Goal: Information Seeking & Learning: Learn about a topic

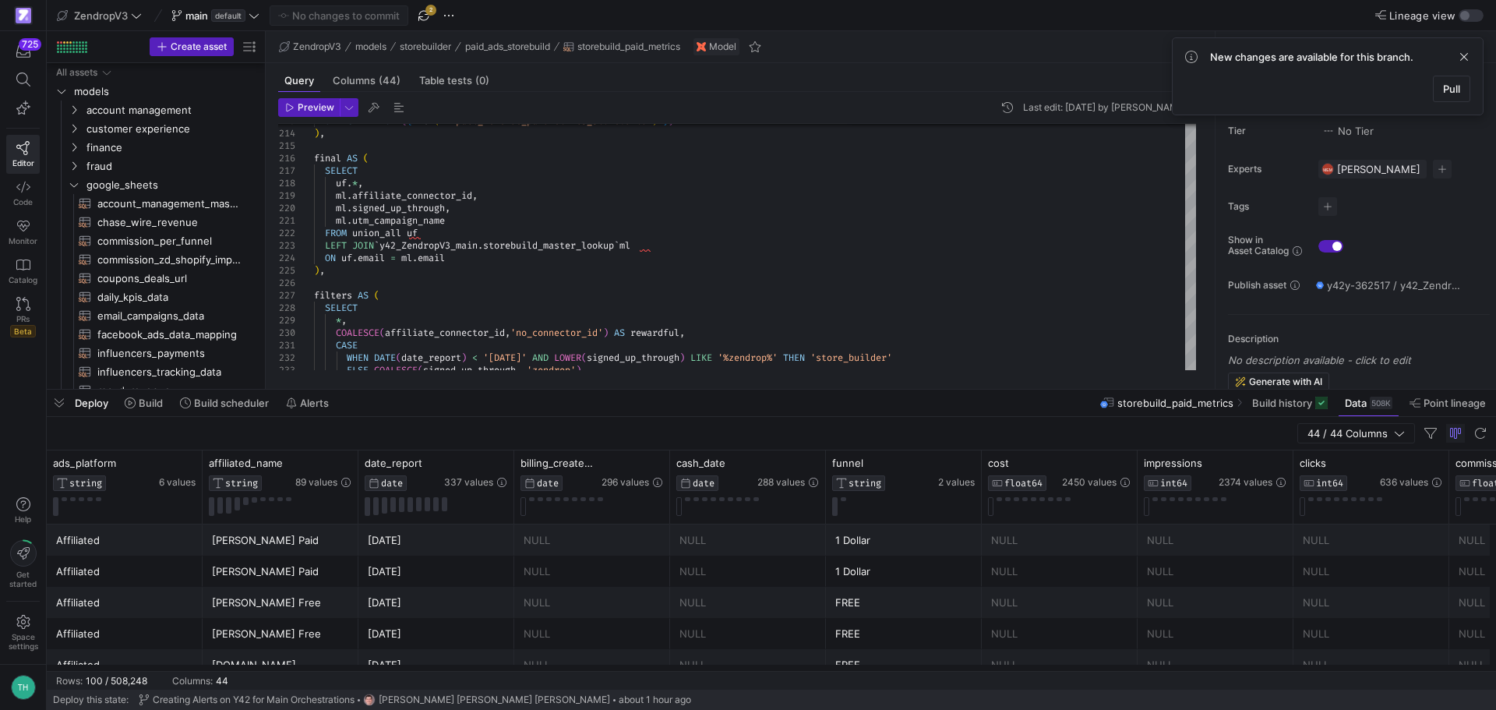
click at [422, 10] on span "button" at bounding box center [423, 15] width 19 height 19
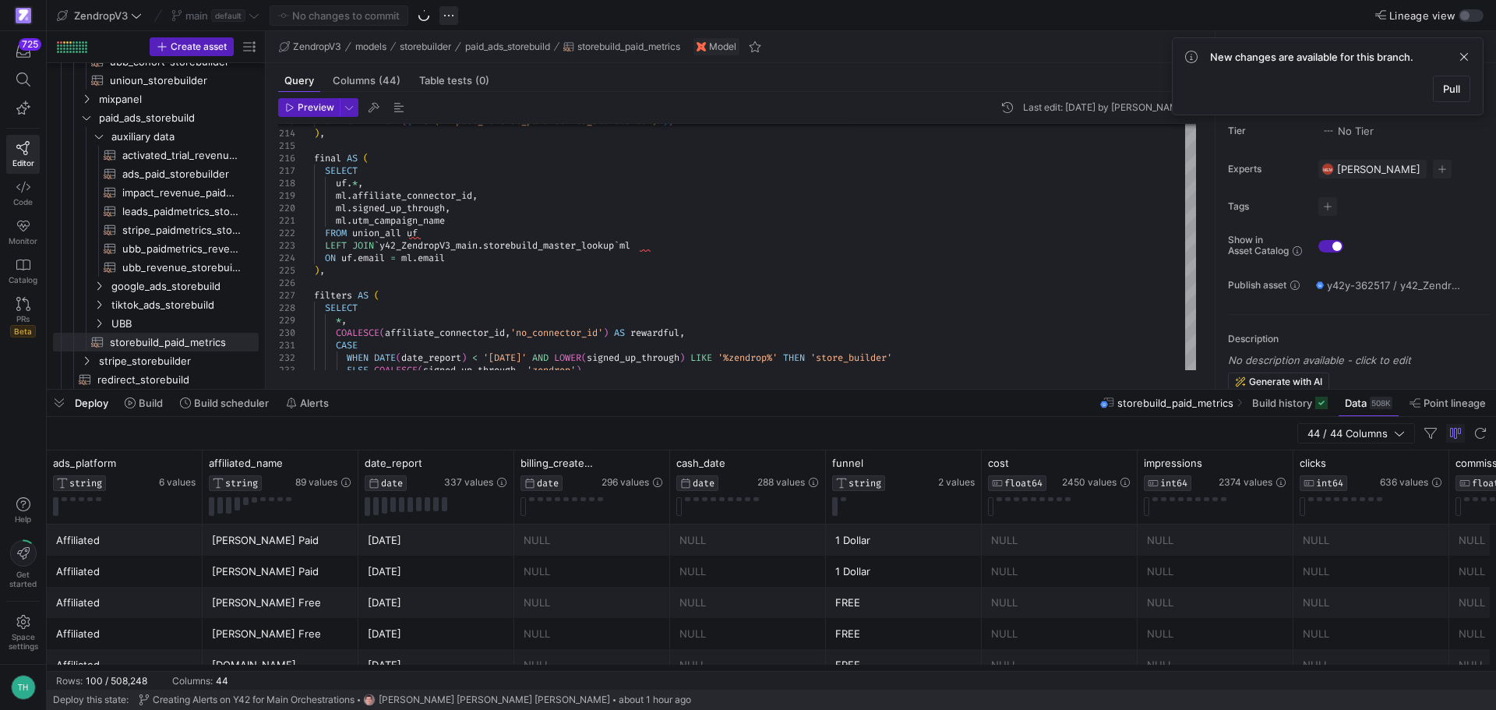
click at [447, 14] on span "button" at bounding box center [448, 15] width 19 height 19
click at [459, 86] on icon at bounding box center [455, 88] width 10 height 10
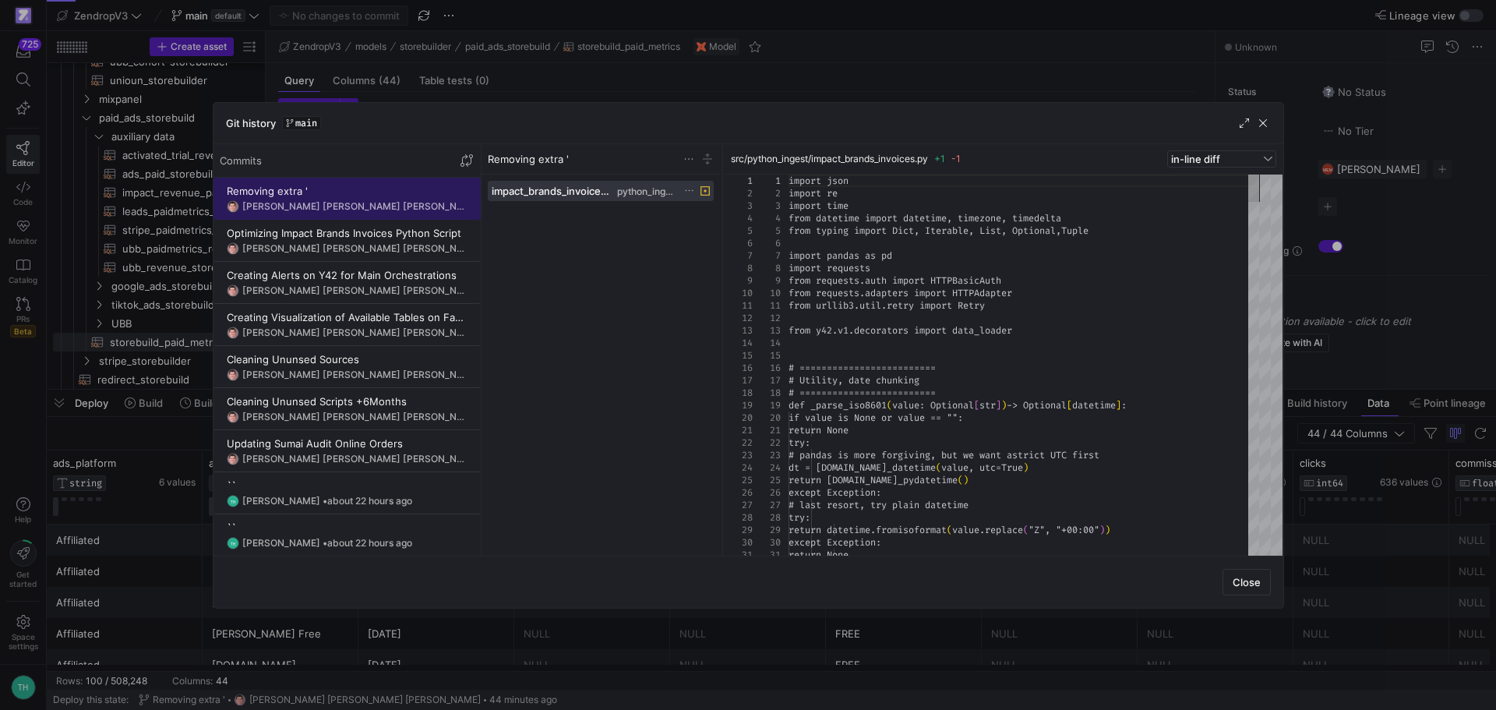
click at [371, 182] on span at bounding box center [347, 198] width 266 height 41
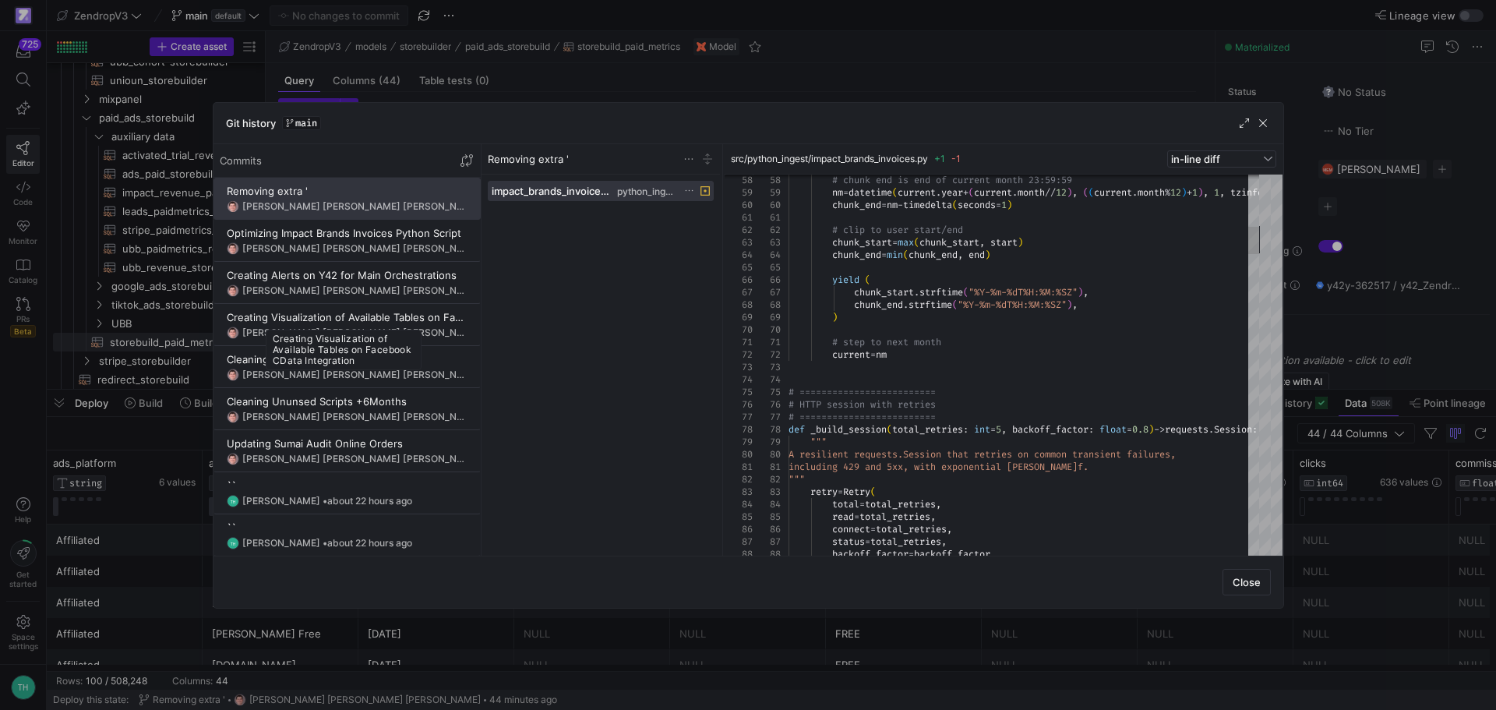
click at [305, 363] on div "Creating Visualization of Available Tables on Facebook CData Integration" at bounding box center [344, 350] width 156 height 41
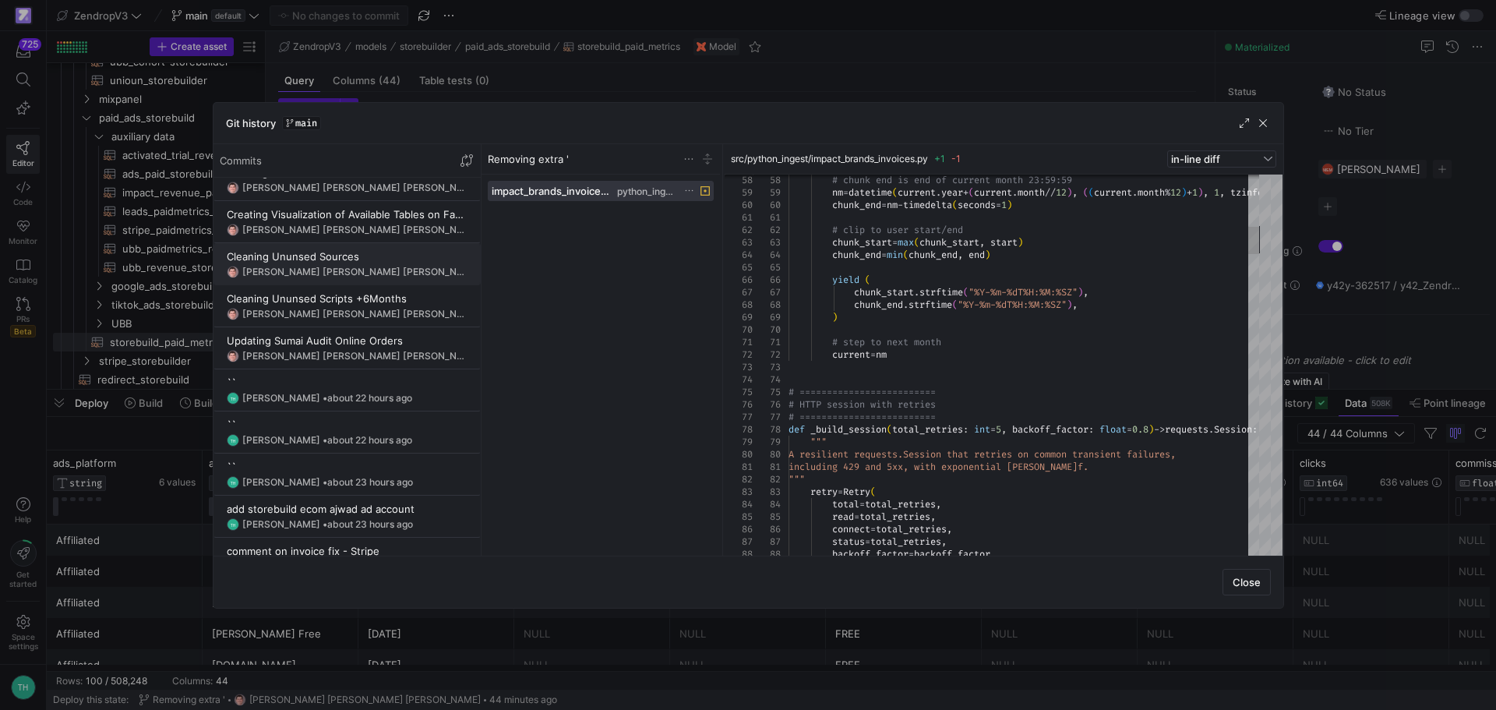
scroll to position [0, 0]
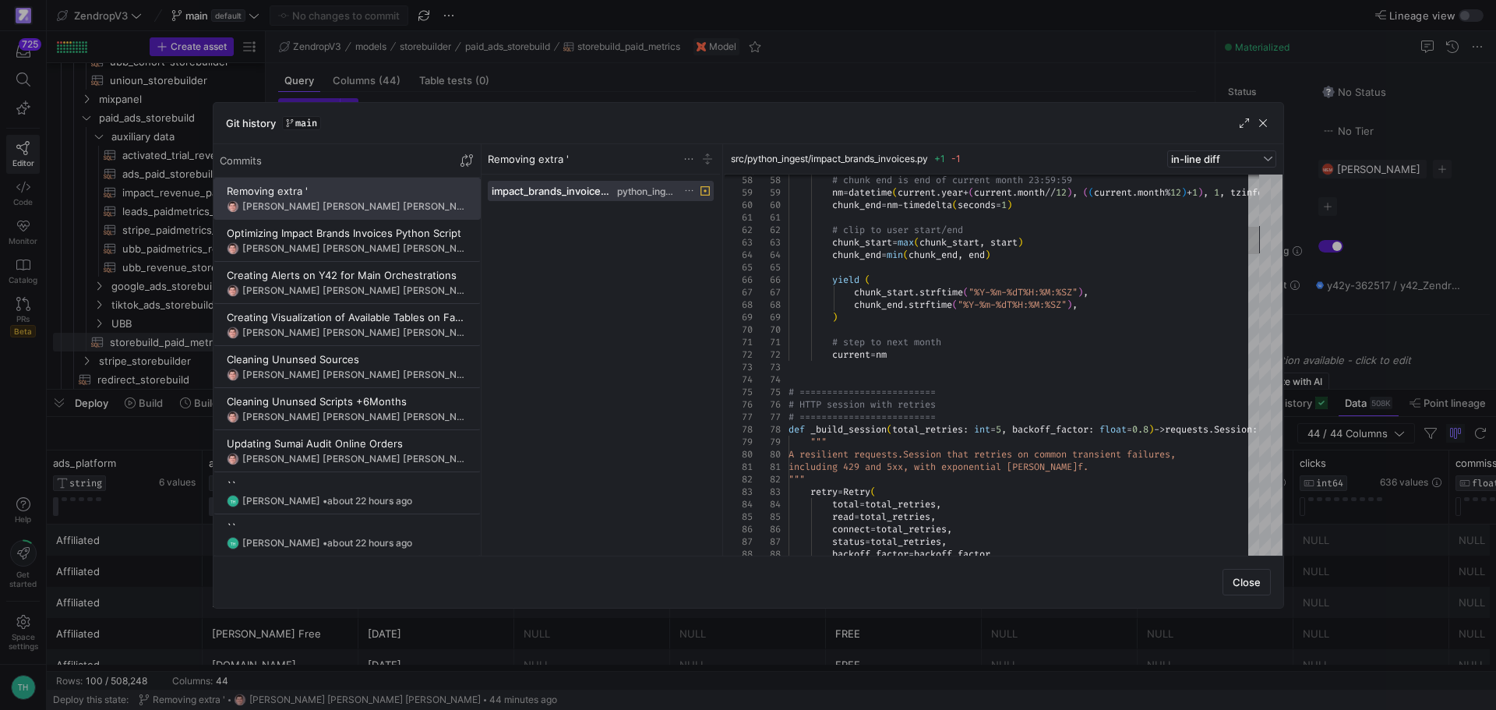
click at [644, 55] on div at bounding box center [748, 355] width 1496 height 710
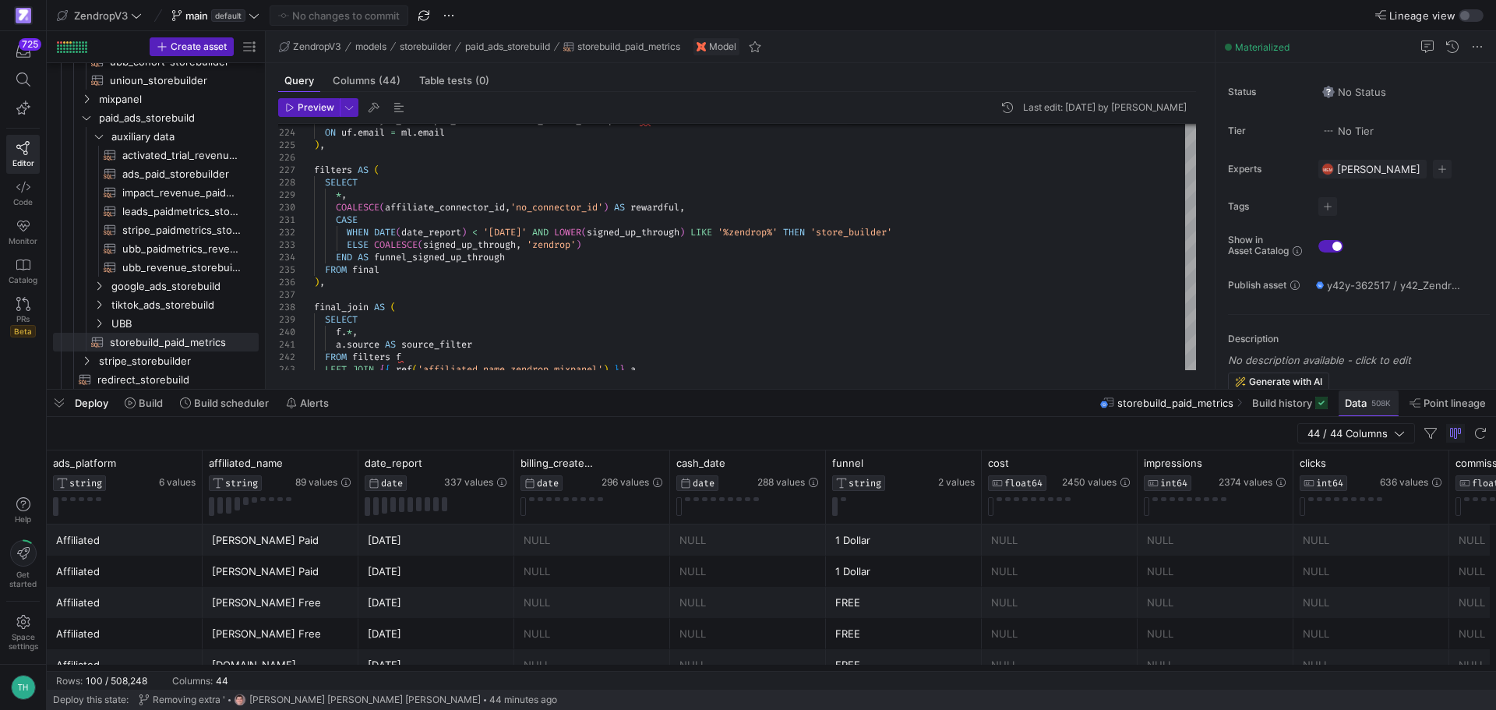
click at [1349, 412] on span at bounding box center [1368, 402] width 60 height 25
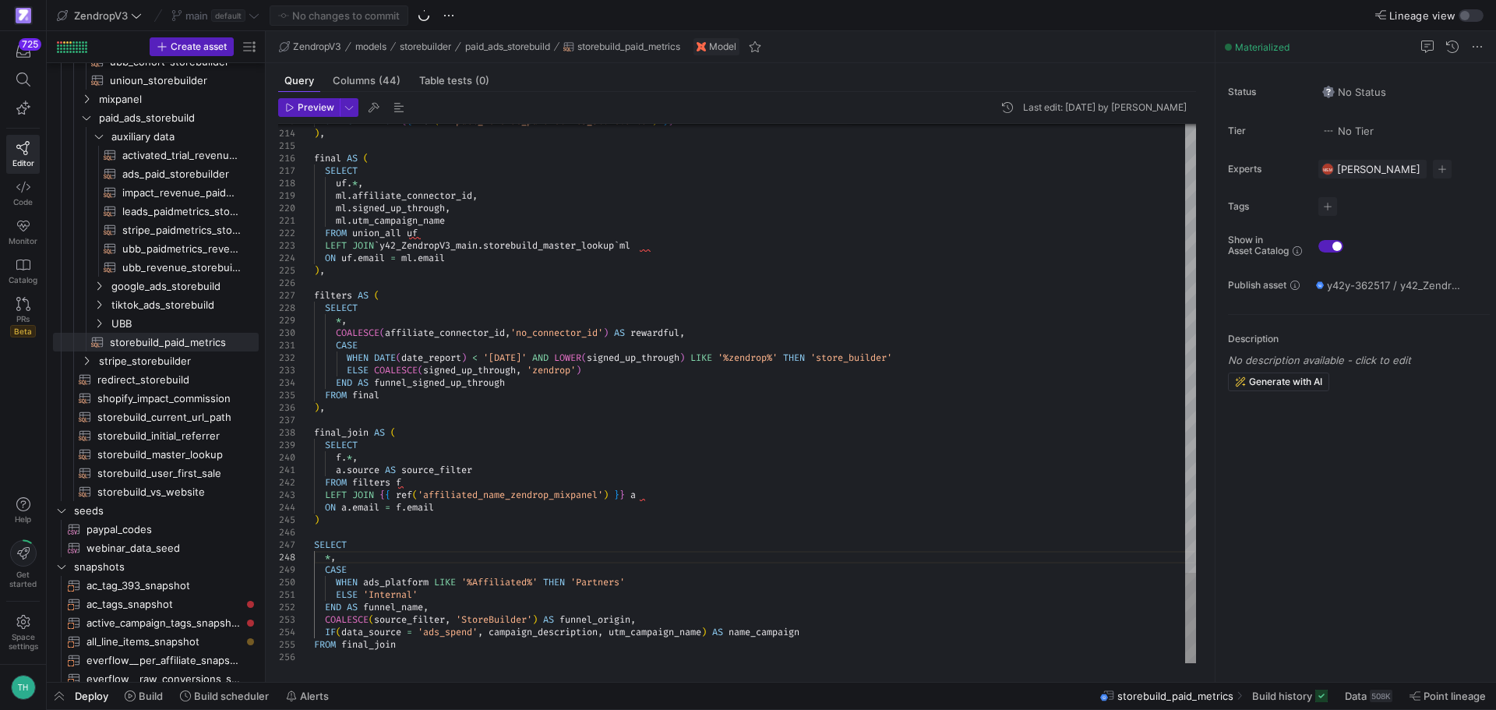
type textarea "ml.utm_campaign_name FROM union_all uf LEFT JOIN `y42_ZendropV3_main.storebuild…"
type textarea "s"
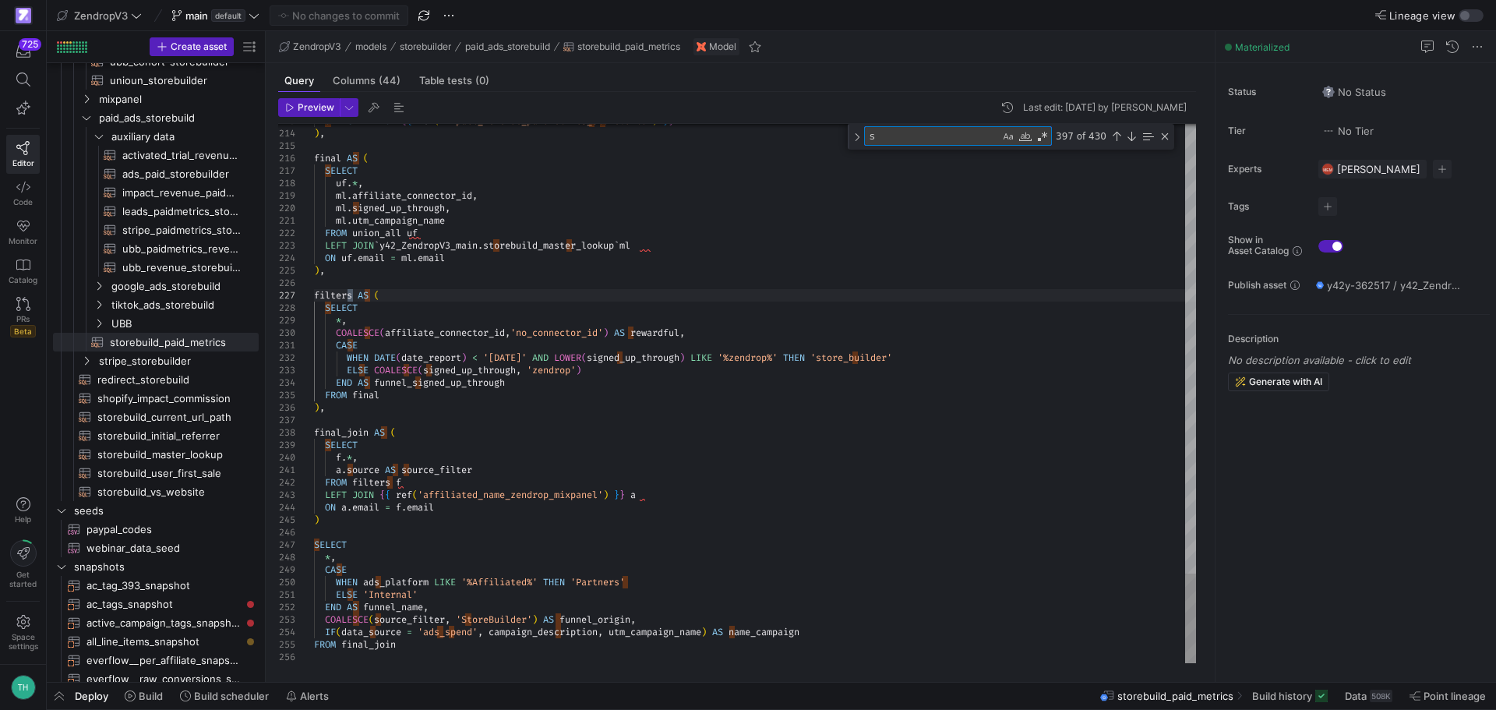
type textarea "CASE WHEN DATE(date_report) < '[DATE]' AND LOWER(signed_up_through) LIKE '%zend…"
type textarea "sign up"
click at [19, 86] on icon at bounding box center [23, 79] width 14 height 14
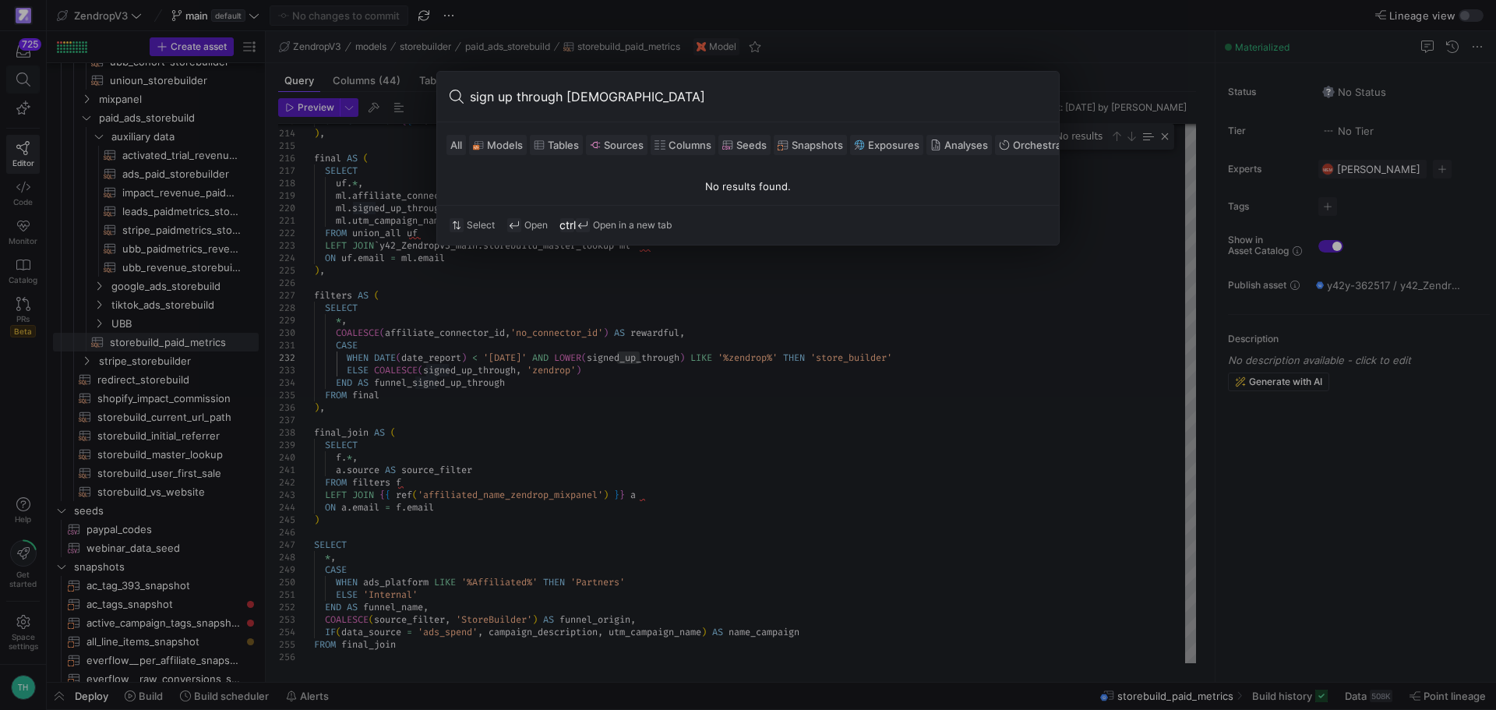
type input "sign up through zendrop"
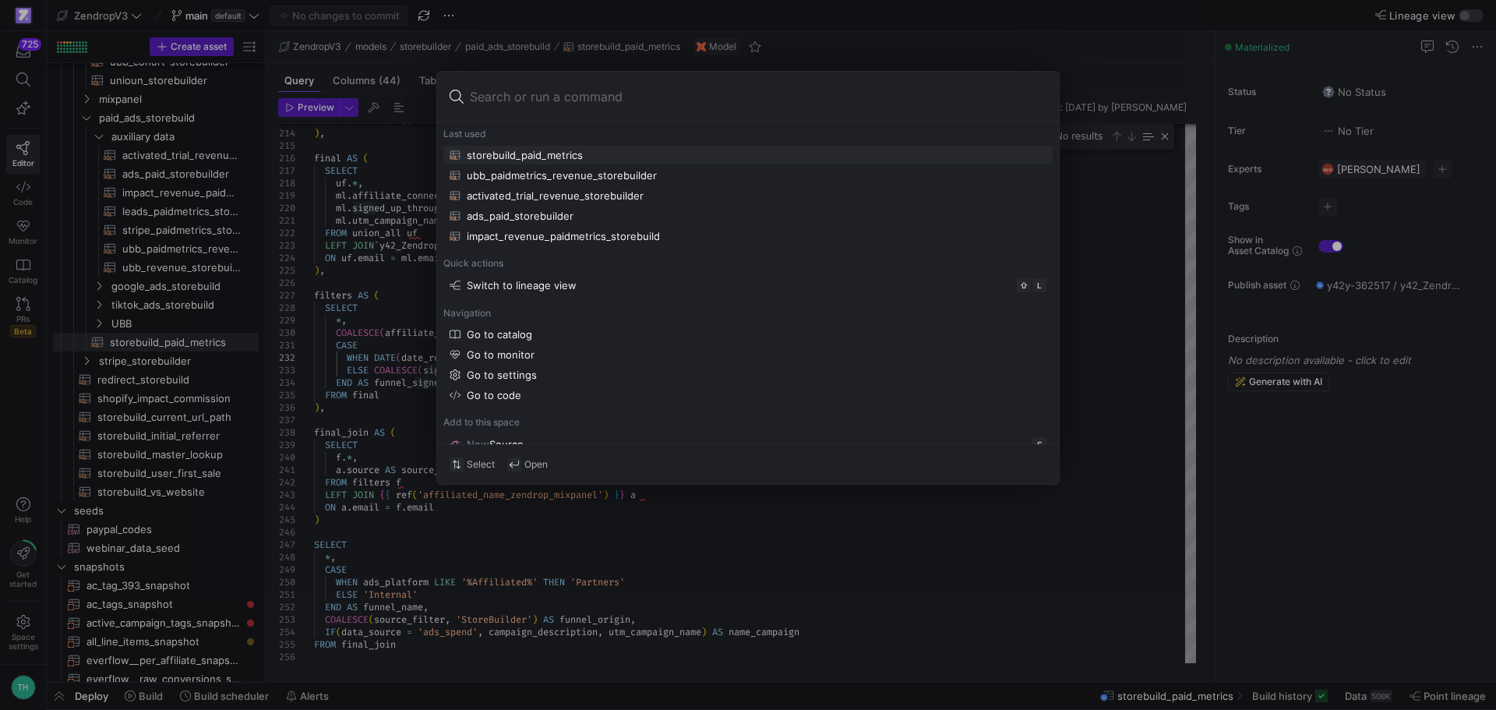
click at [393, 354] on div at bounding box center [748, 355] width 1496 height 710
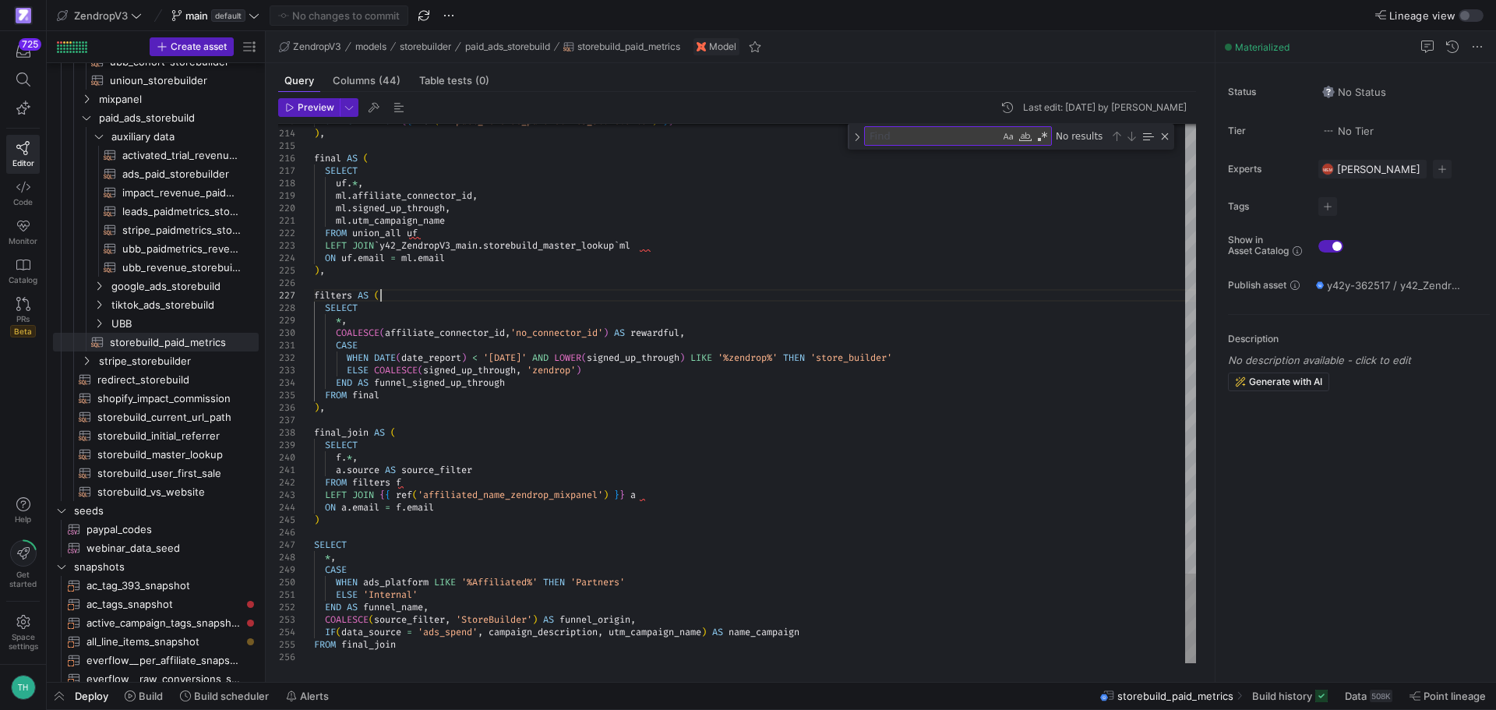
scroll to position [0, 0]
click at [1164, 138] on div "Close (Escape)" at bounding box center [1165, 136] width 12 height 12
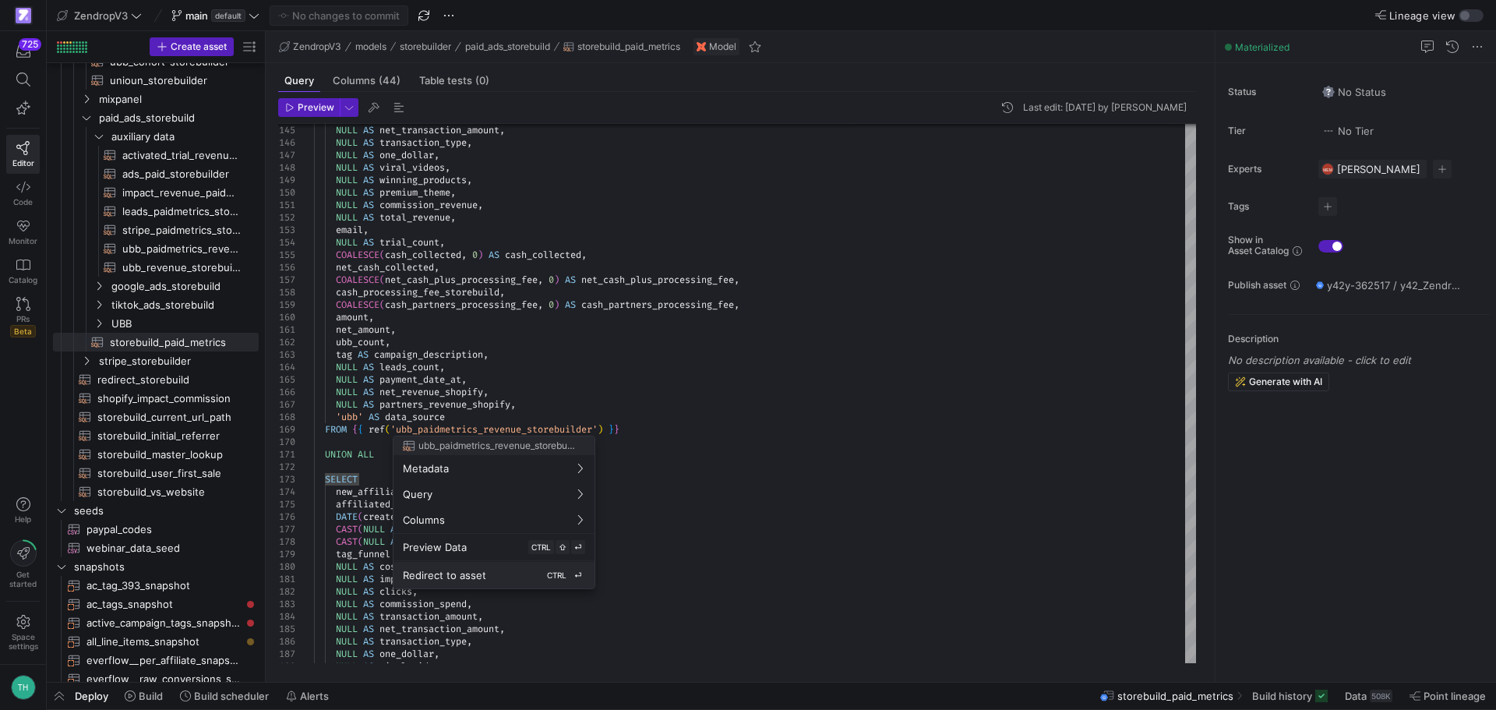
click at [532, 567] on button "Redirect to asset CTRL ⏎" at bounding box center [493, 575] width 201 height 26
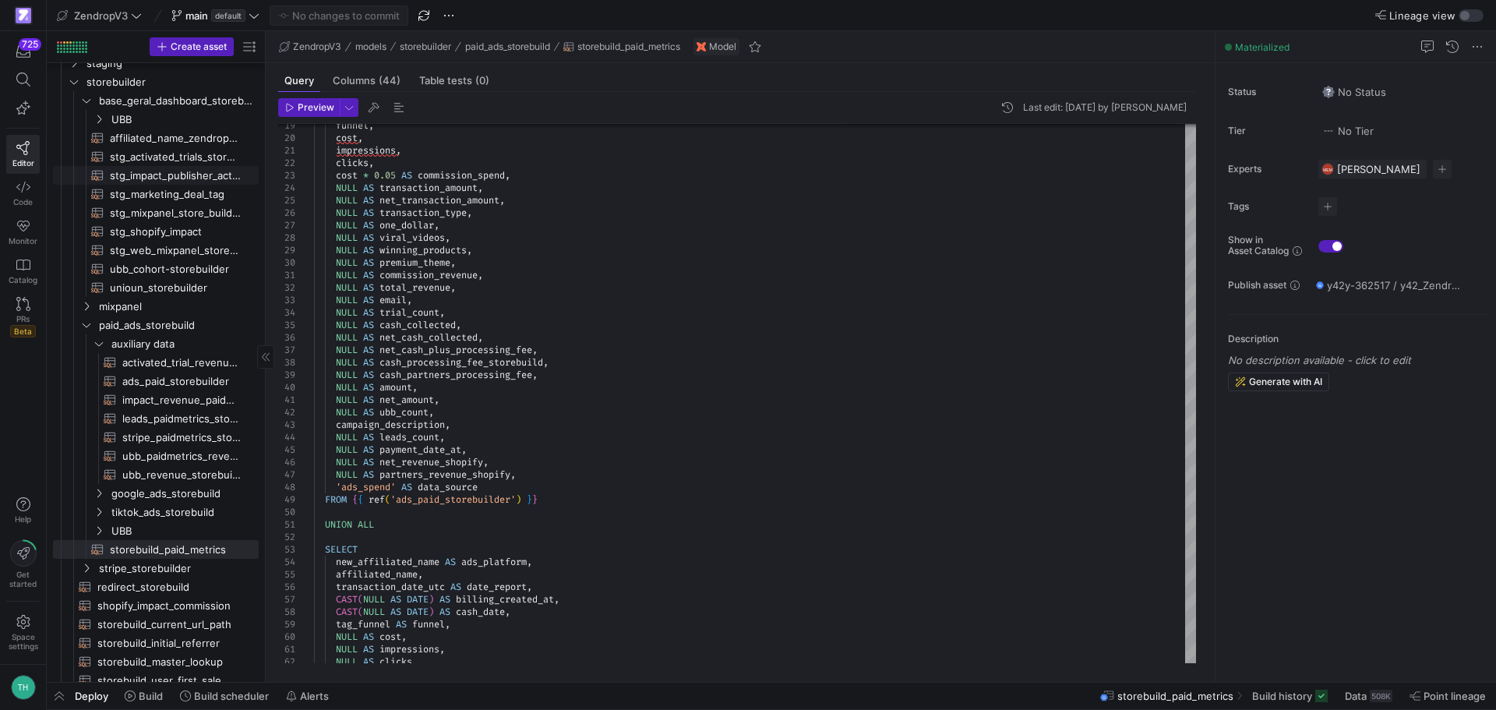
scroll to position [525, 0]
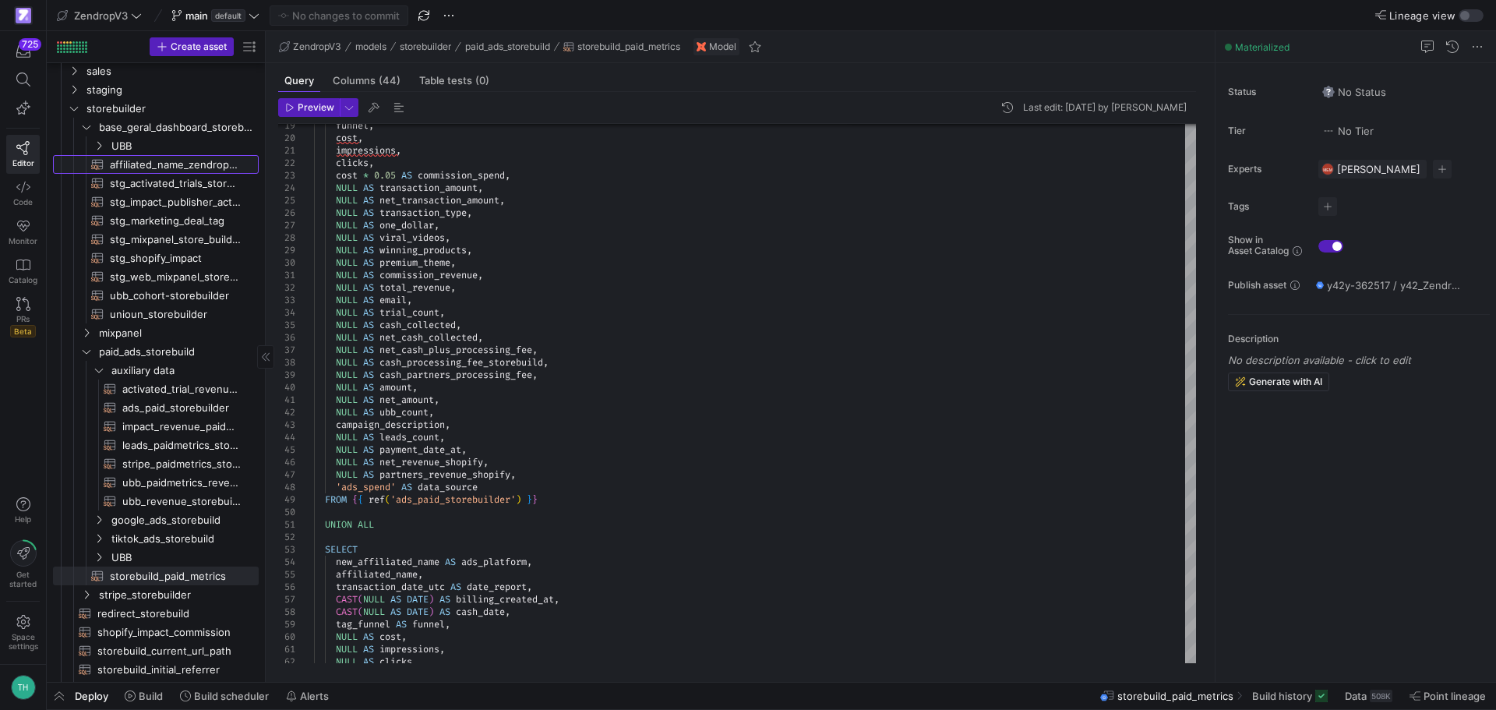
click at [147, 164] on span "affiliated_name_zendrop_mixpanel​​​​​​​​​​" at bounding box center [175, 165] width 131 height 18
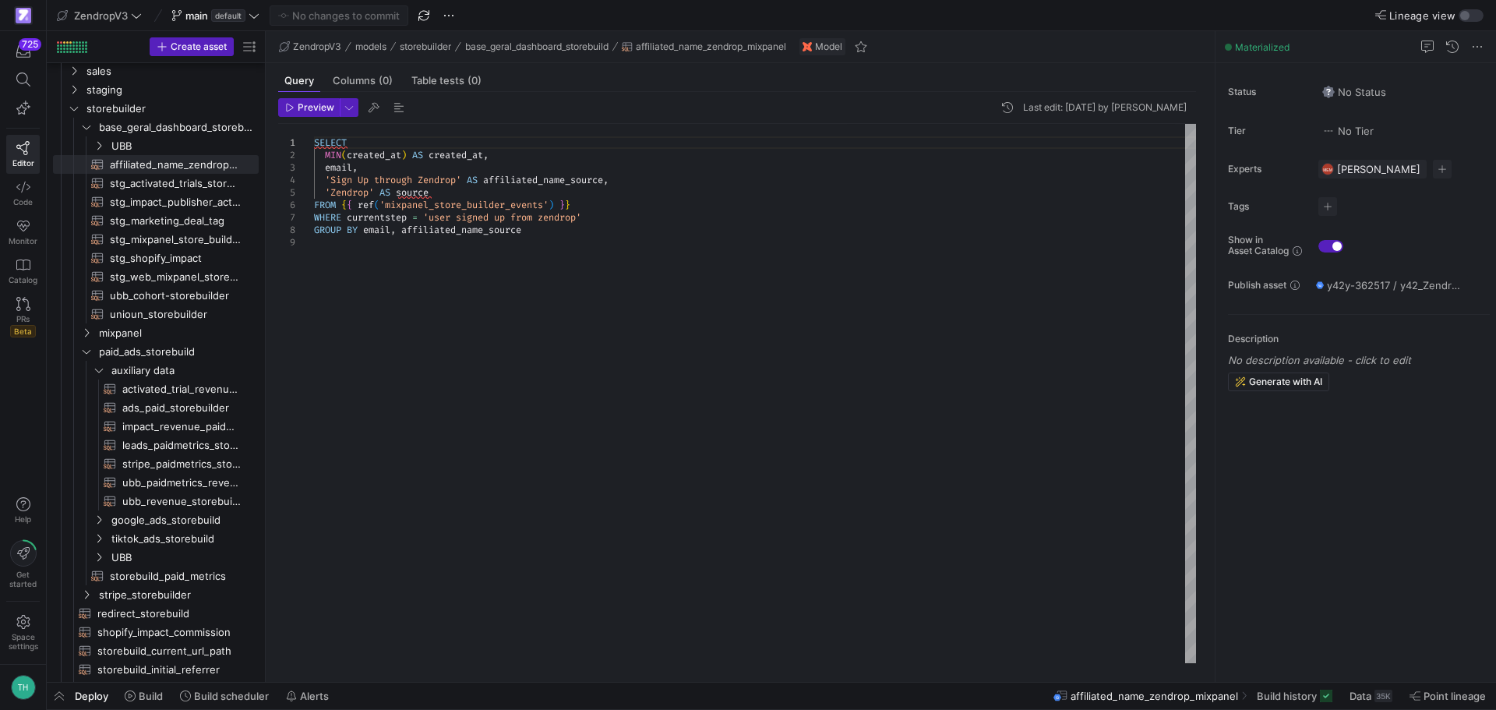
click at [527, 178] on div "SELECT MIN ( created_at ) AS created_at , email , 'Sign Up through Zendrop' AS …" at bounding box center [755, 393] width 882 height 539
click at [685, 177] on div "SELECT MIN ( created_at ) AS created_at , email , 'Sign Up through Zendrop' AS …" at bounding box center [755, 393] width 882 height 539
click at [511, 170] on div at bounding box center [748, 355] width 1496 height 710
click at [140, 182] on span "stg_activated_trials_storebuilder​​​​​​​​​​" at bounding box center [175, 184] width 131 height 18
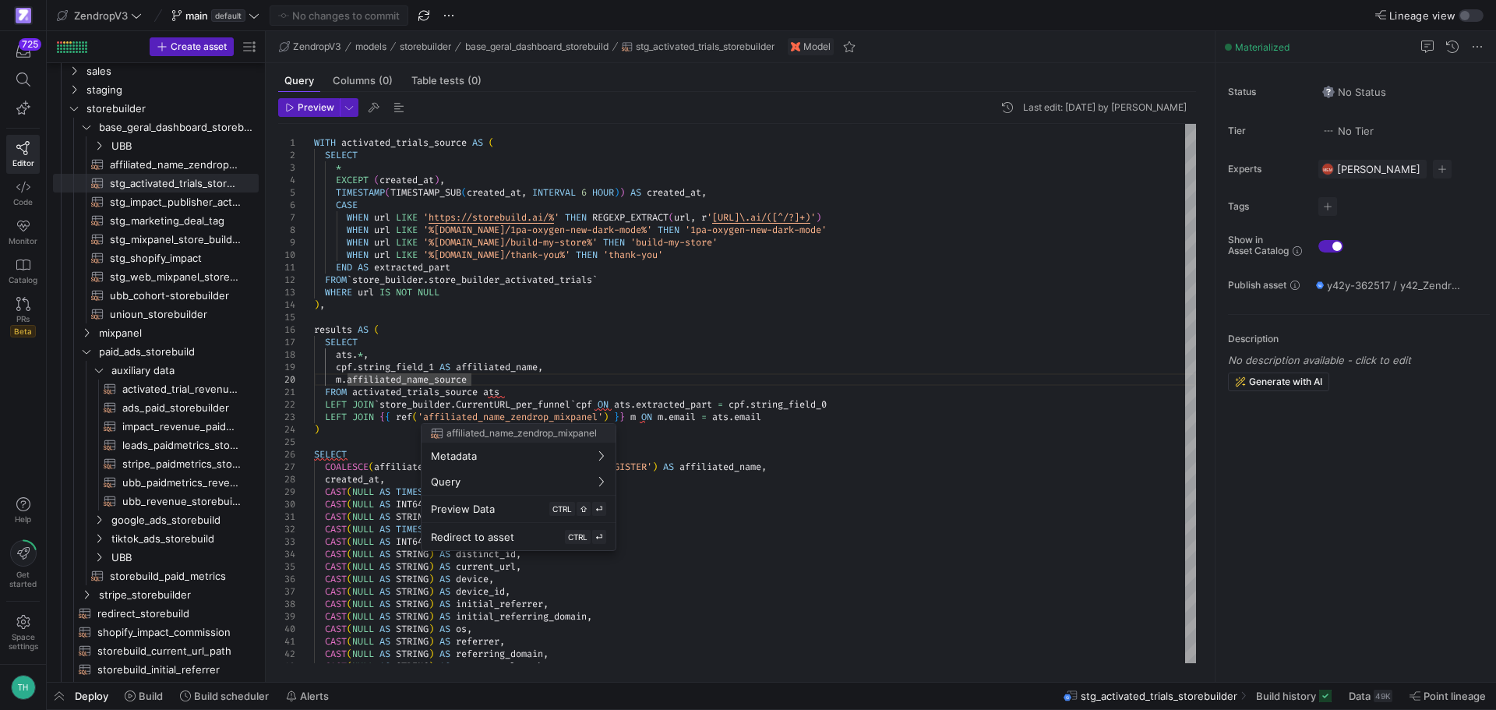
click at [535, 400] on div at bounding box center [748, 355] width 1496 height 710
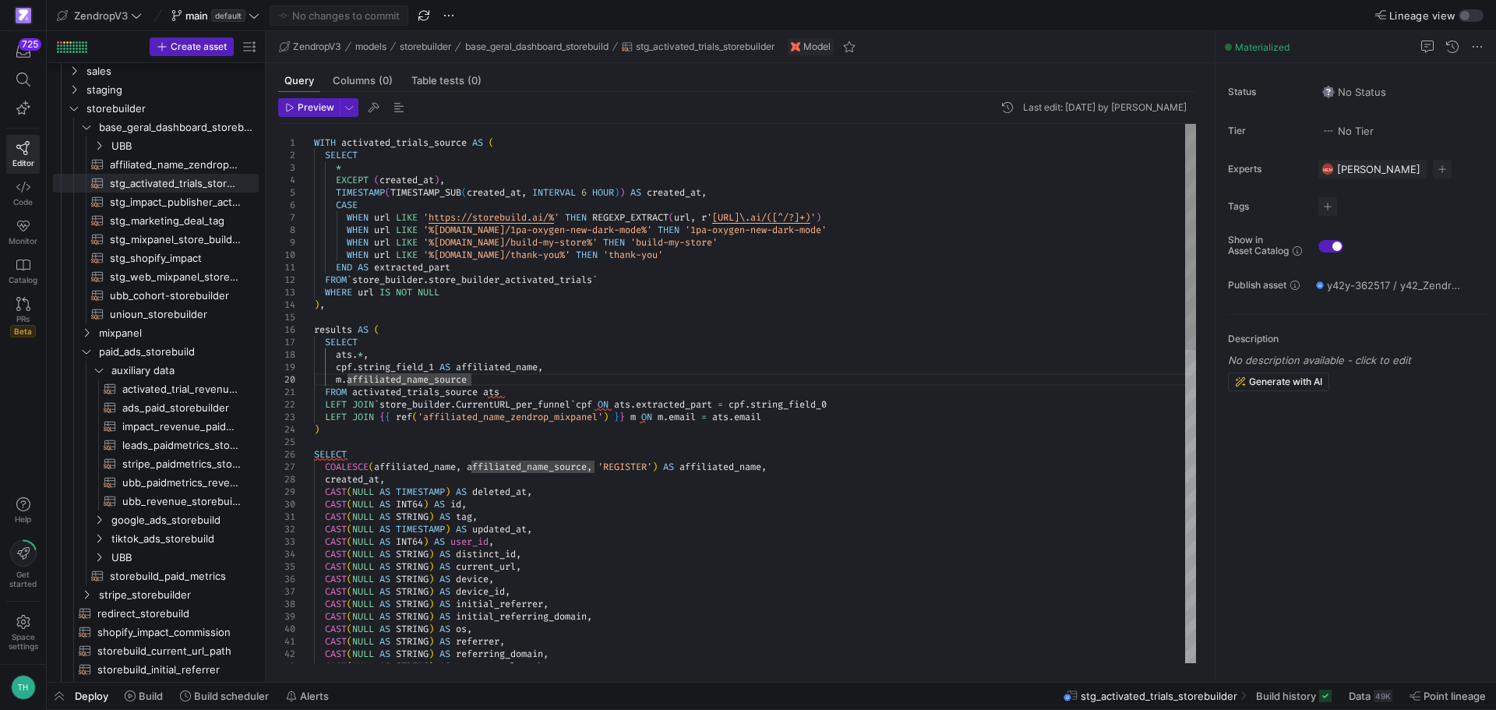
scroll to position [0, 156]
click at [158, 263] on span "stg_shopify_impact​​​​​​​​​​" at bounding box center [175, 258] width 131 height 18
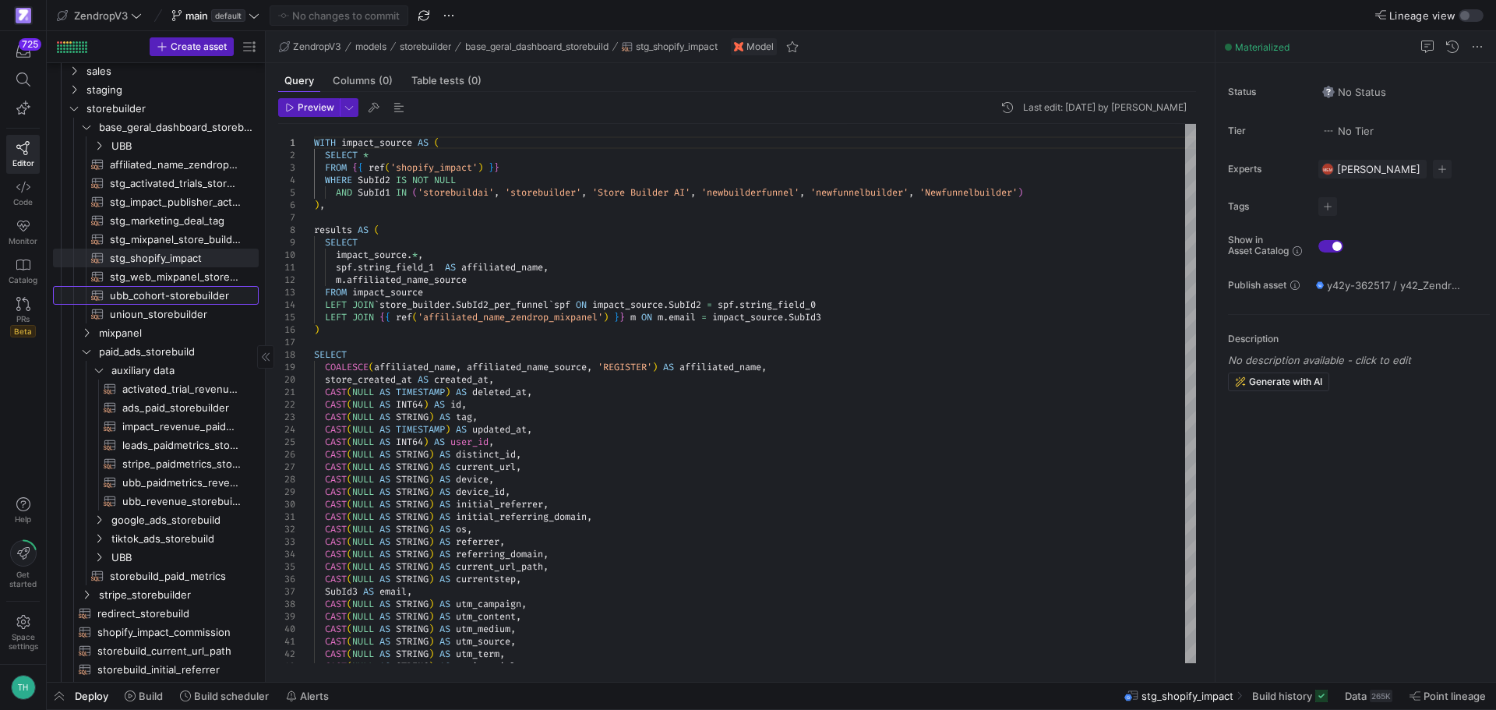
click at [161, 288] on span "ubb_cohort-storebuilder​​​​​​​​​​" at bounding box center [175, 296] width 131 height 18
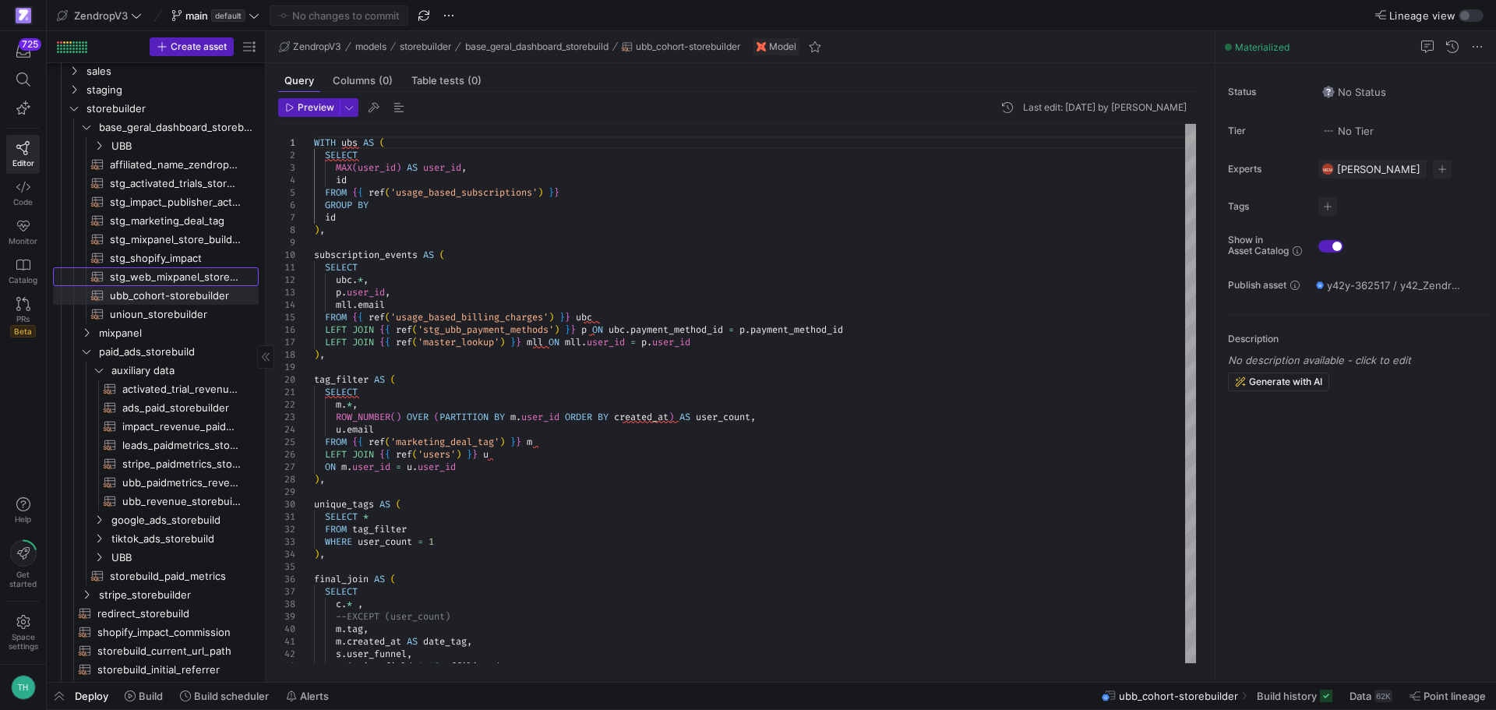
click at [148, 279] on span "stg_web_mixpanel_store_builder_events​​​​​​​​​​" at bounding box center [175, 277] width 131 height 18
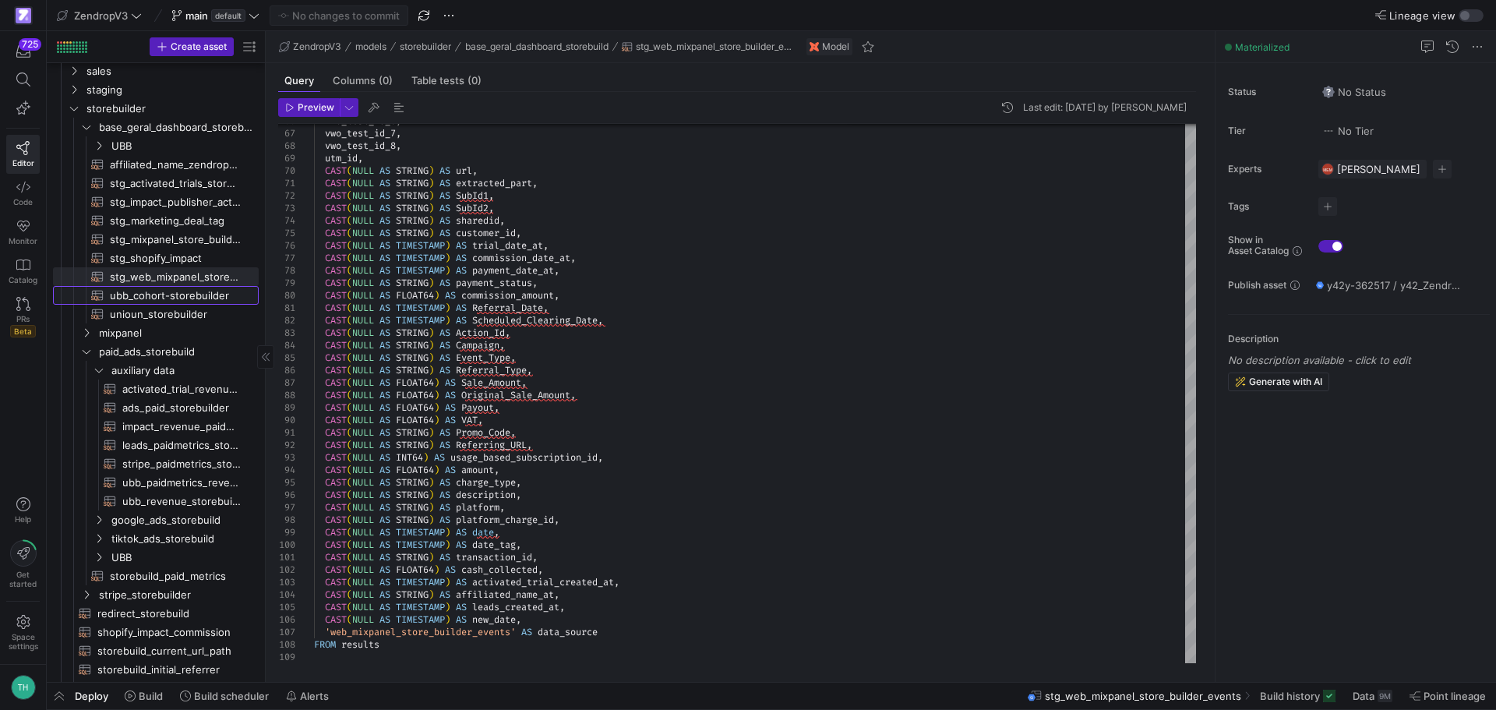
click at [130, 298] on span "ubb_cohort-storebuilder​​​​​​​​​​" at bounding box center [175, 296] width 131 height 18
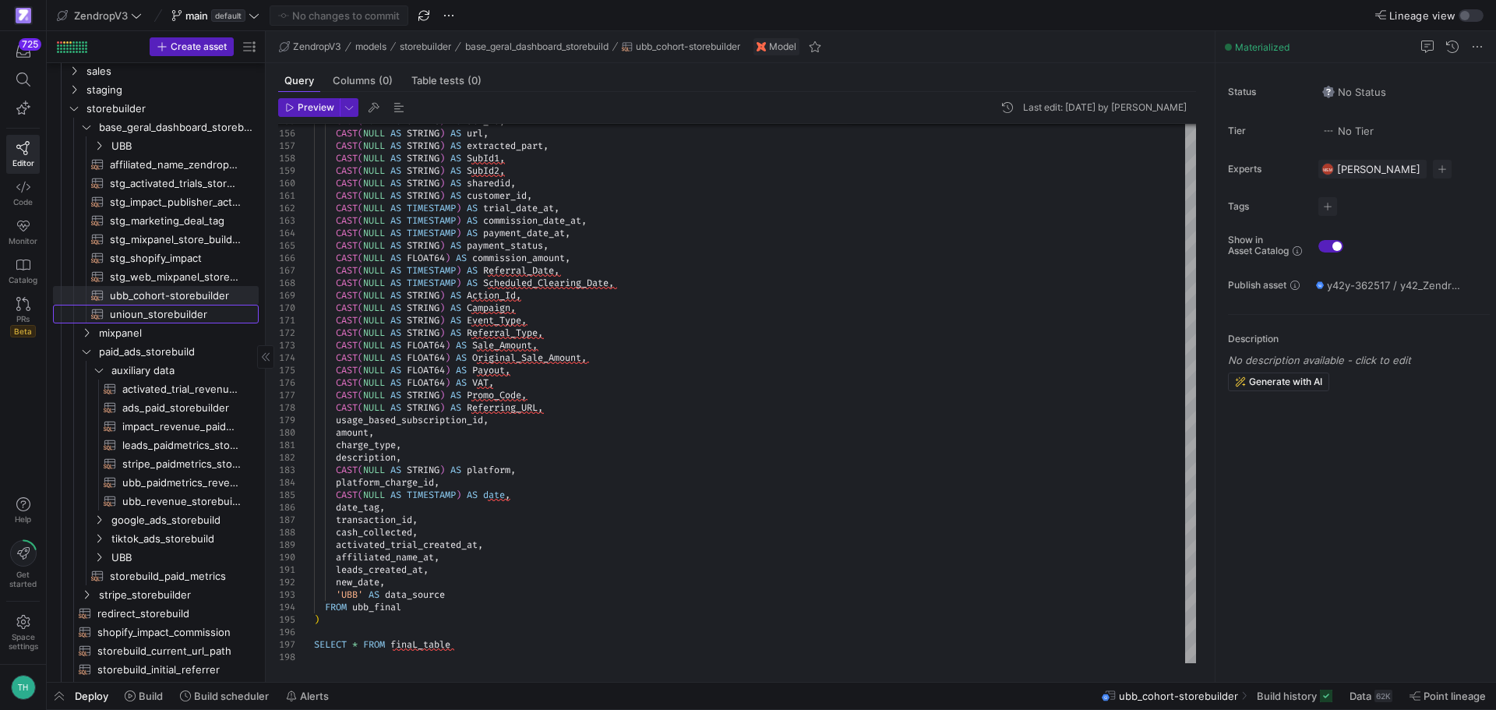
click at [171, 321] on span "unioun_storebuilder​​​​​​​​​​" at bounding box center [175, 314] width 131 height 18
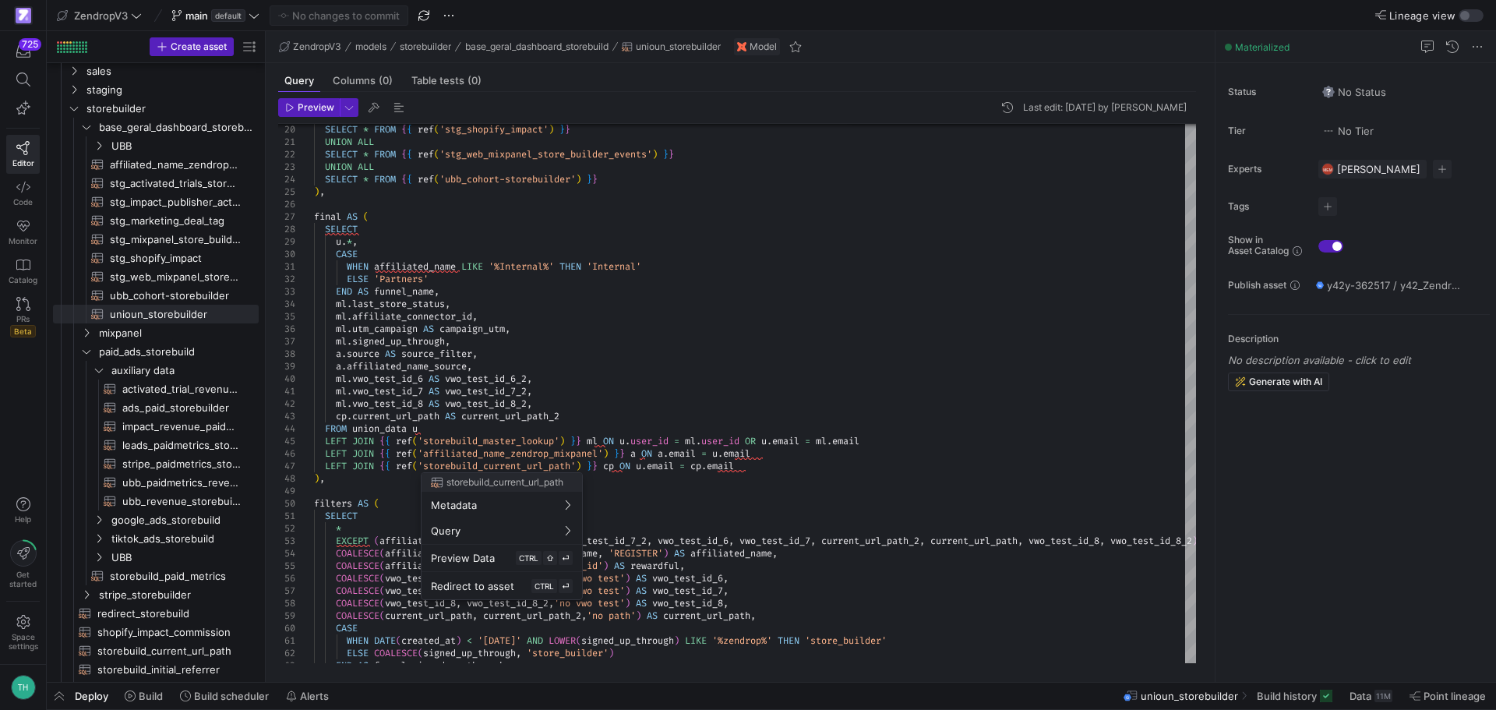
click at [460, 403] on div at bounding box center [748, 355] width 1496 height 710
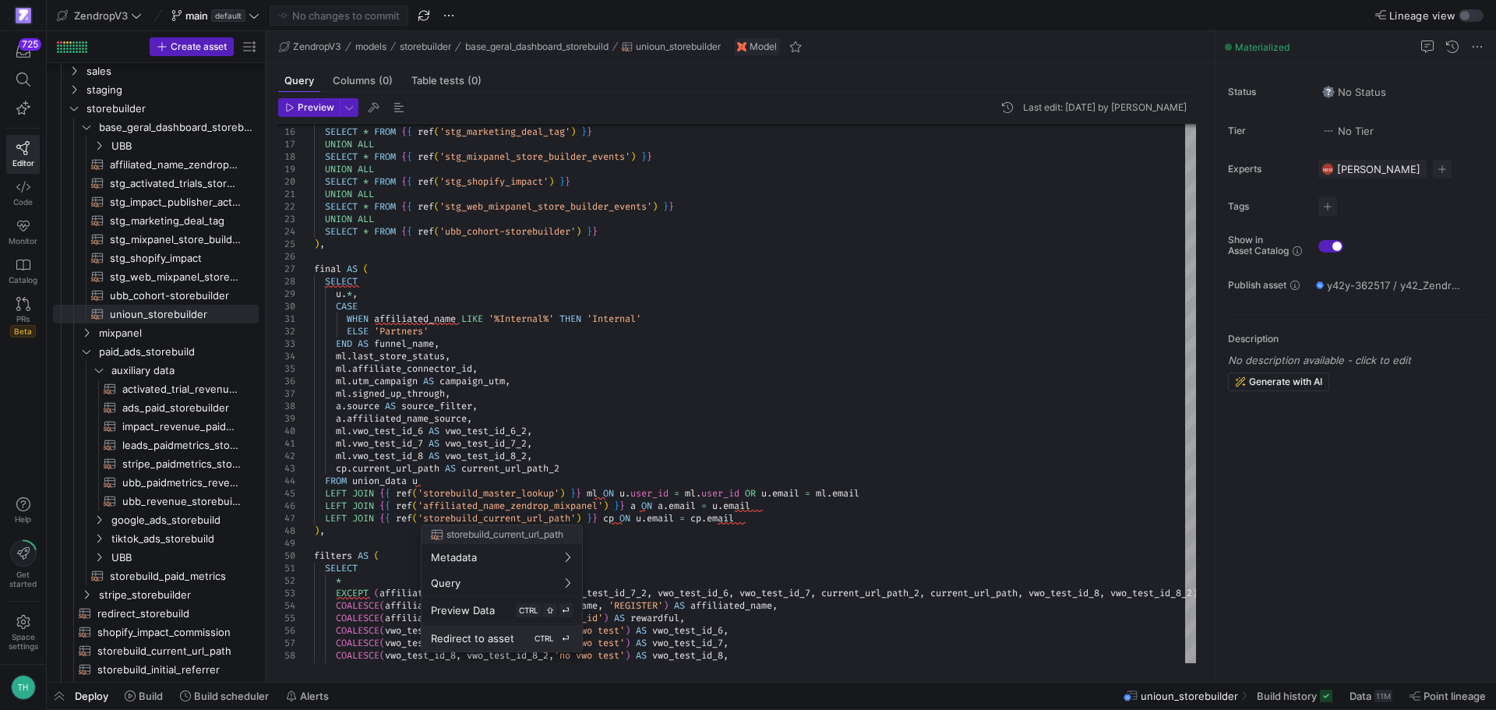
click at [482, 630] on button "Redirect to asset CTRL ⏎" at bounding box center [501, 638] width 160 height 26
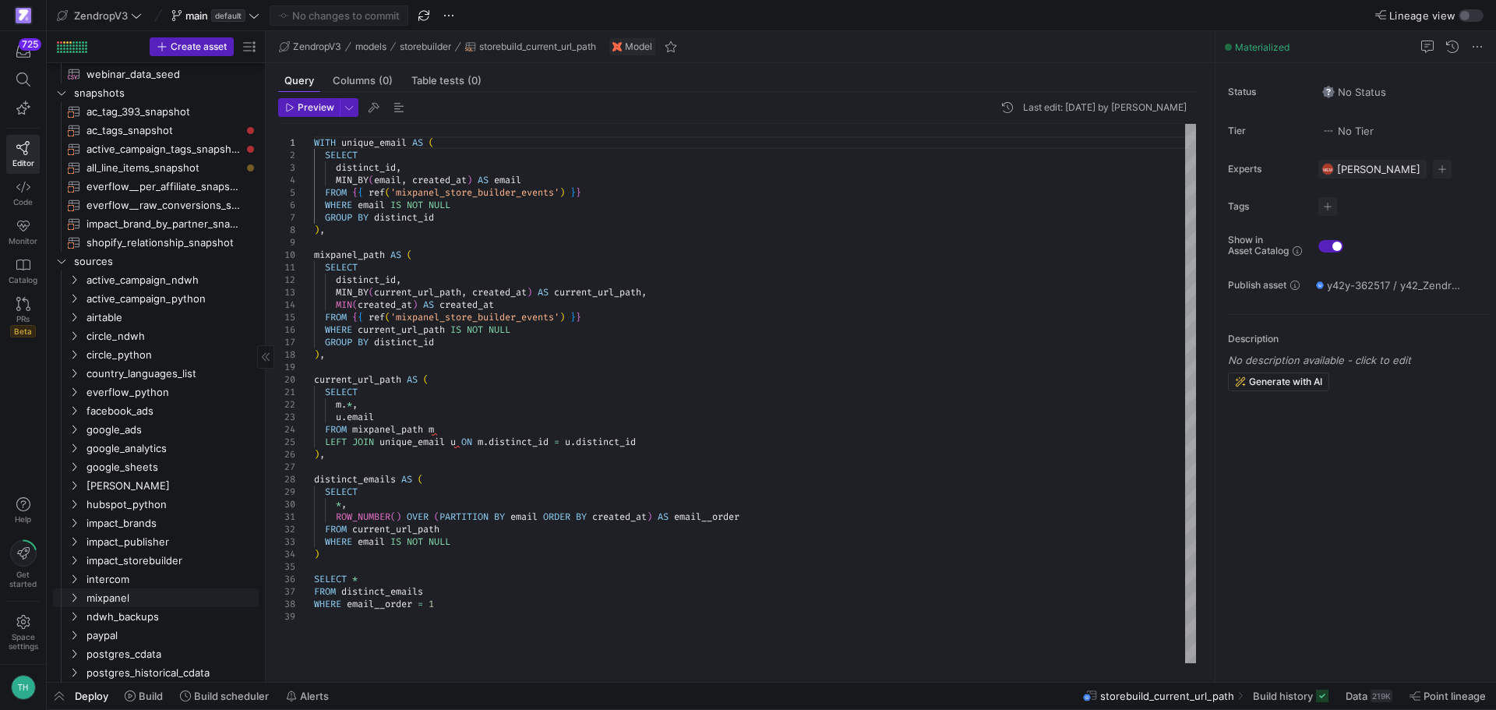
scroll to position [1233, 0]
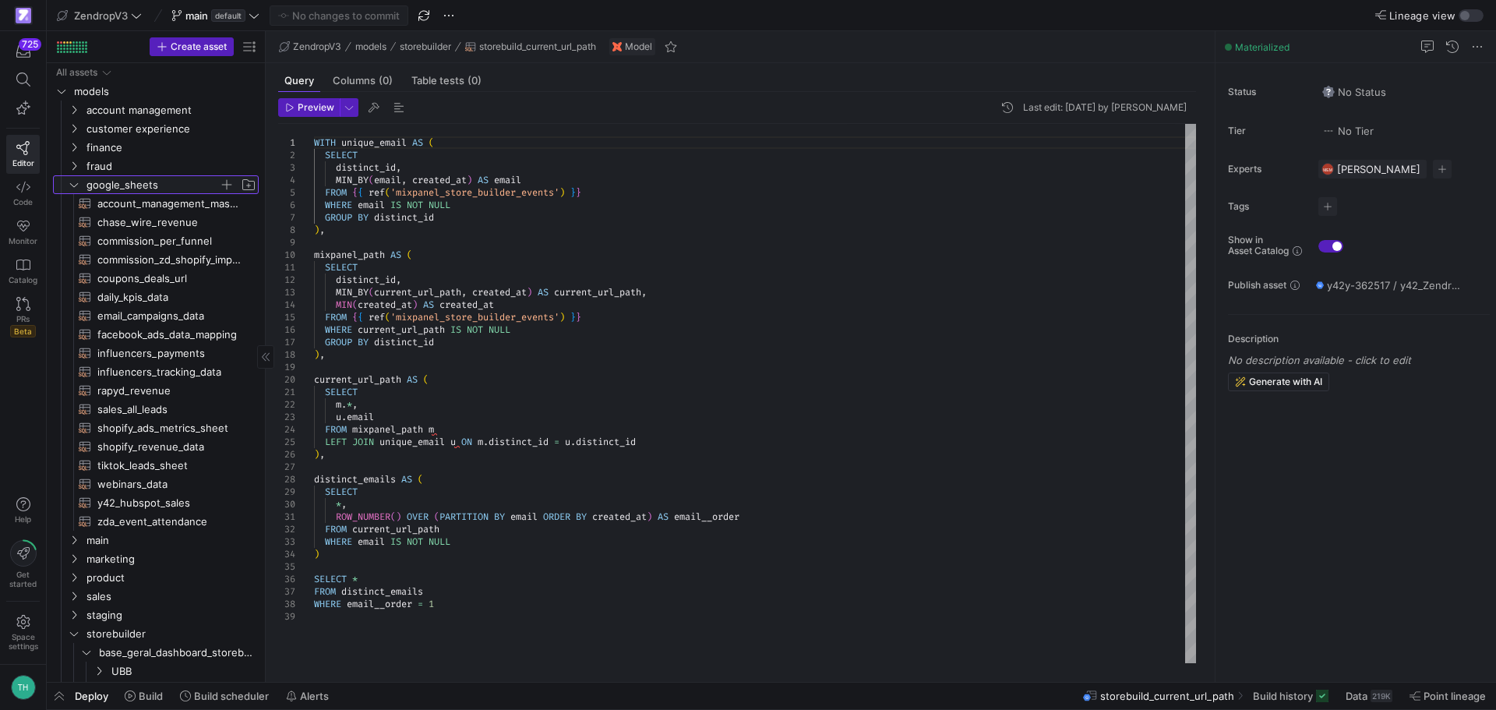
click at [91, 185] on span "google_sheets" at bounding box center [152, 185] width 132 height 18
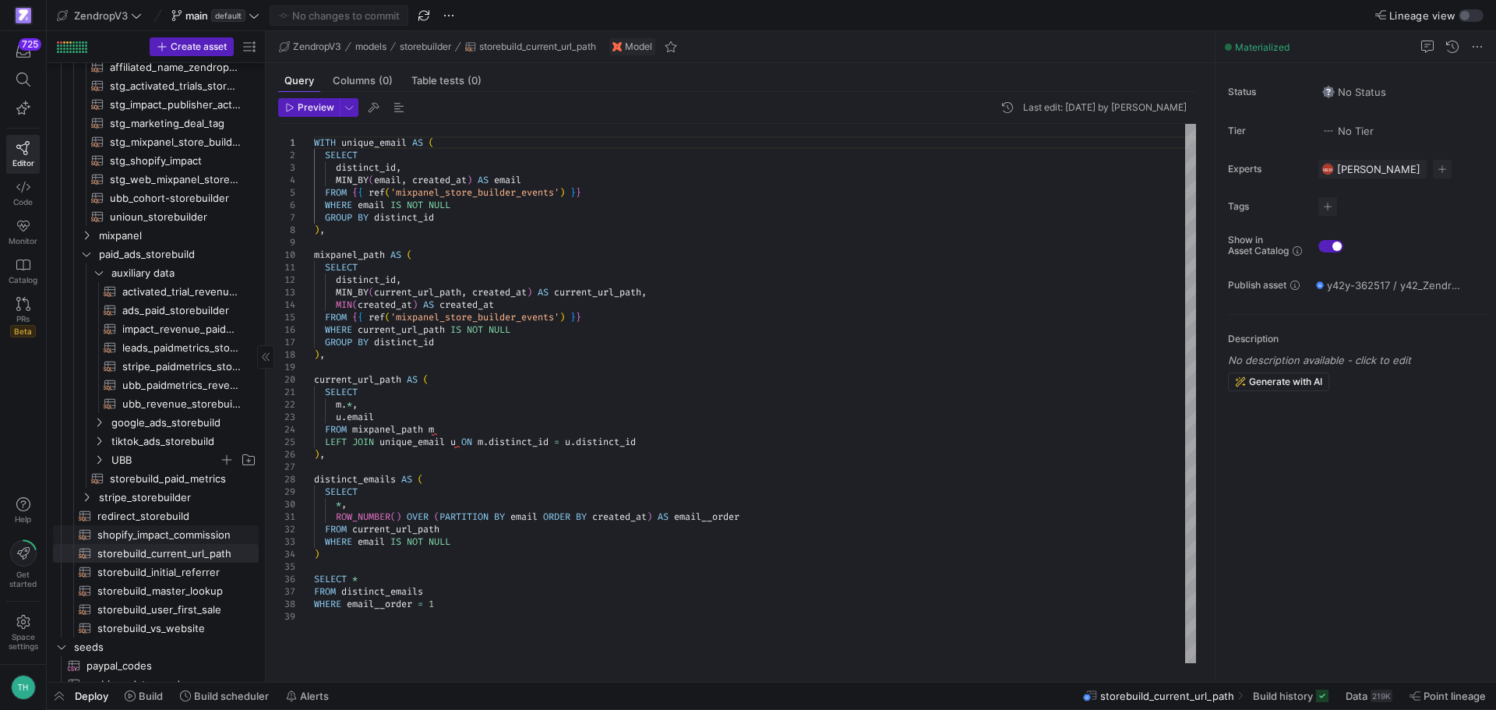
scroll to position [312, 0]
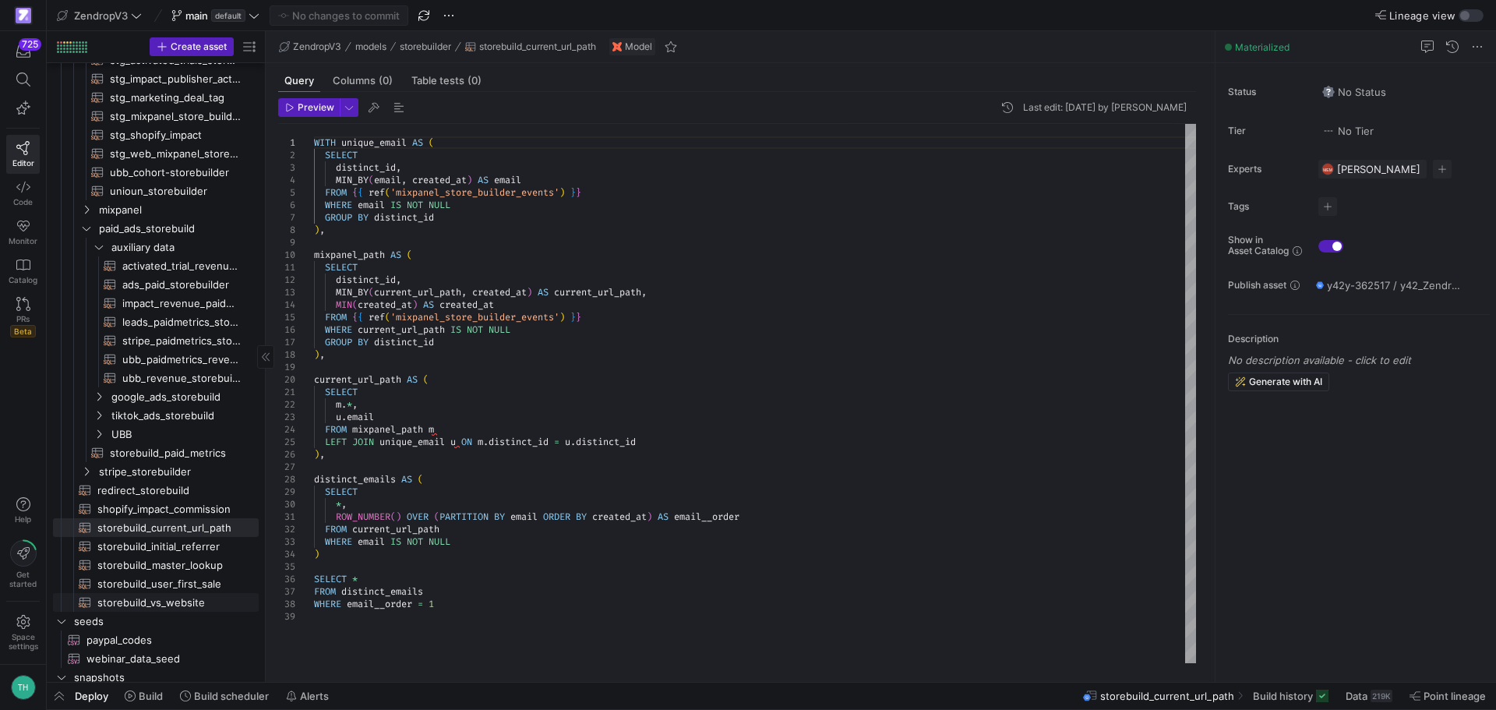
click at [181, 603] on span "storebuild_vs_website​​​​​​​​​​" at bounding box center [168, 603] width 143 height 18
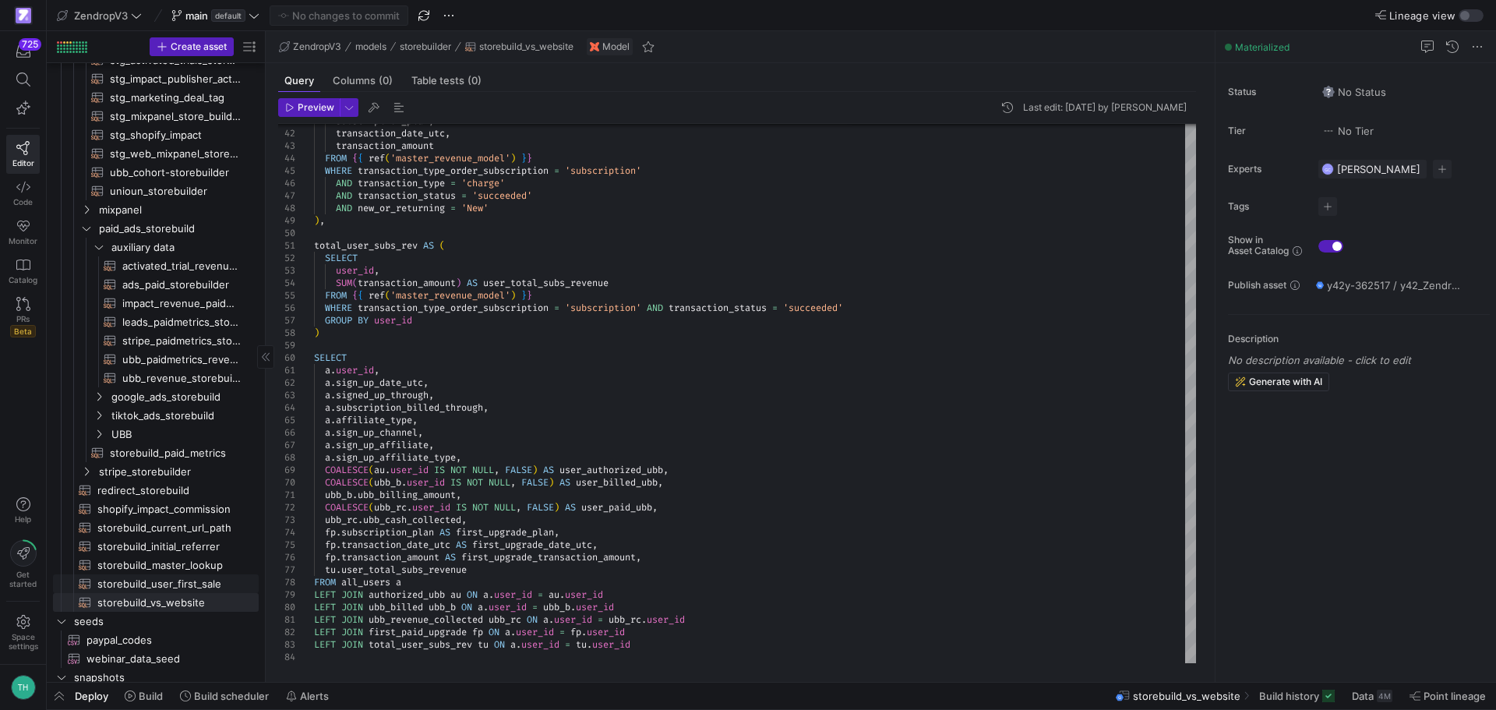
click at [206, 582] on span "storebuild_user_first_sale​​​​​​​​​​" at bounding box center [168, 584] width 143 height 18
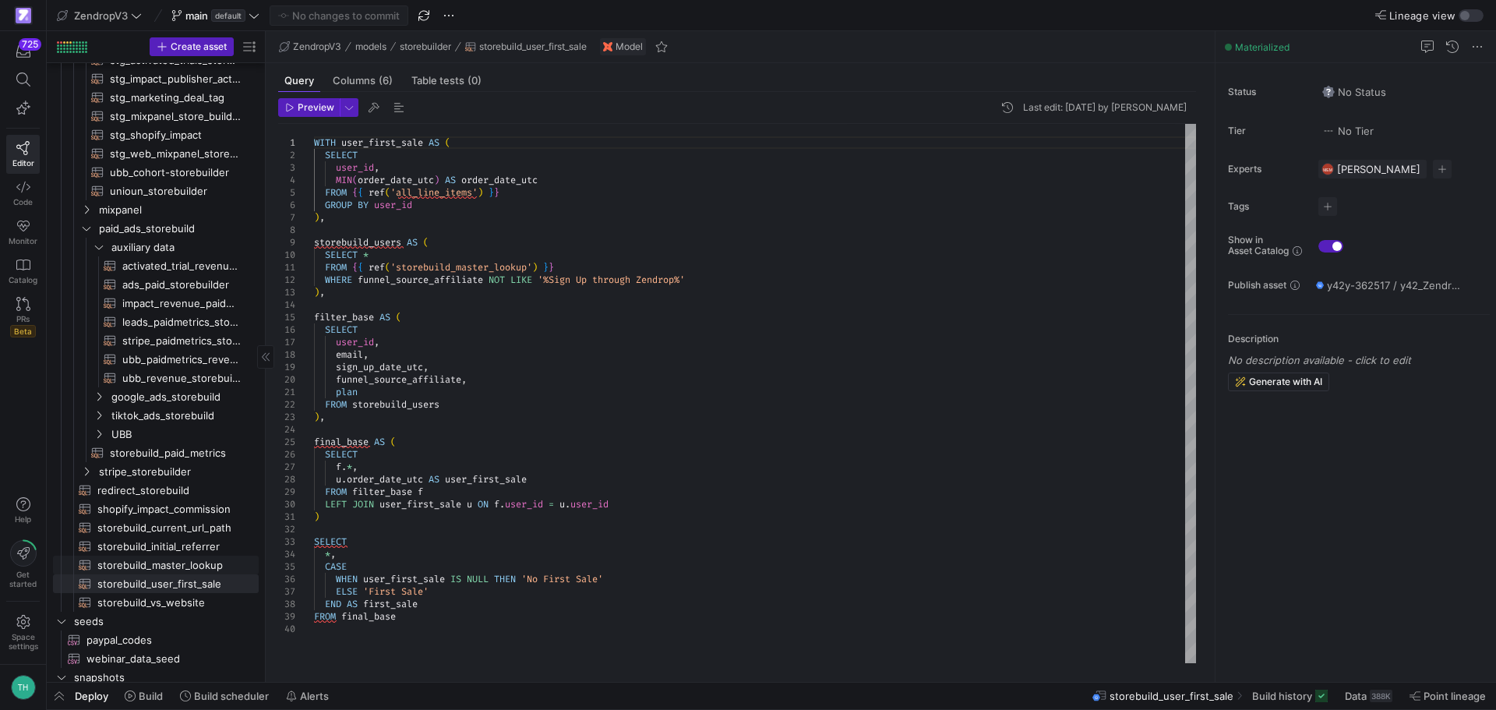
click at [150, 568] on span "storebuild_master_lookup​​​​​​​​​​" at bounding box center [168, 565] width 143 height 18
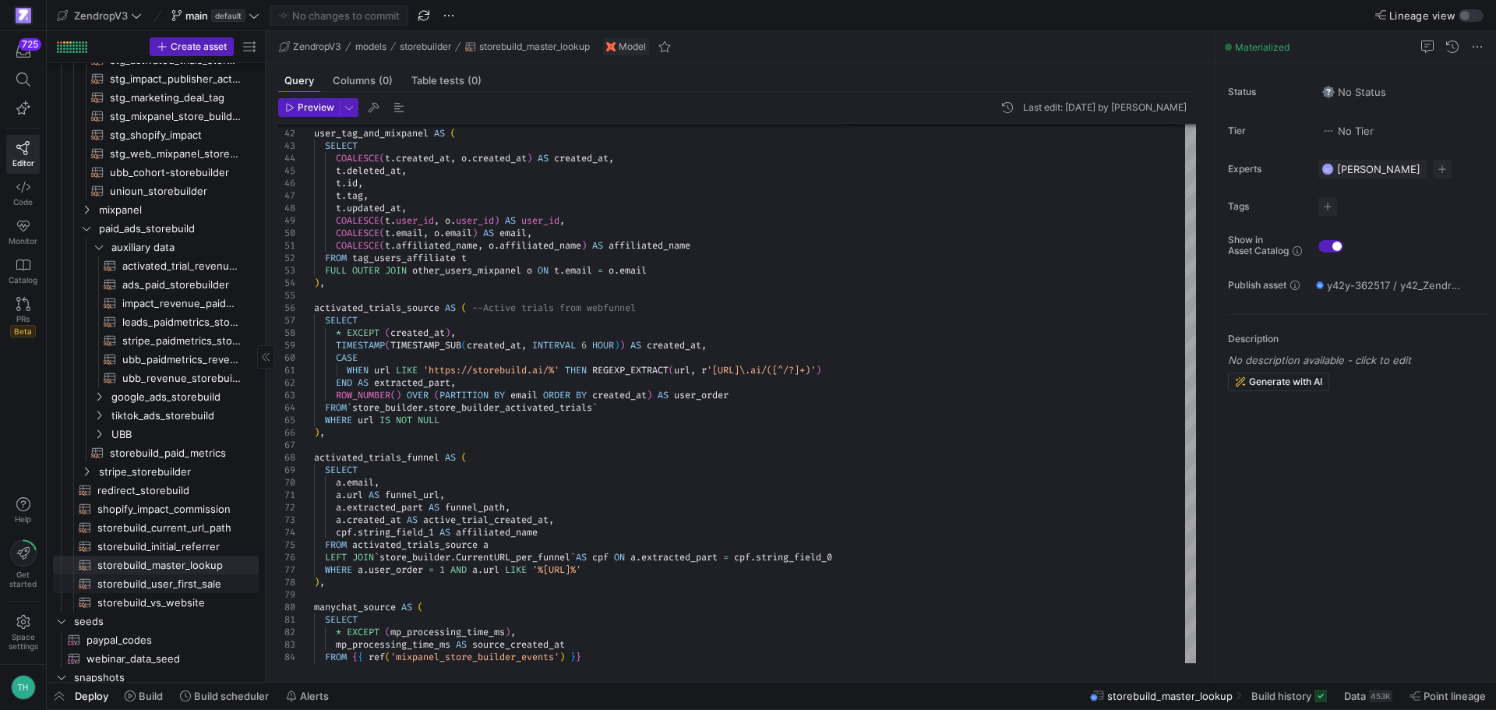
click at [149, 584] on span "storebuild_user_first_sale​​​​​​​​​​" at bounding box center [168, 584] width 143 height 18
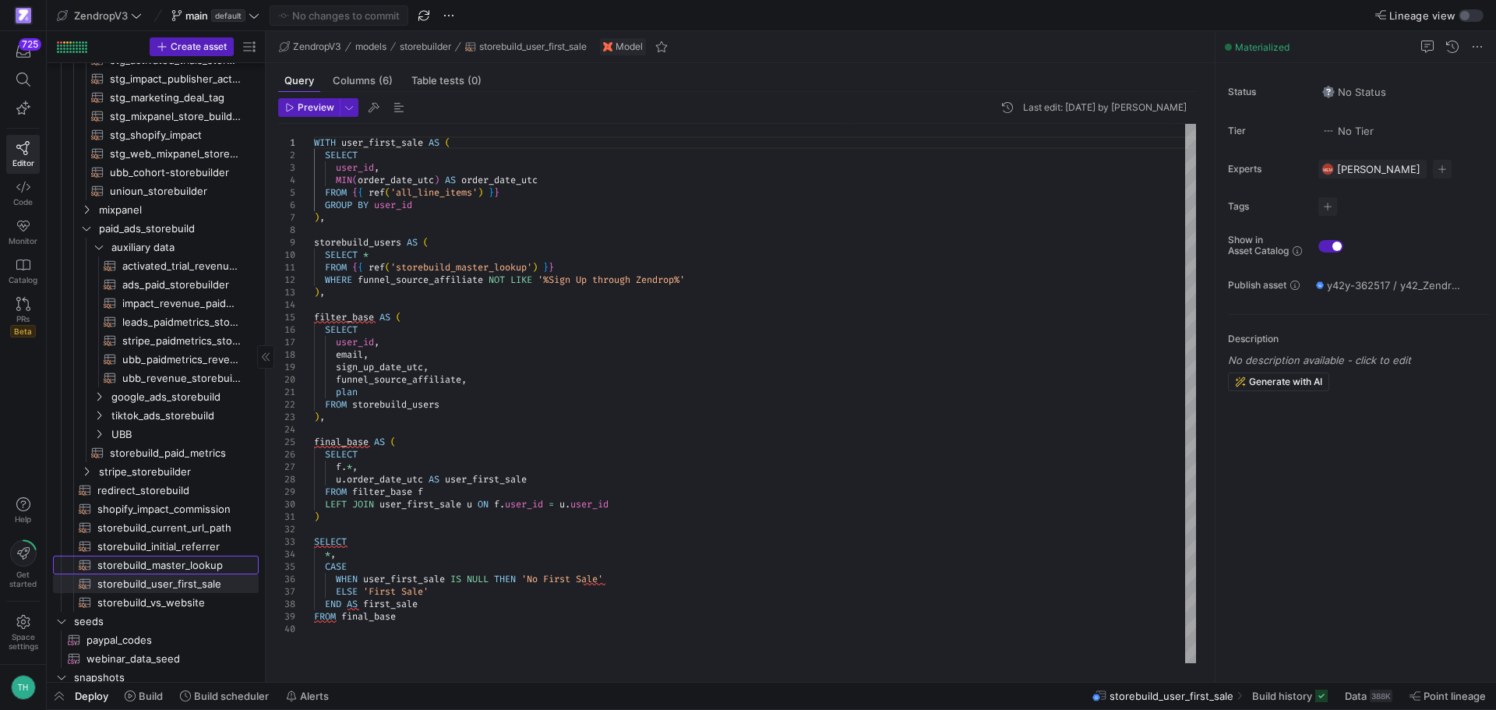
click at [153, 560] on span "storebuild_master_lookup​​​​​​​​​​" at bounding box center [168, 565] width 143 height 18
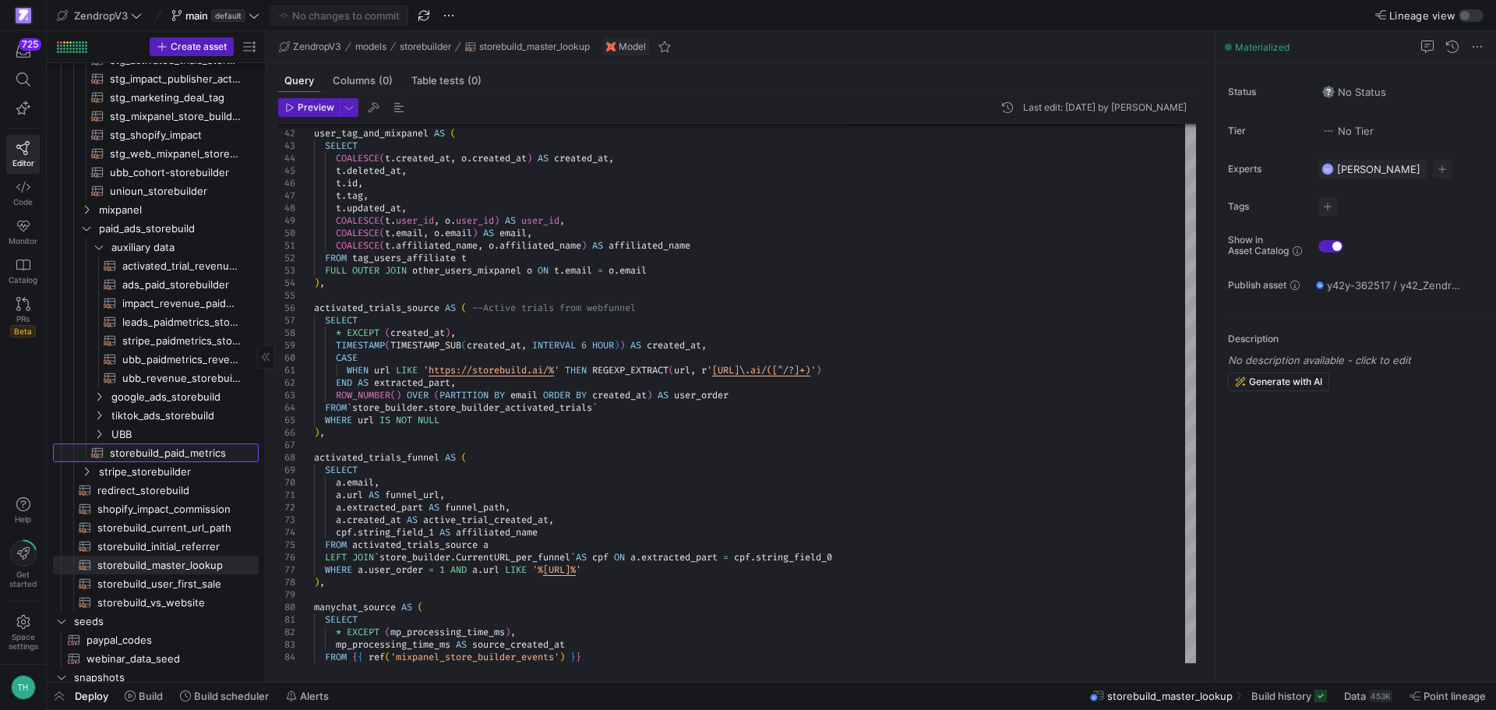
click at [164, 451] on span "storebuild_paid_metrics​​​​​​​​​​" at bounding box center [175, 453] width 131 height 18
type textarea "WITH union_all AS ( {{ config( materialized='table', partition_by={ "field": "d…"
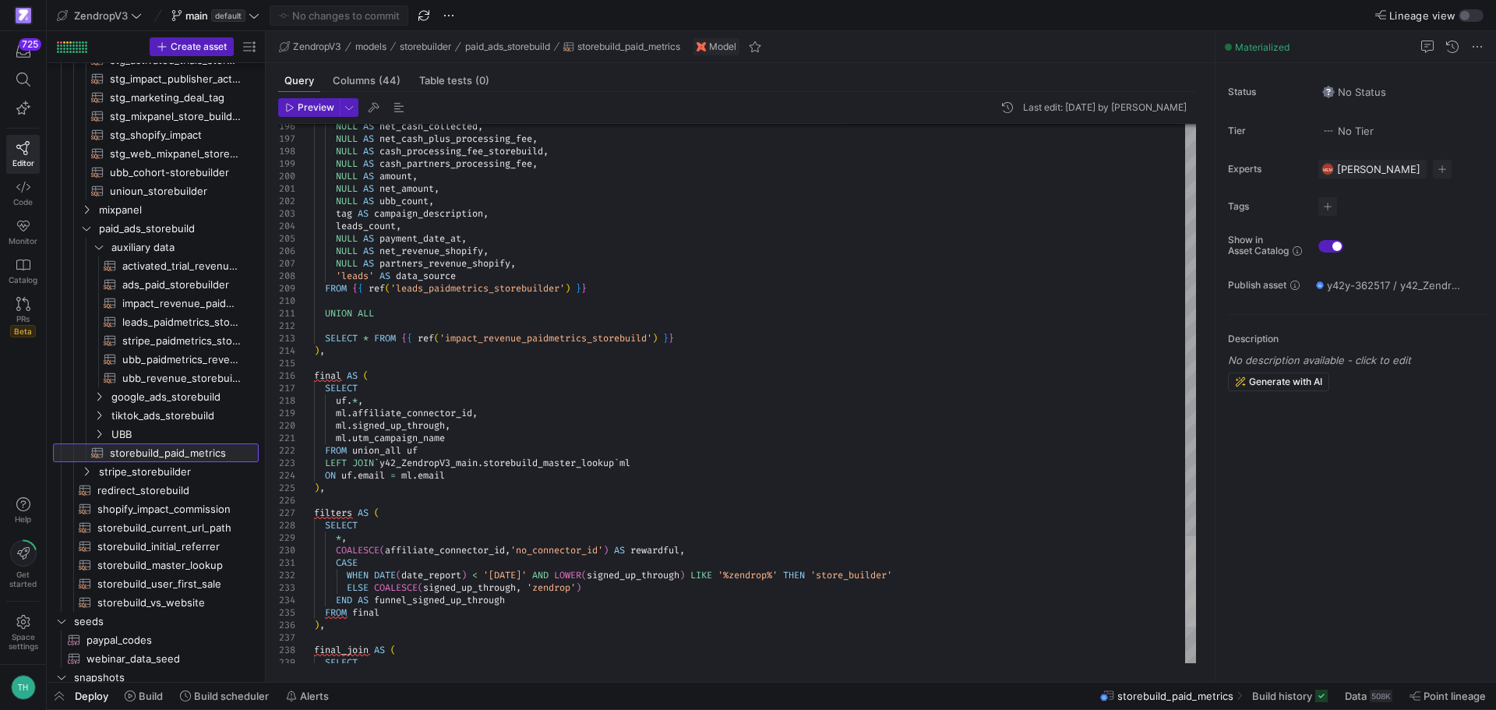
click at [1185, 569] on div at bounding box center [1190, 581] width 11 height 90
click at [1355, 695] on span "Data" at bounding box center [1356, 696] width 22 height 12
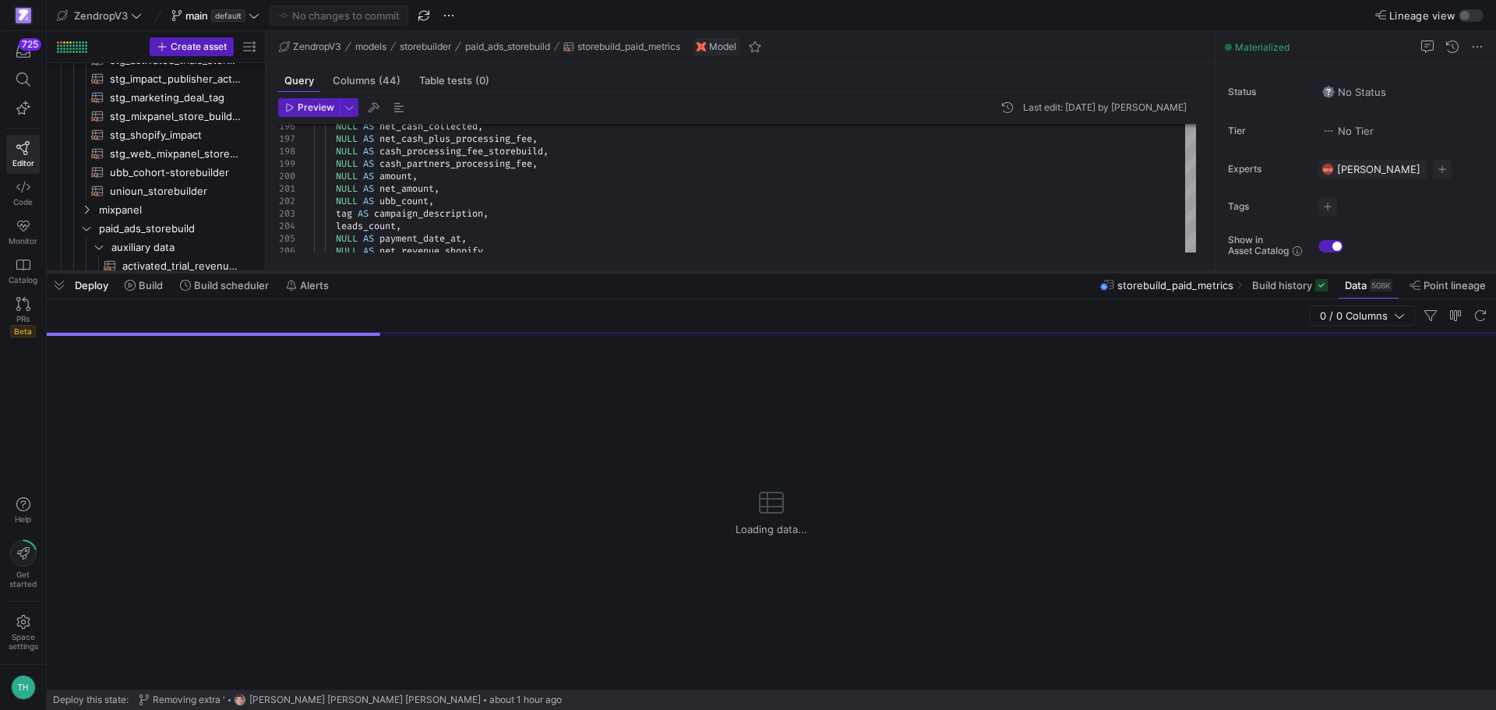
drag, startPoint x: 841, startPoint y: 427, endPoint x: 848, endPoint y: 205, distance: 222.1
click at [848, 269] on div at bounding box center [771, 272] width 1449 height 6
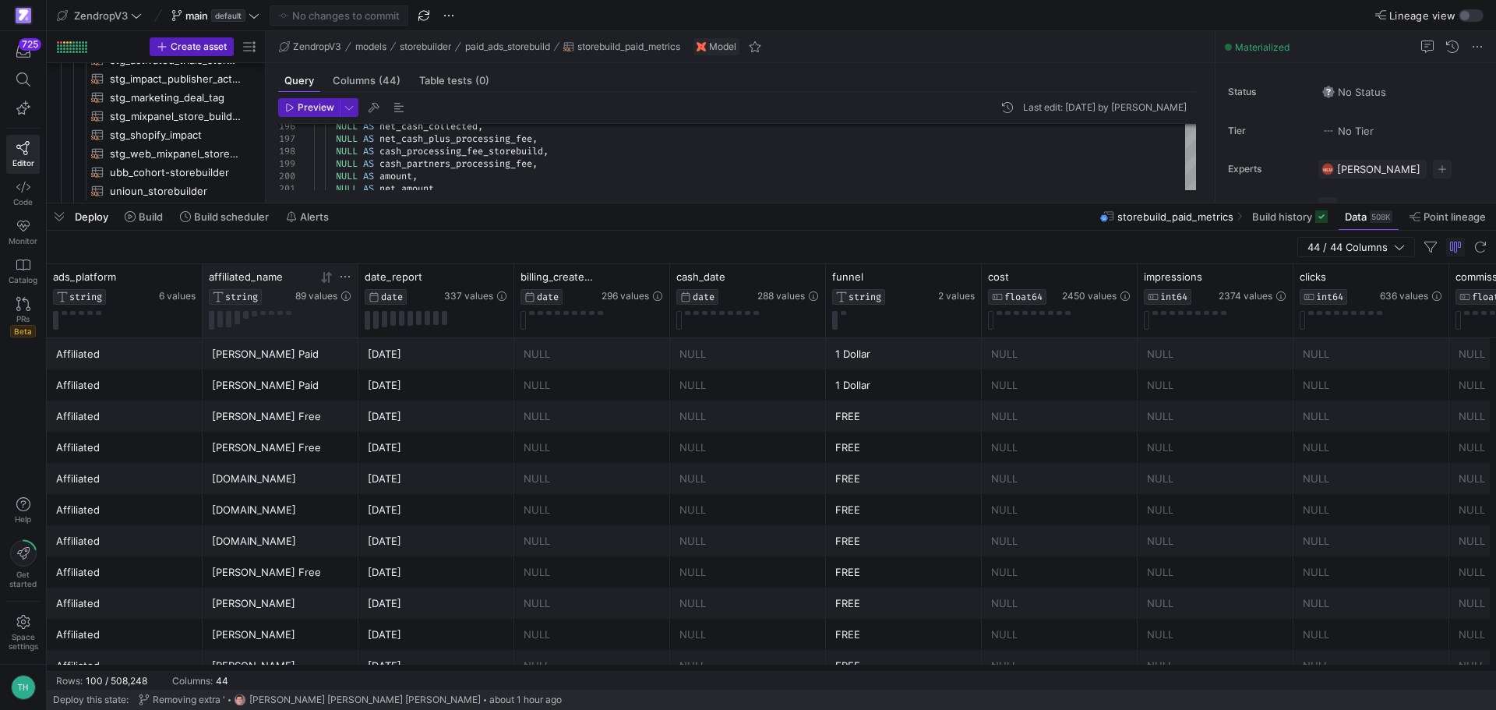
click at [345, 277] on icon at bounding box center [344, 277] width 9 height 2
type input "Signed Up through Zendrop"
click at [450, 425] on button "Apply" at bounding box center [474, 435] width 48 height 20
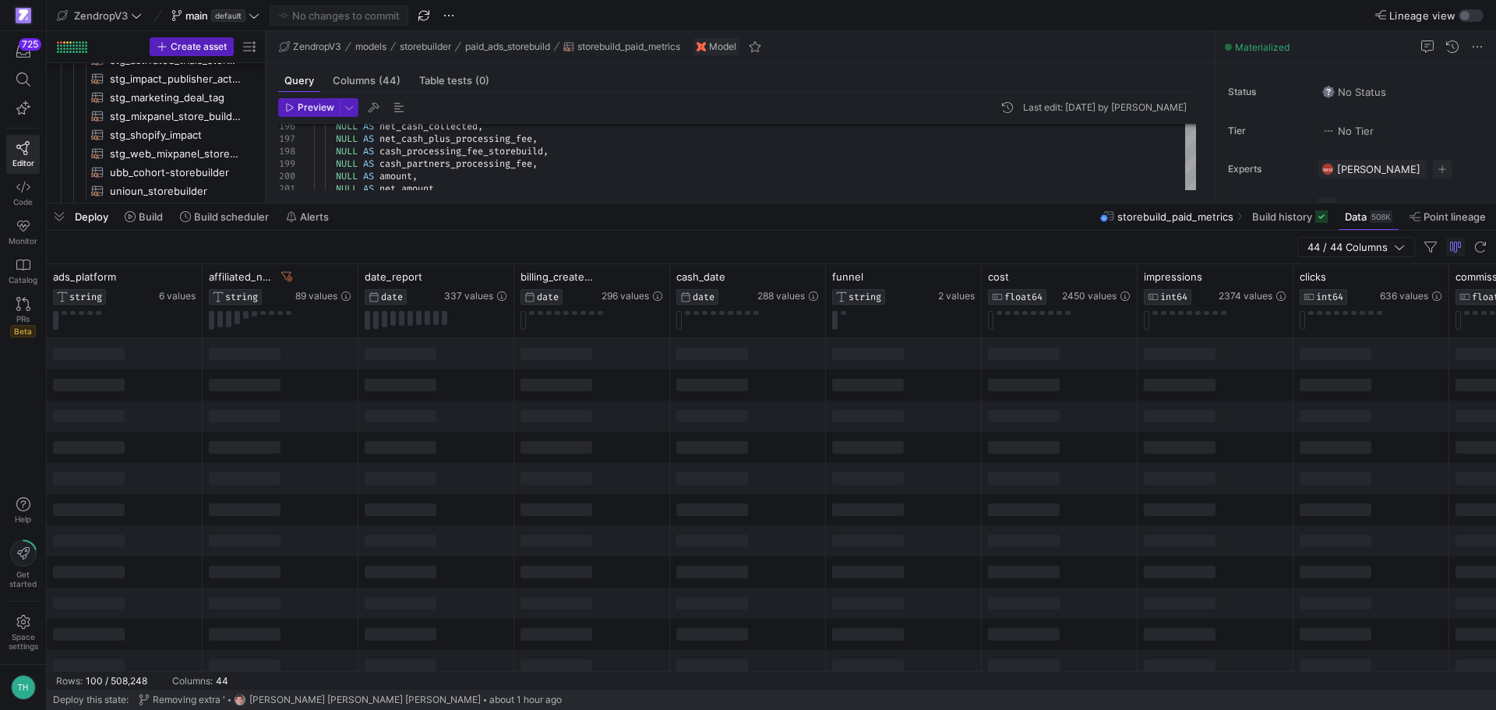
click at [407, 257] on div "44 / 44 Columns" at bounding box center [771, 248] width 1449 height 34
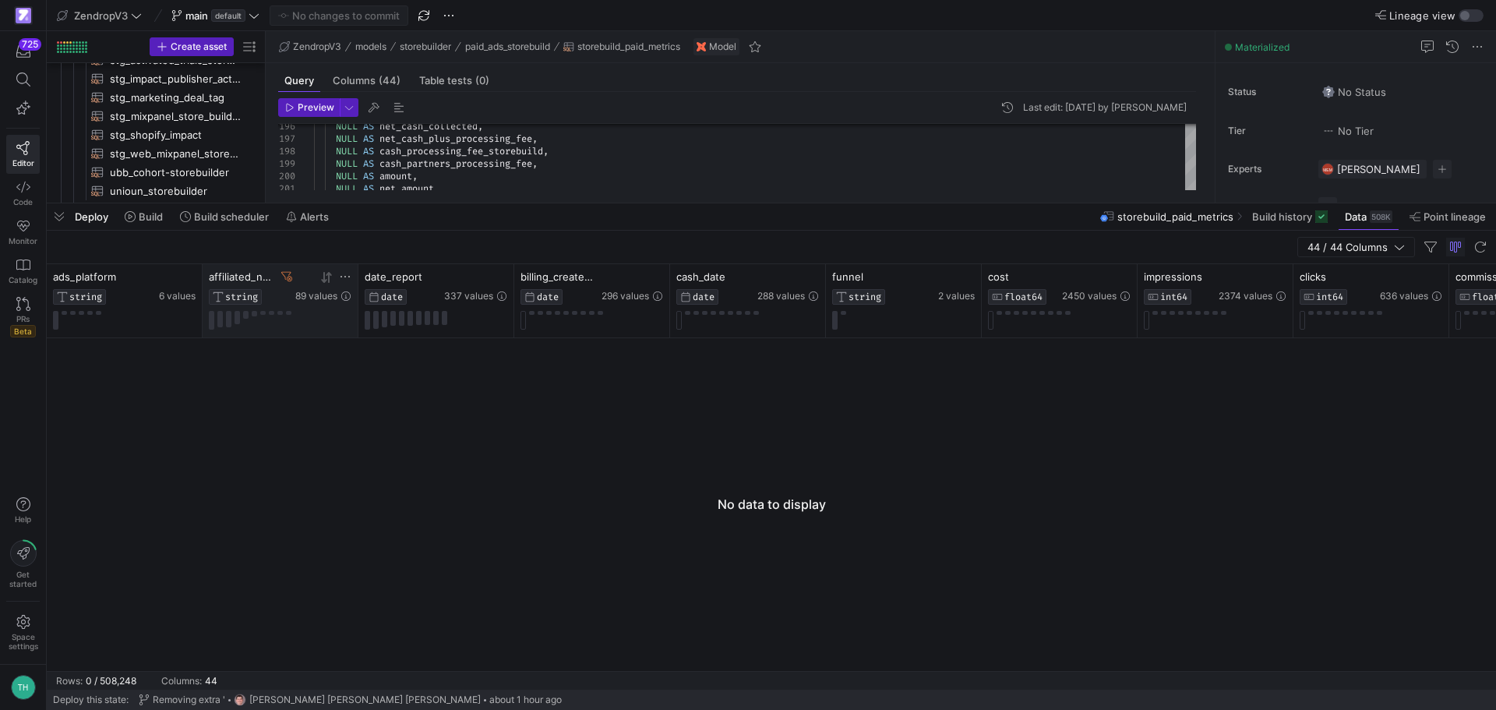
click at [344, 274] on icon at bounding box center [345, 276] width 12 height 12
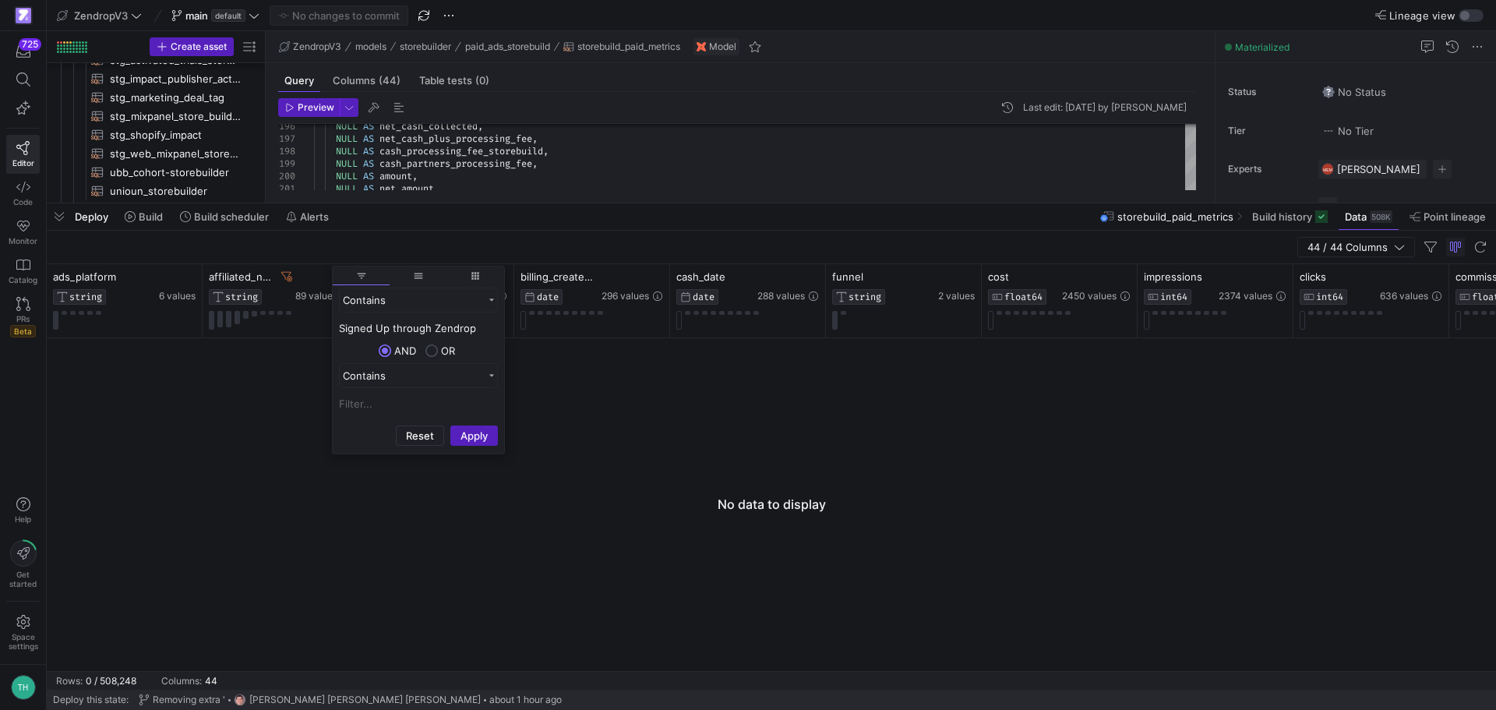
click at [370, 327] on input "Signed Up through Zendrop" at bounding box center [418, 328] width 159 height 19
type input "Sign Up through Zendrop"
click at [450, 425] on button "Apply" at bounding box center [474, 435] width 48 height 20
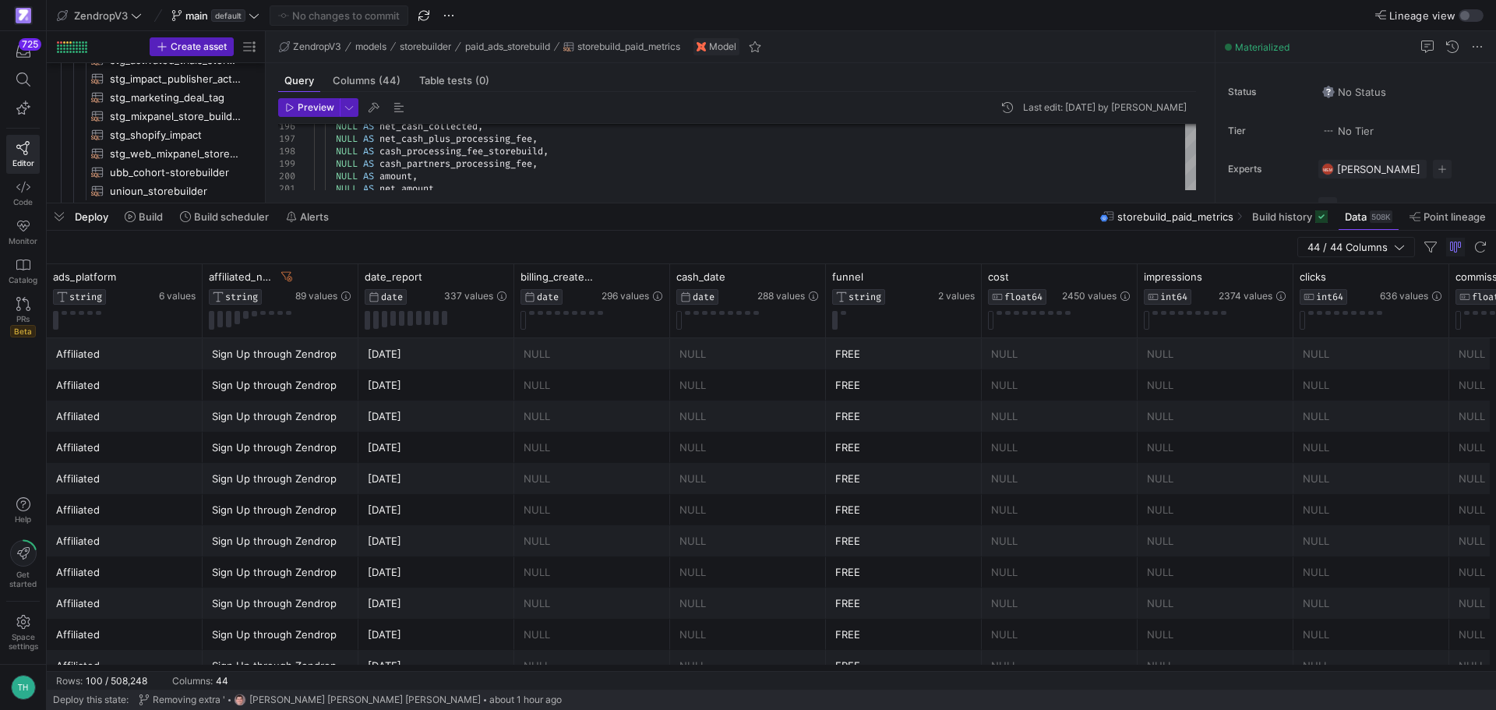
click at [438, 238] on div "44 / 44 Columns" at bounding box center [771, 248] width 1449 height 34
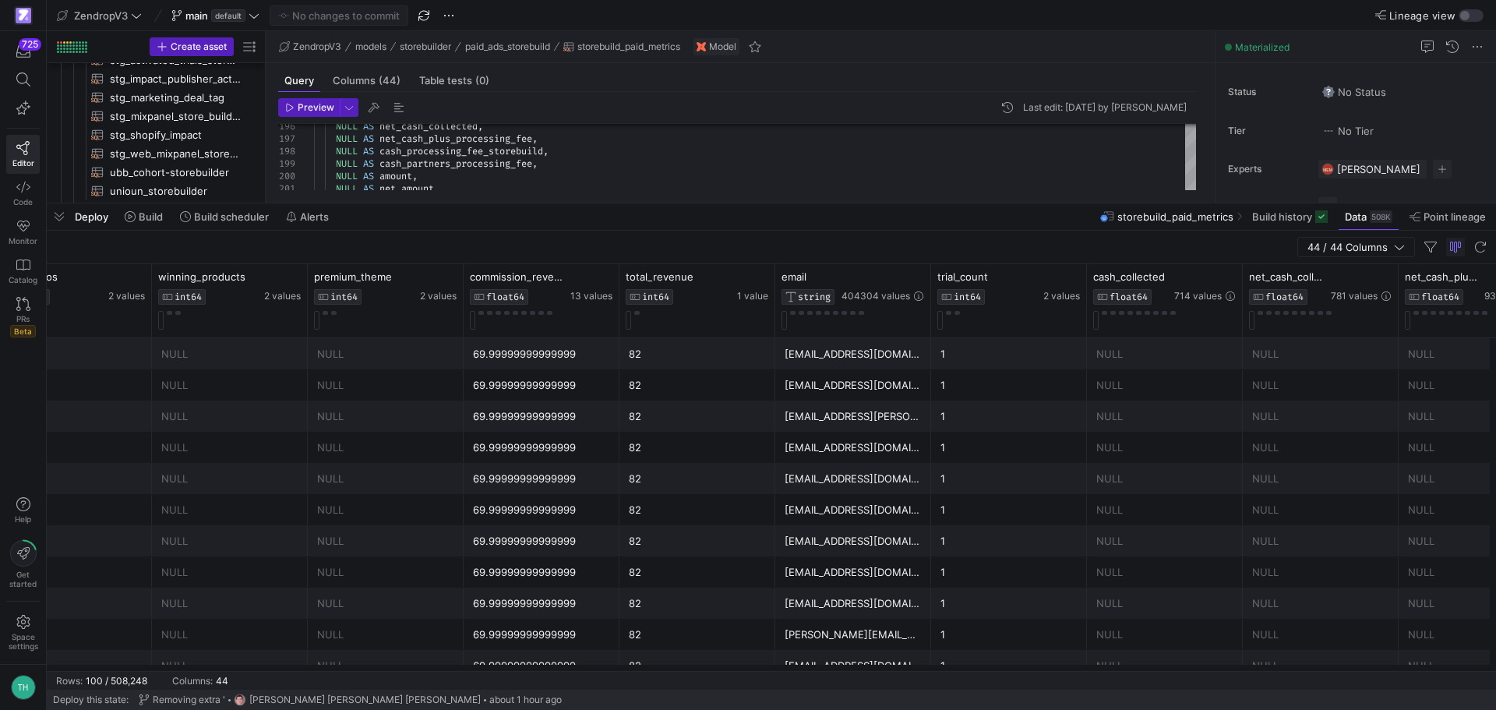
scroll to position [0, 2270]
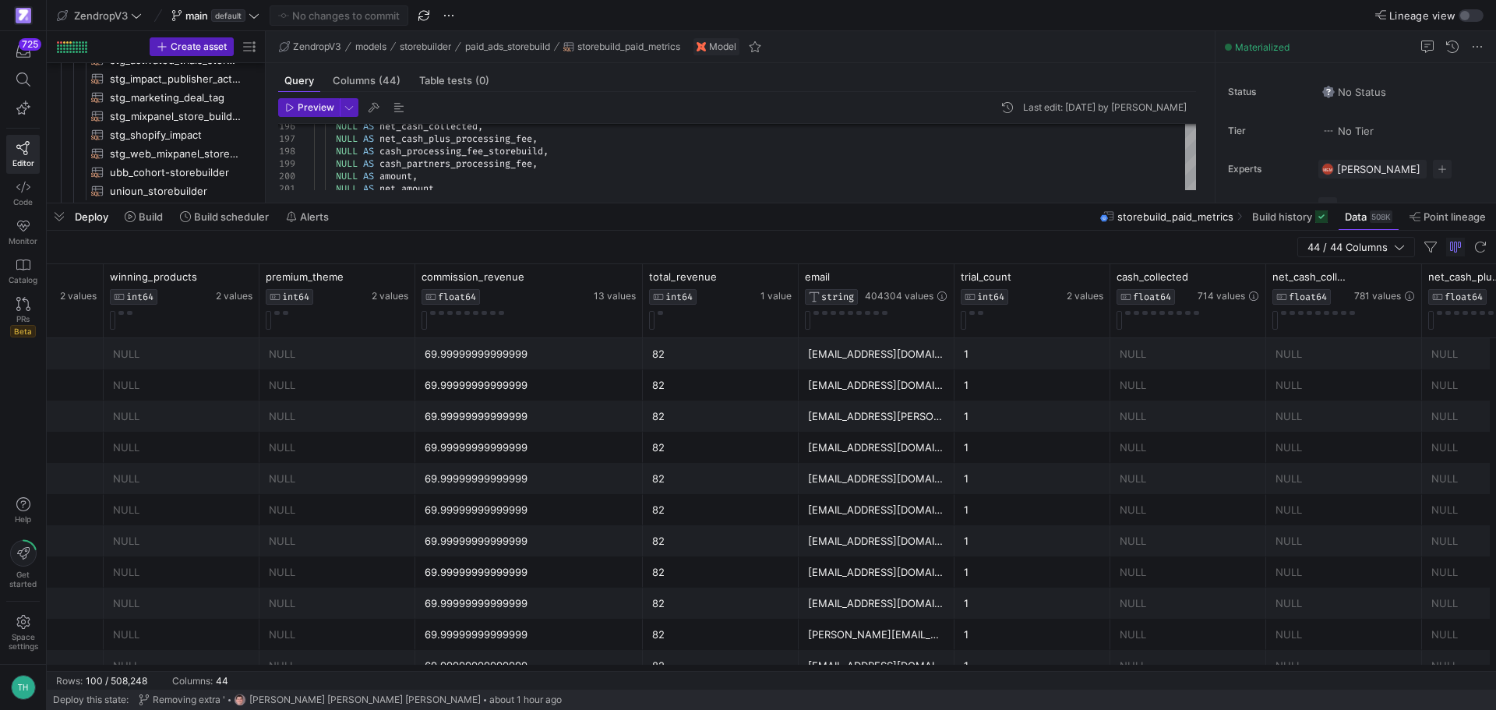
drag, startPoint x: 570, startPoint y: 284, endPoint x: 641, endPoint y: 290, distance: 71.9
click at [641, 290] on div at bounding box center [642, 300] width 6 height 73
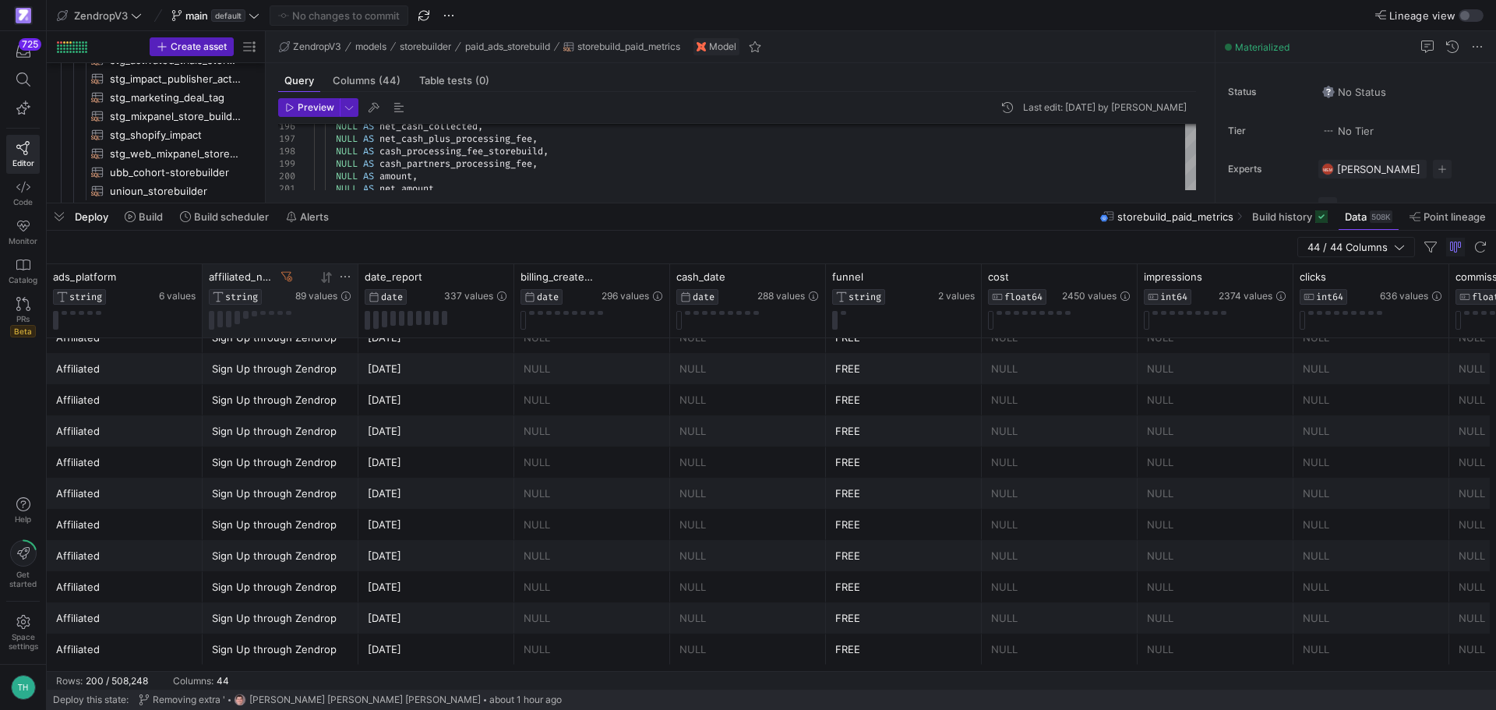
scroll to position [2042, 0]
click at [287, 275] on icon at bounding box center [286, 276] width 11 height 11
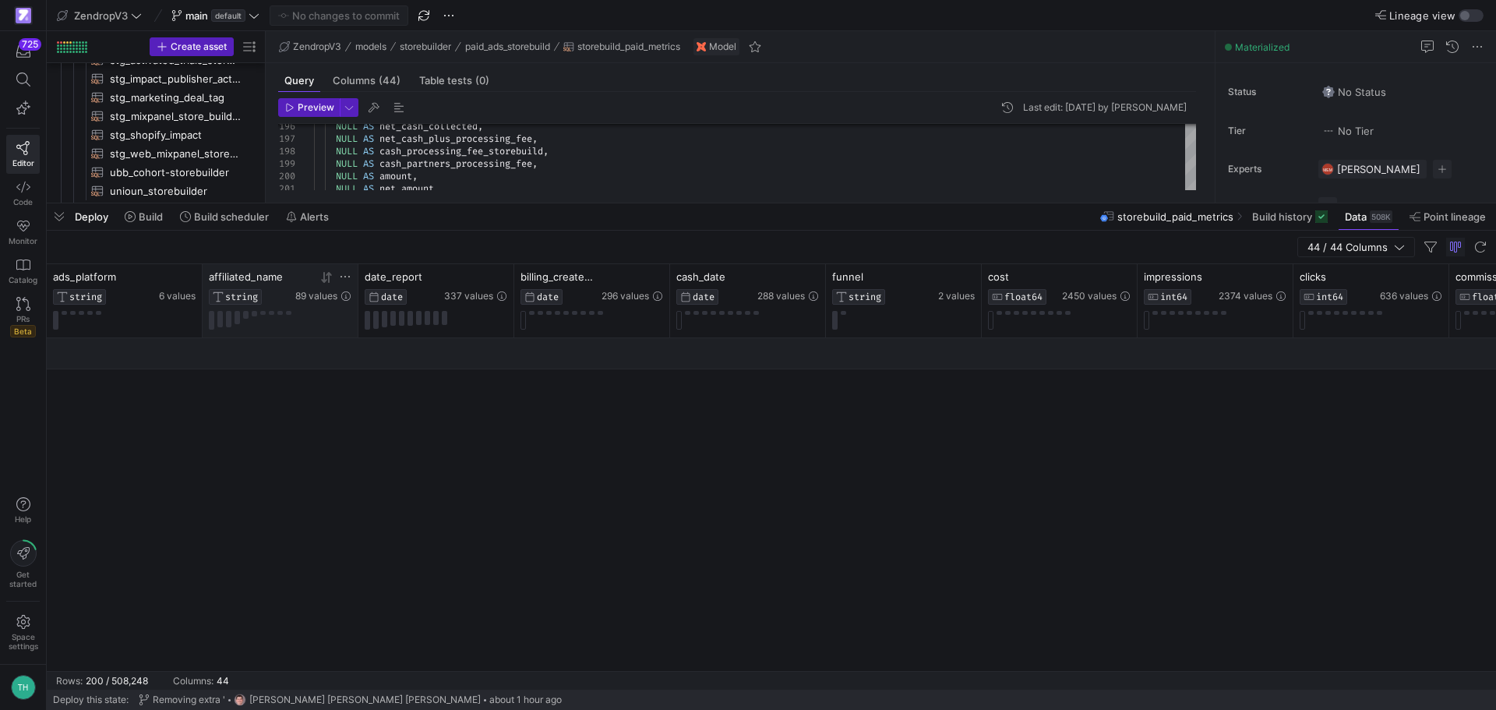
scroll to position [0, 0]
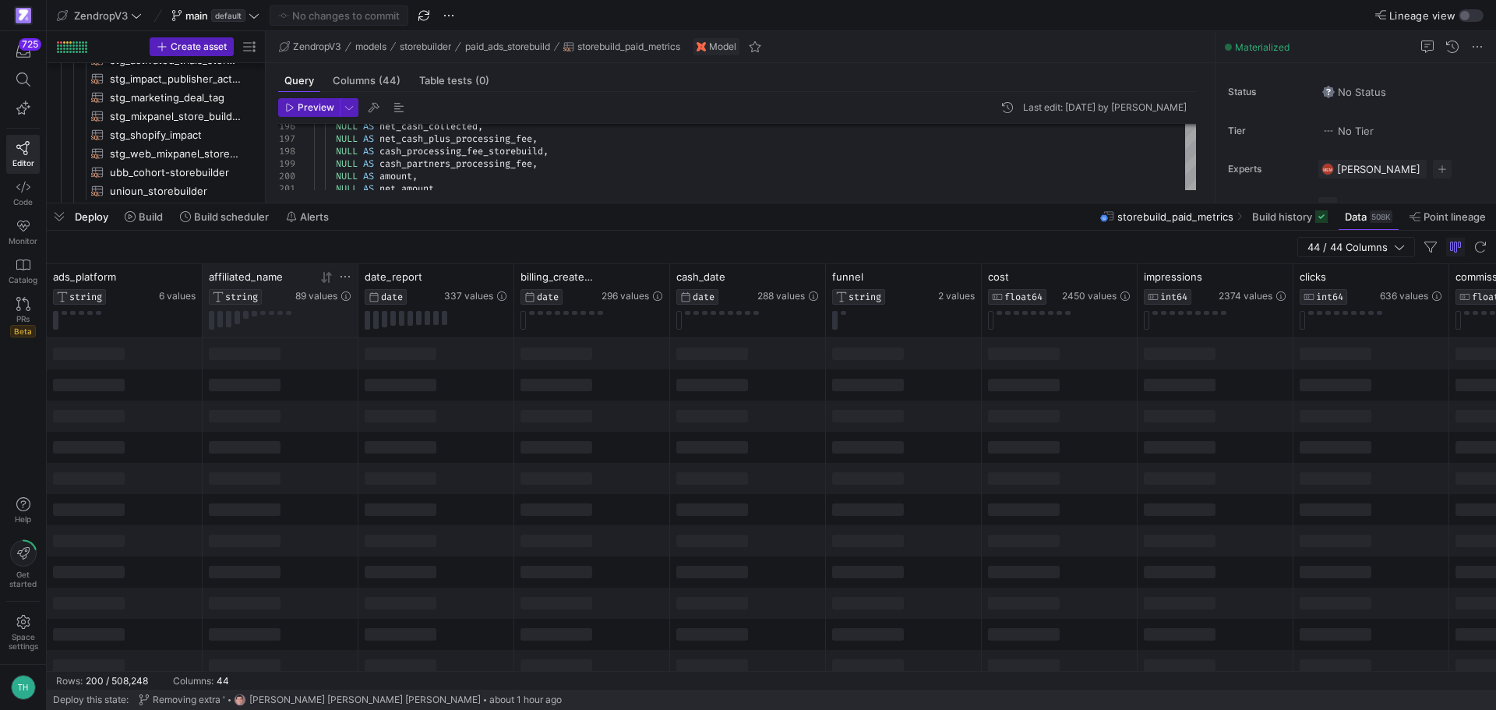
click at [342, 281] on icon at bounding box center [345, 276] width 12 height 12
type input "REGISTER"
click at [450, 425] on button "Apply" at bounding box center [474, 435] width 48 height 20
click at [673, 242] on div "44 / 44 Columns" at bounding box center [771, 248] width 1449 height 34
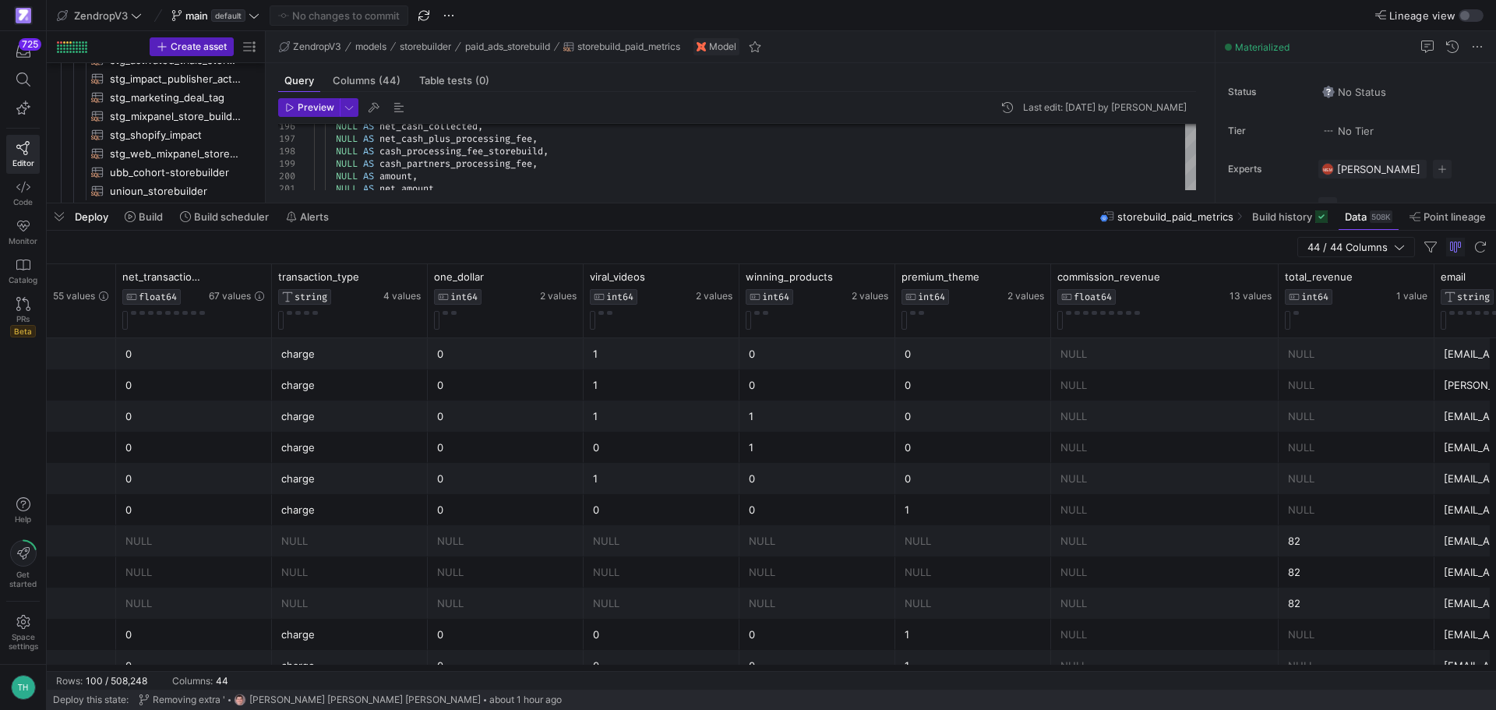
scroll to position [0, 1656]
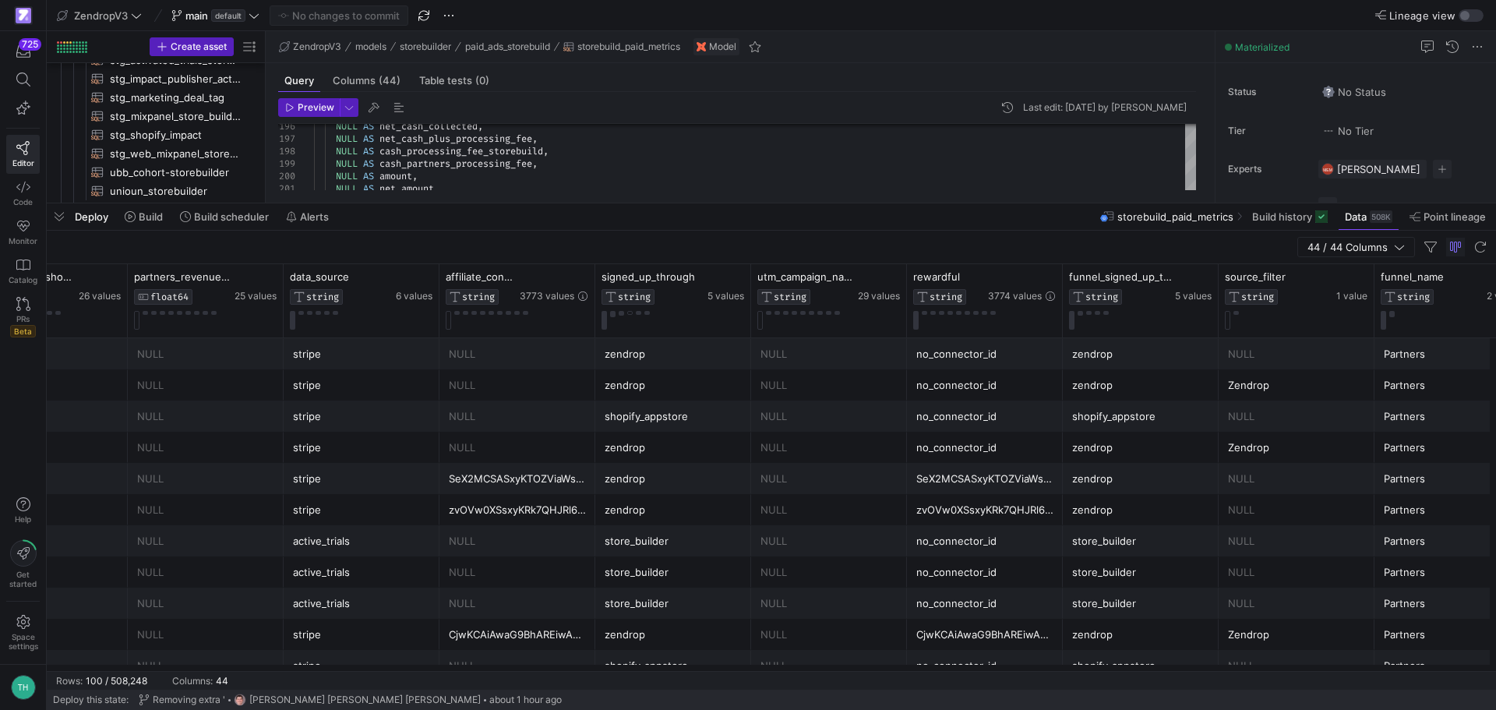
click at [1268, 672] on y42-table-data-footer "Rows: 100 / 508,248 Columns: 44" at bounding box center [771, 680] width 1449 height 19
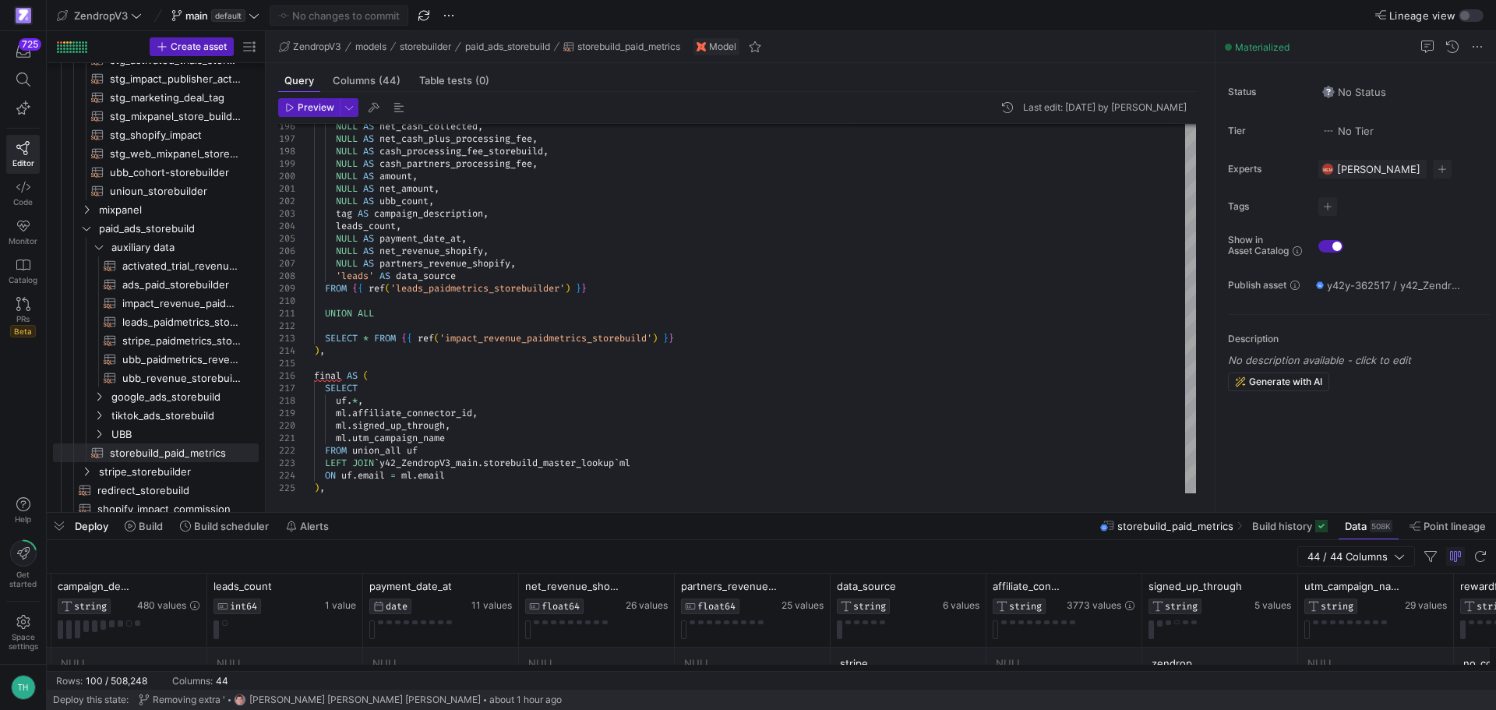
drag, startPoint x: 686, startPoint y: 204, endPoint x: 629, endPoint y: 513, distance: 314.5
click at [629, 513] on div at bounding box center [771, 513] width 1449 height 6
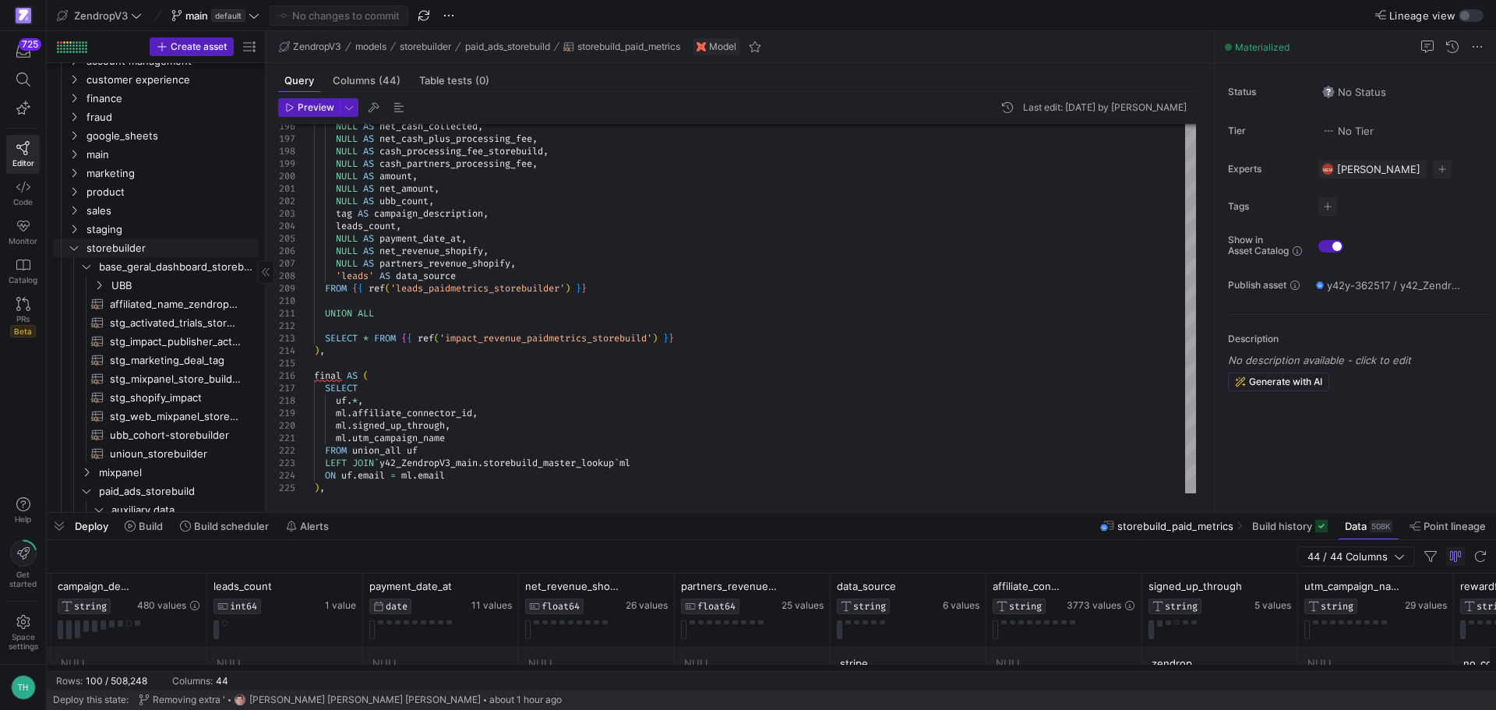
scroll to position [0, 0]
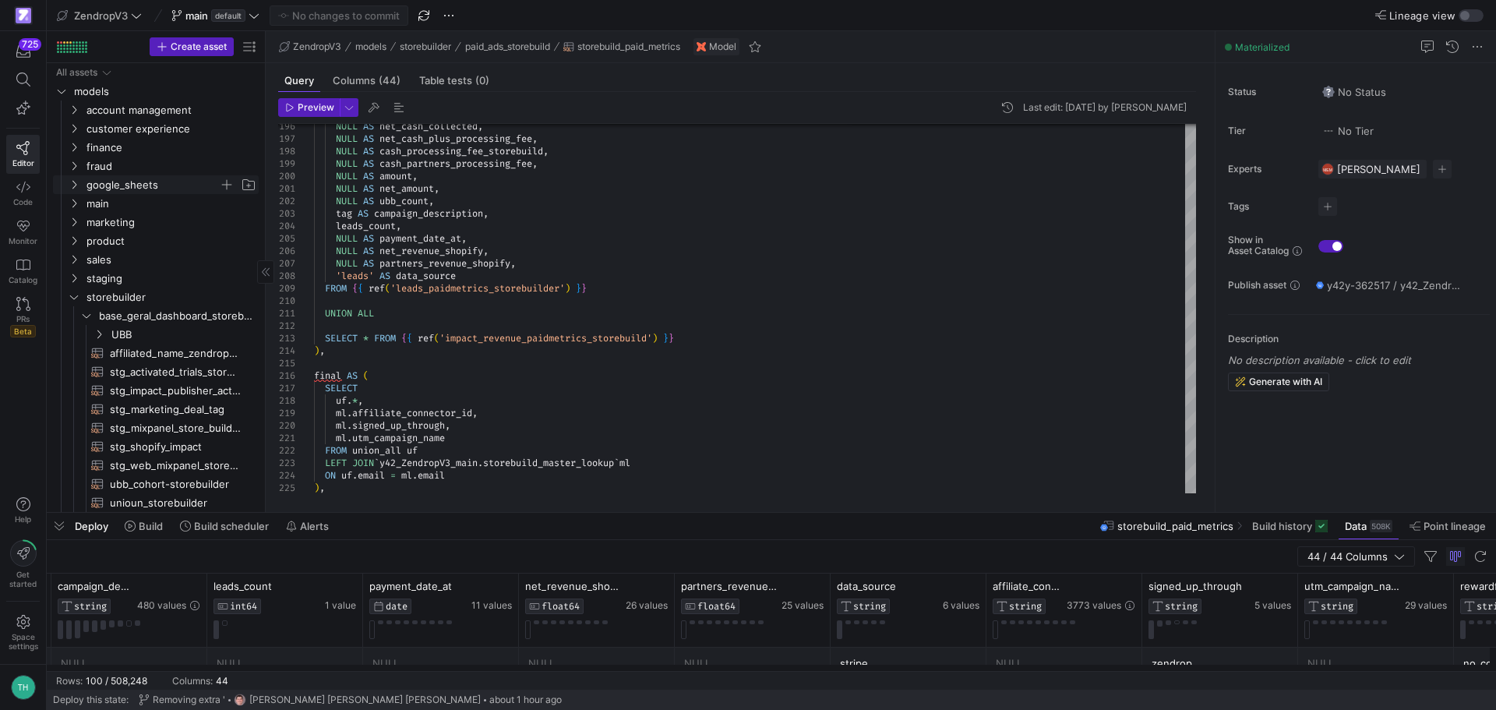
click at [130, 187] on span "google_sheets" at bounding box center [152, 185] width 132 height 18
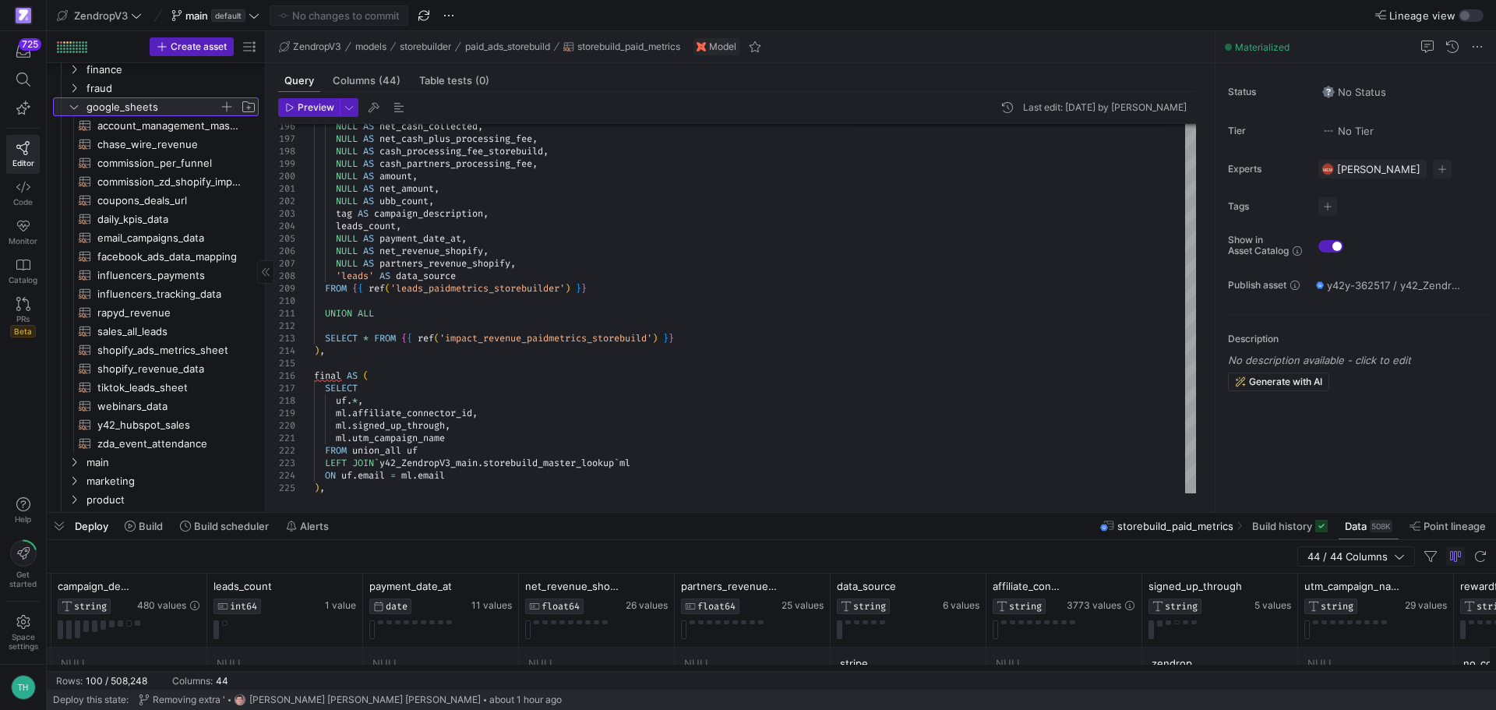
click at [124, 108] on span "google_sheets" at bounding box center [152, 107] width 132 height 18
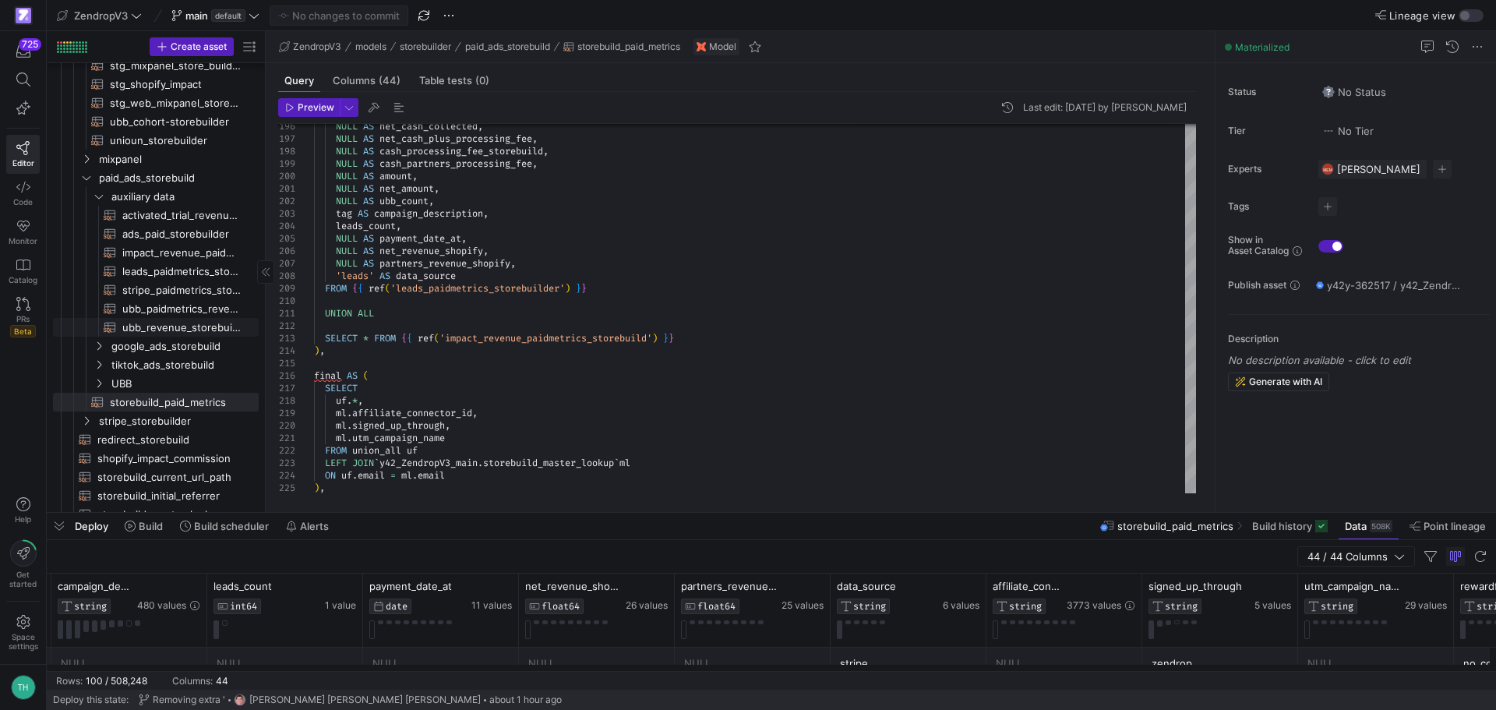
scroll to position [390, 0]
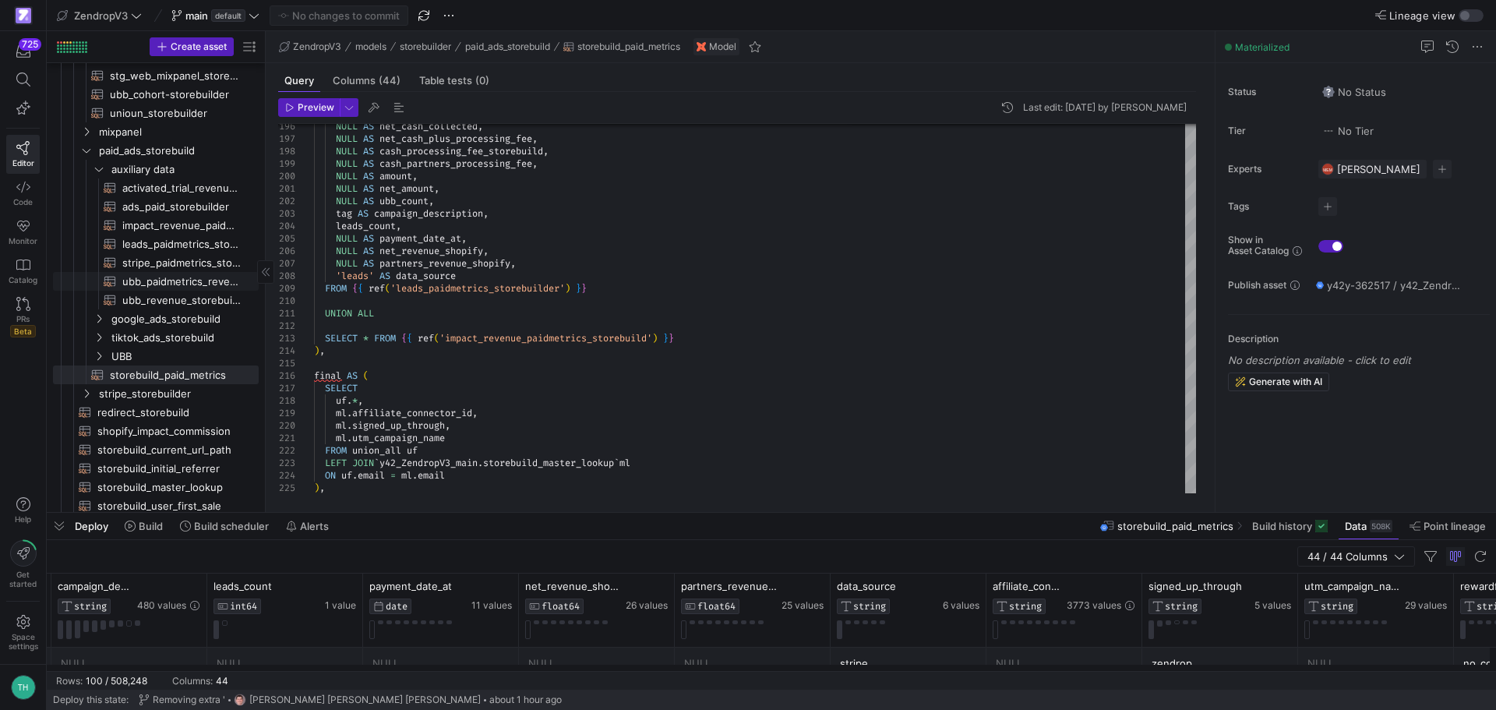
click at [163, 280] on span "ubb_paidmetrics_revenue_storebuilder​​​​​​​​​​" at bounding box center [181, 282] width 118 height 18
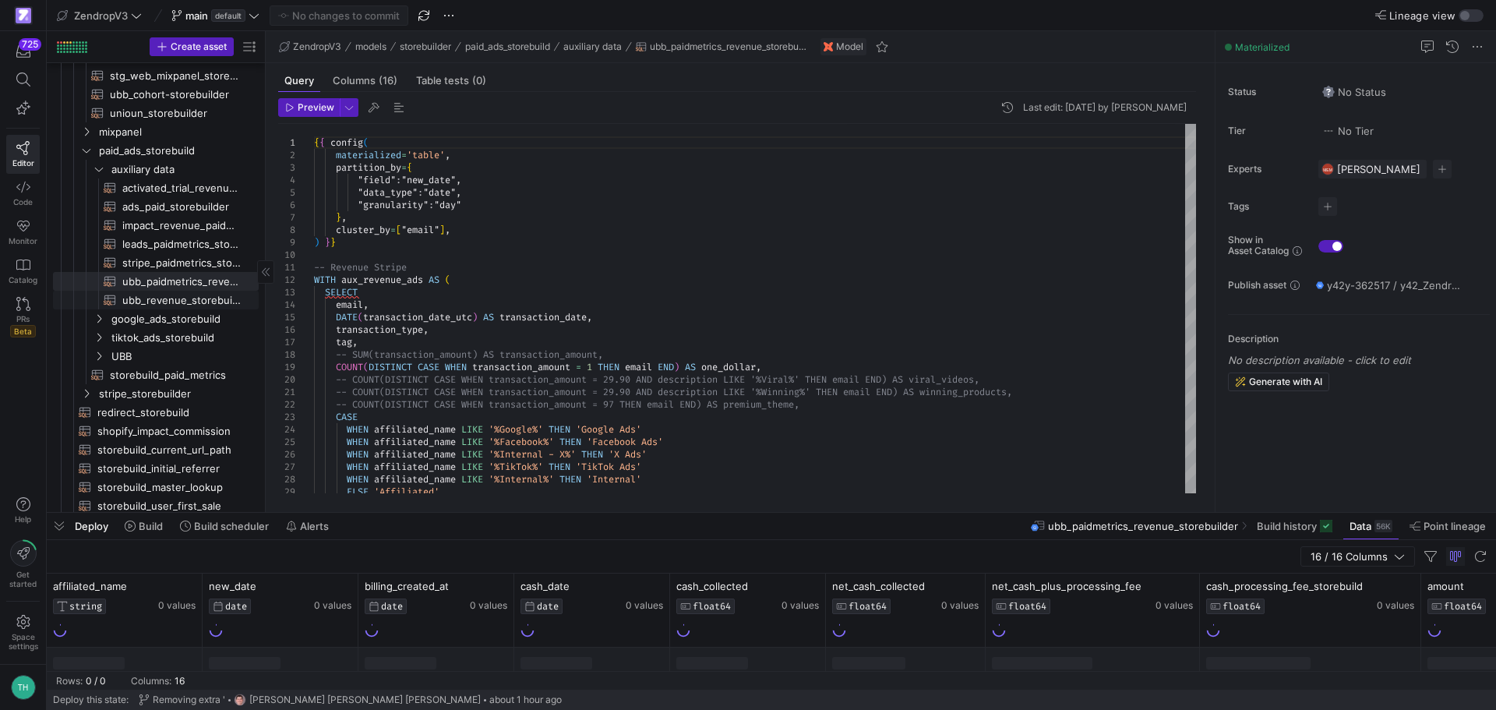
click at [181, 295] on span "ubb_revenue_storebuilder​​​​​​​​​​" at bounding box center [181, 300] width 118 height 18
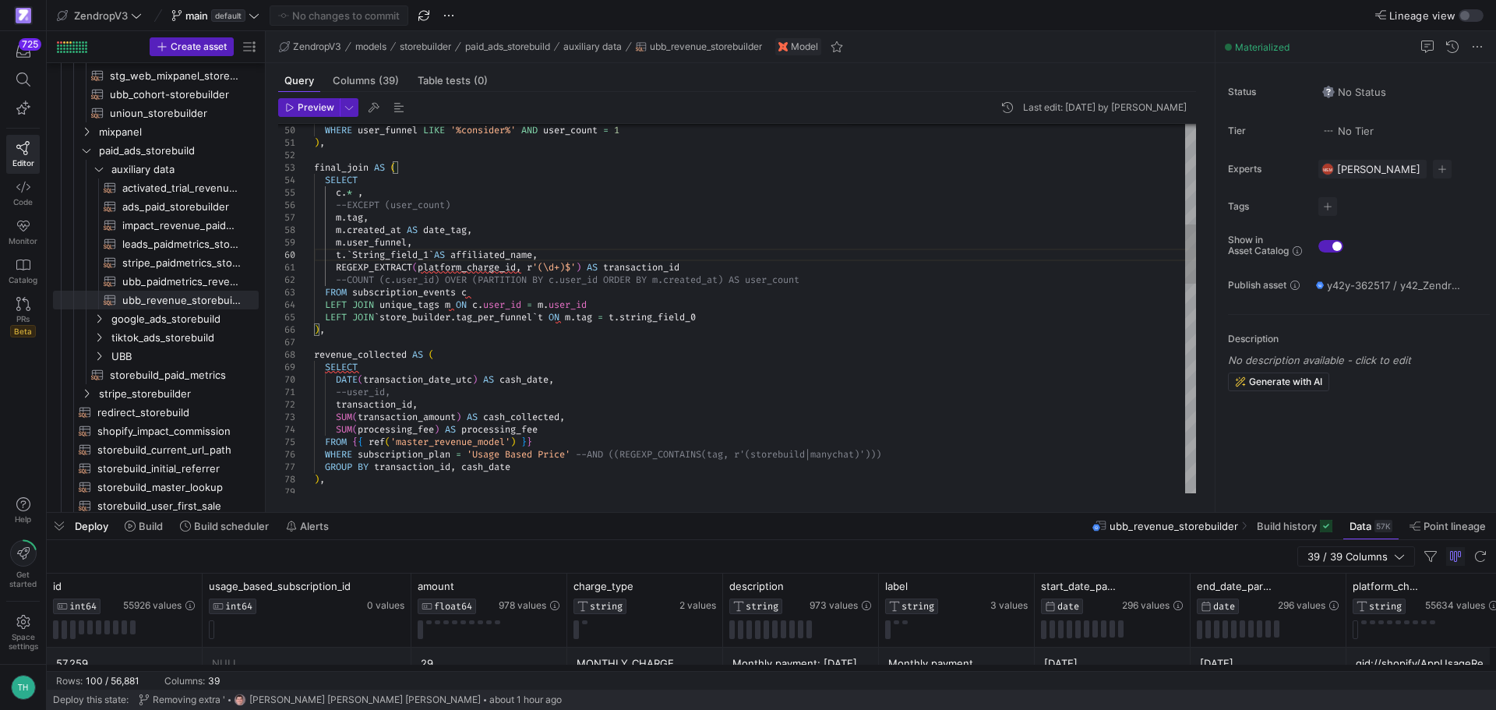
type textarea "REGEXP_EXTRACT(platform_charge_id, r'(\d+)$') AS transaction_id --COUNT (c.user…"
click at [425, 323] on div "WHERE user_funnel LIKE '%consider%' AND user_count = 1 ) , final_join AS ( SELE…" at bounding box center [755, 648] width 882 height 2294
click at [523, 323] on div "WHERE user_funnel LIKE '%consider%' AND user_count = 1 ) , final_join AS ( SELE…" at bounding box center [755, 648] width 882 height 2294
click at [729, 319] on div "WHERE user_funnel LIKE '%consider%' AND user_count = 1 ) , final_join AS ( SELE…" at bounding box center [755, 648] width 882 height 2294
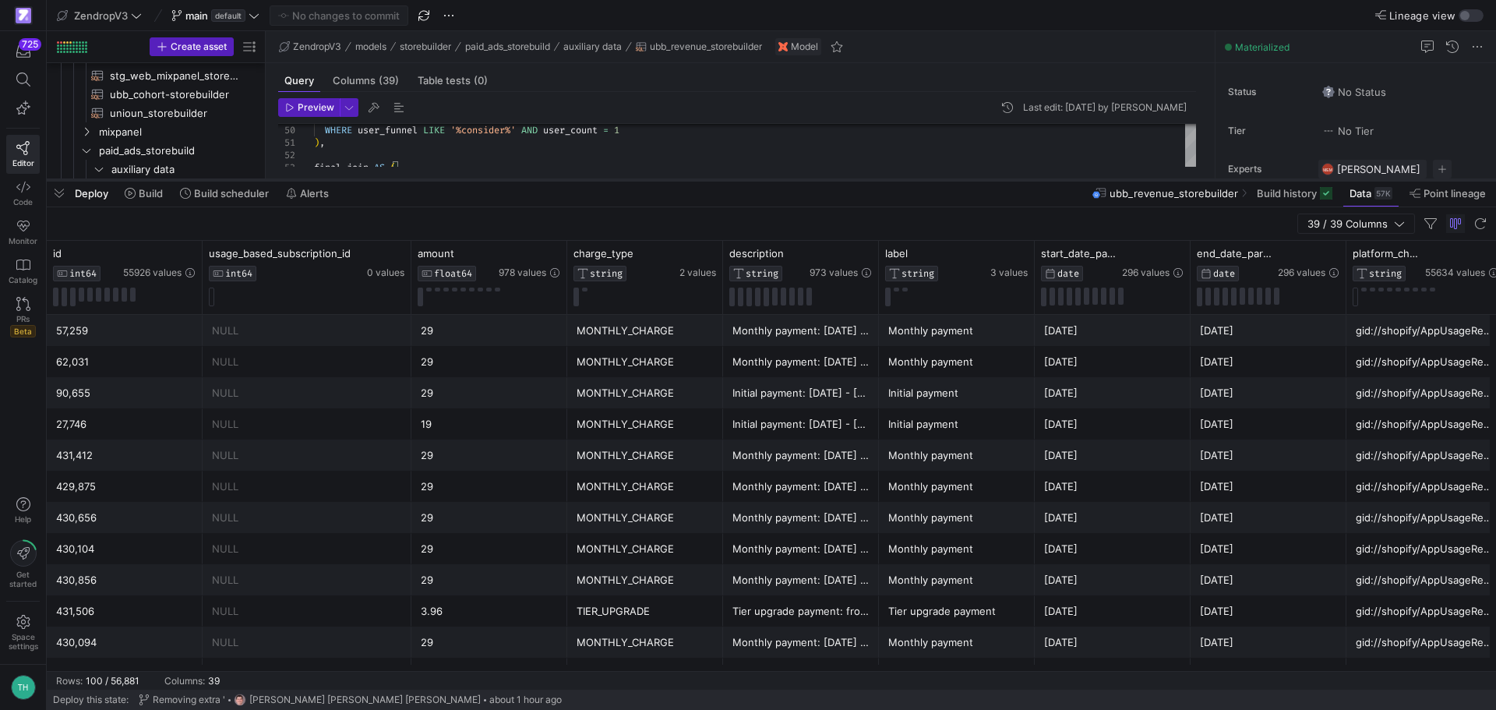
drag, startPoint x: 979, startPoint y: 513, endPoint x: 1006, endPoint y: 180, distance: 333.7
click at [1006, 180] on div at bounding box center [771, 180] width 1449 height 6
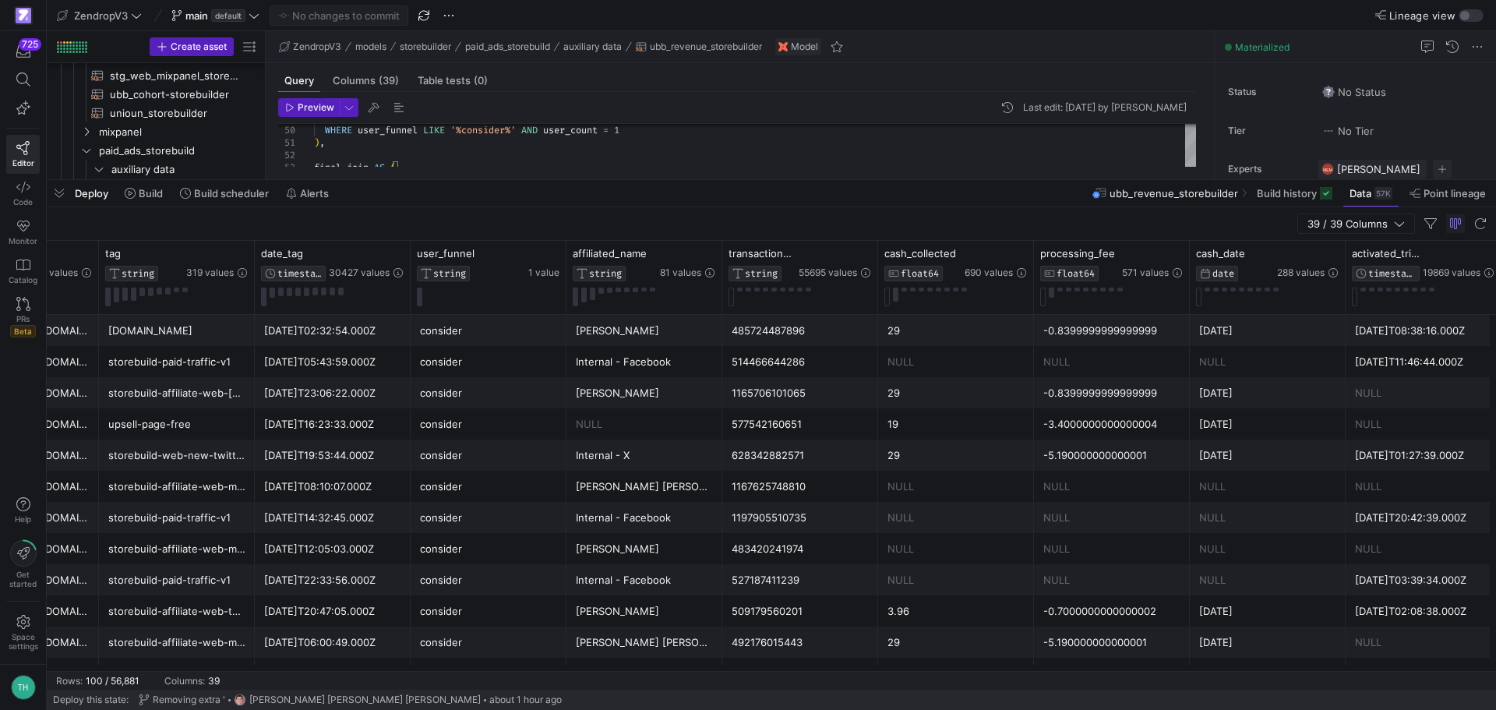
scroll to position [0, 2146]
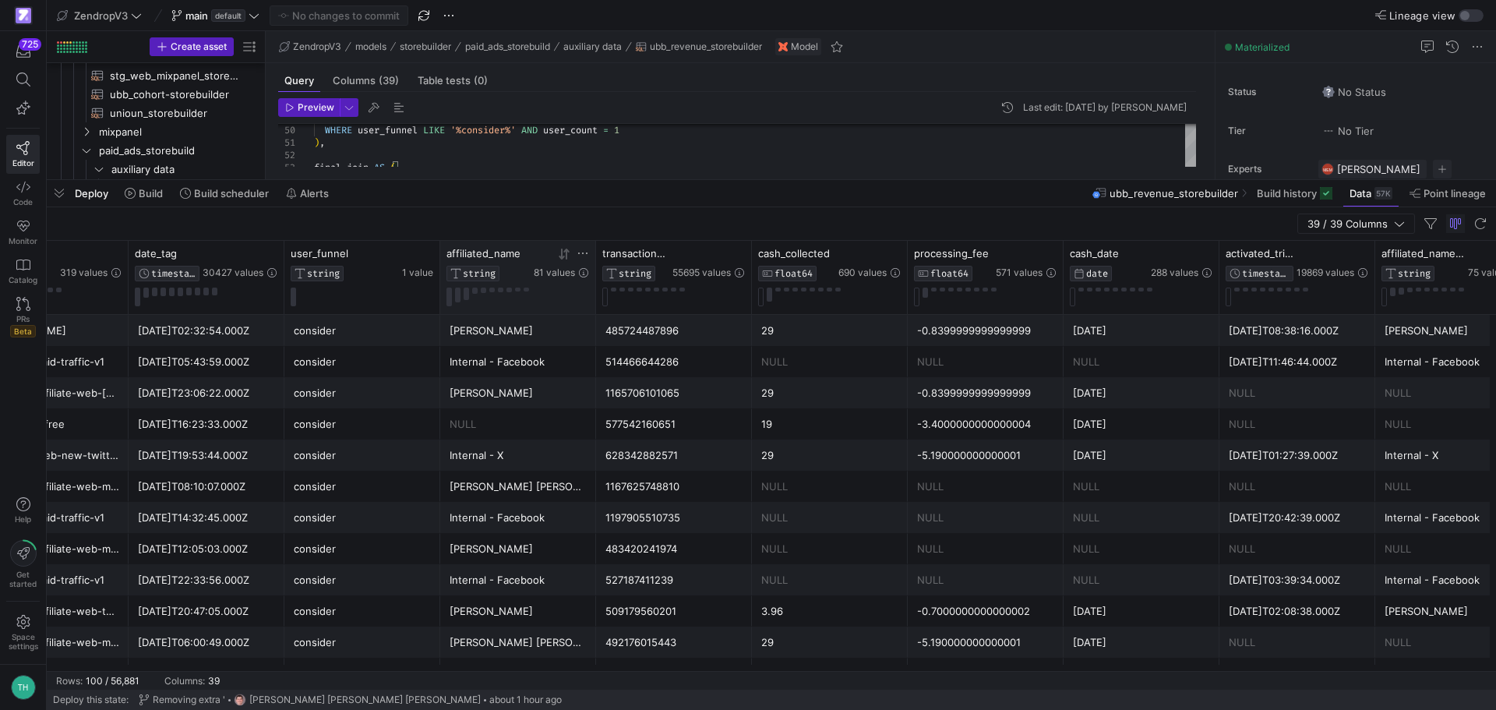
click at [584, 252] on icon at bounding box center [583, 253] width 12 height 12
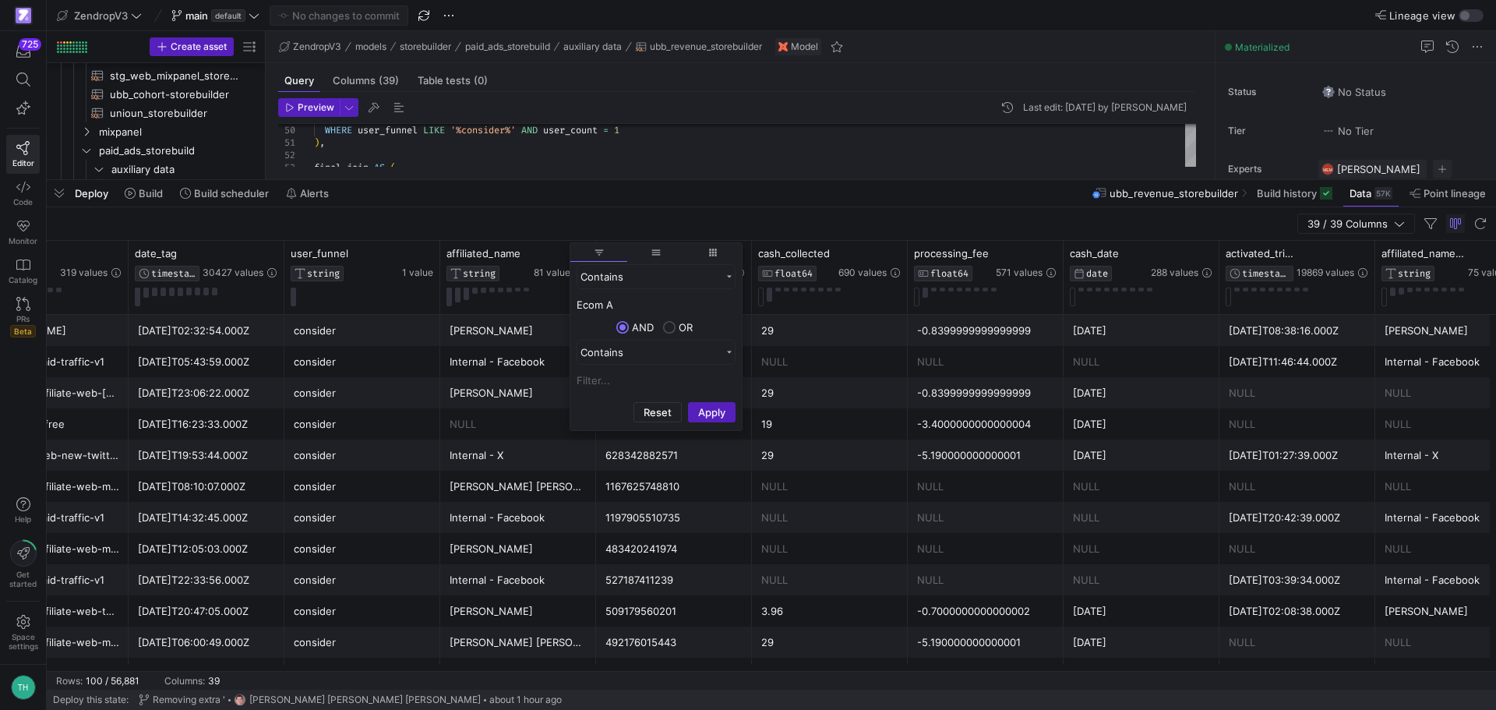
click at [692, 305] on input "Ecom A" at bounding box center [656, 304] width 159 height 19
type input "Ecom Ajwad"
click at [688, 402] on button "Apply" at bounding box center [712, 412] width 48 height 20
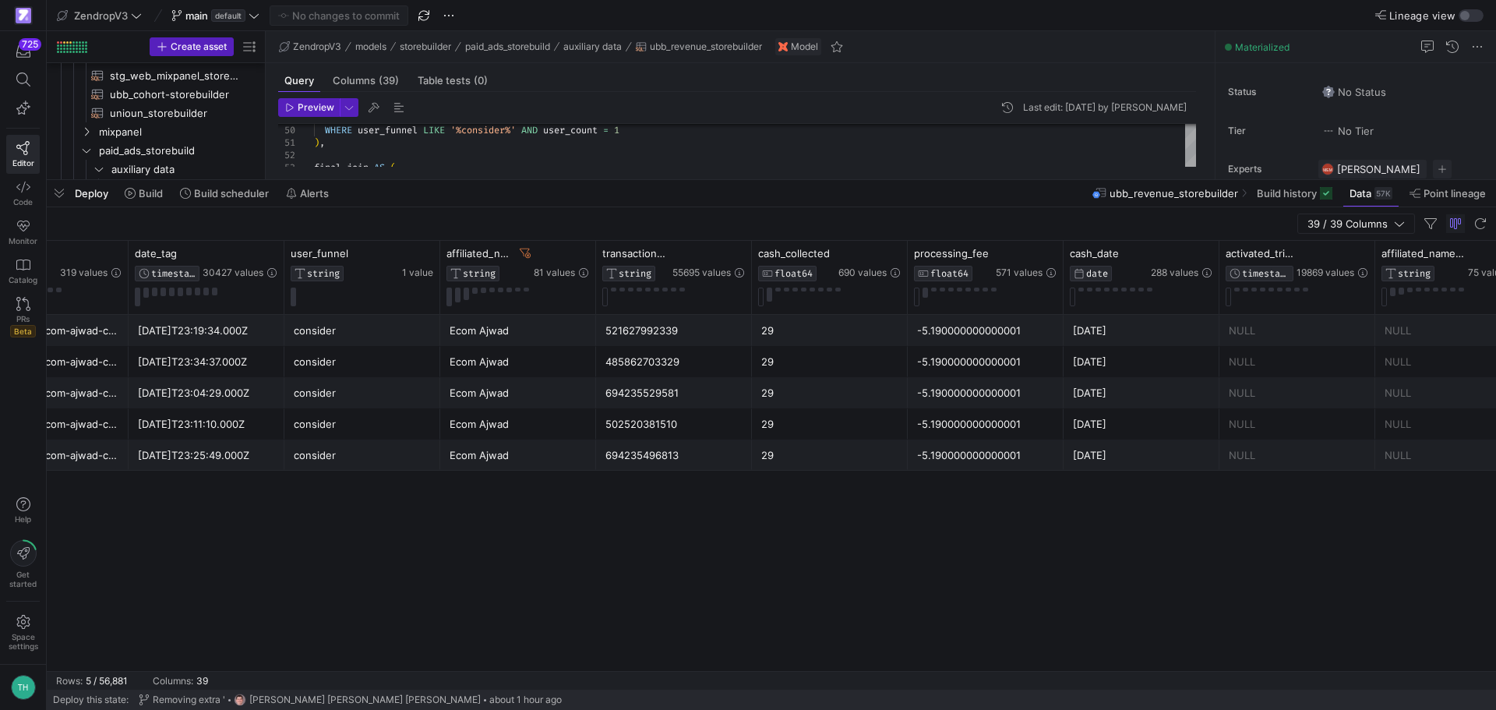
click at [426, 582] on div "[EMAIL_ADDRESS][DOMAIN_NAME] webfunnel-ecom-ajwad-create-your-store-379 [DATE]T…" at bounding box center [771, 493] width 1449 height 356
click at [556, 450] on div "Ecom Ajwad" at bounding box center [518, 455] width 137 height 30
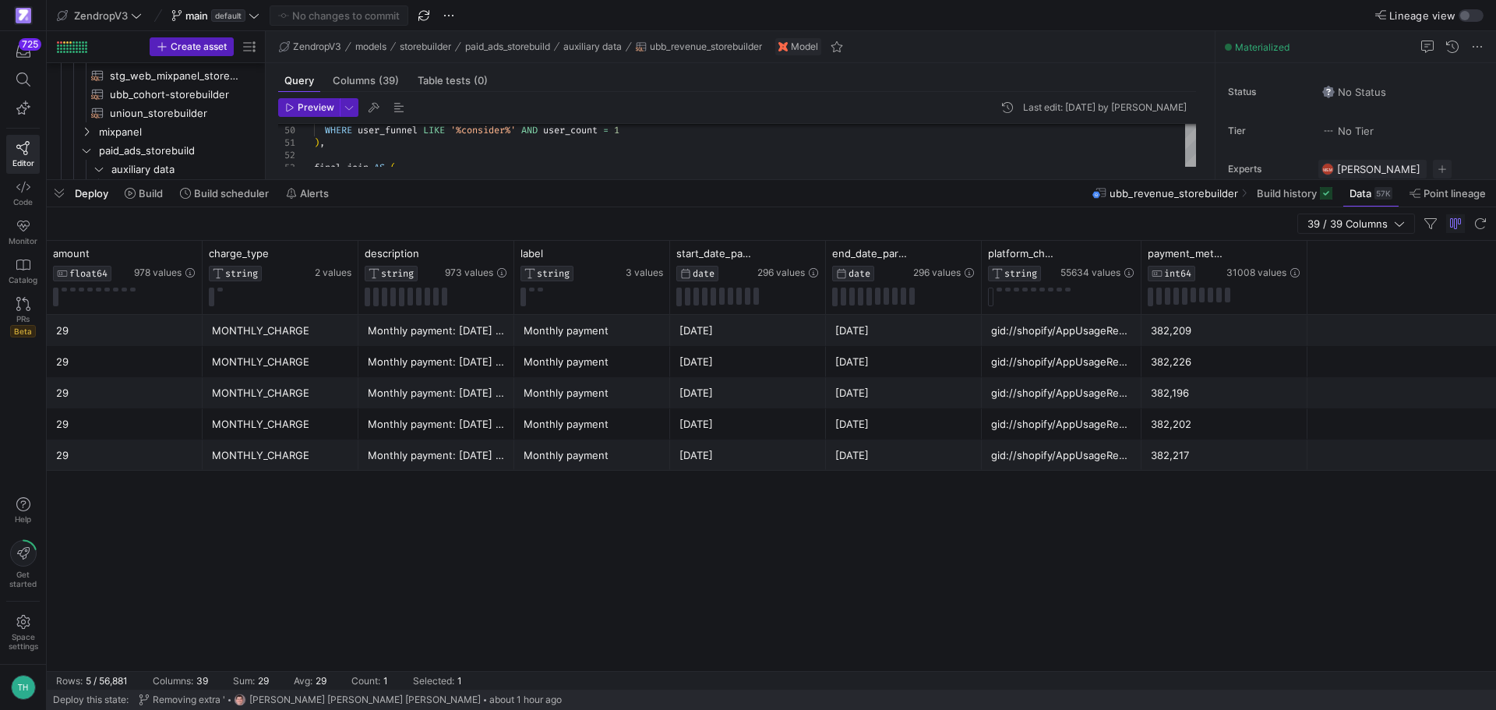
scroll to position [0, 0]
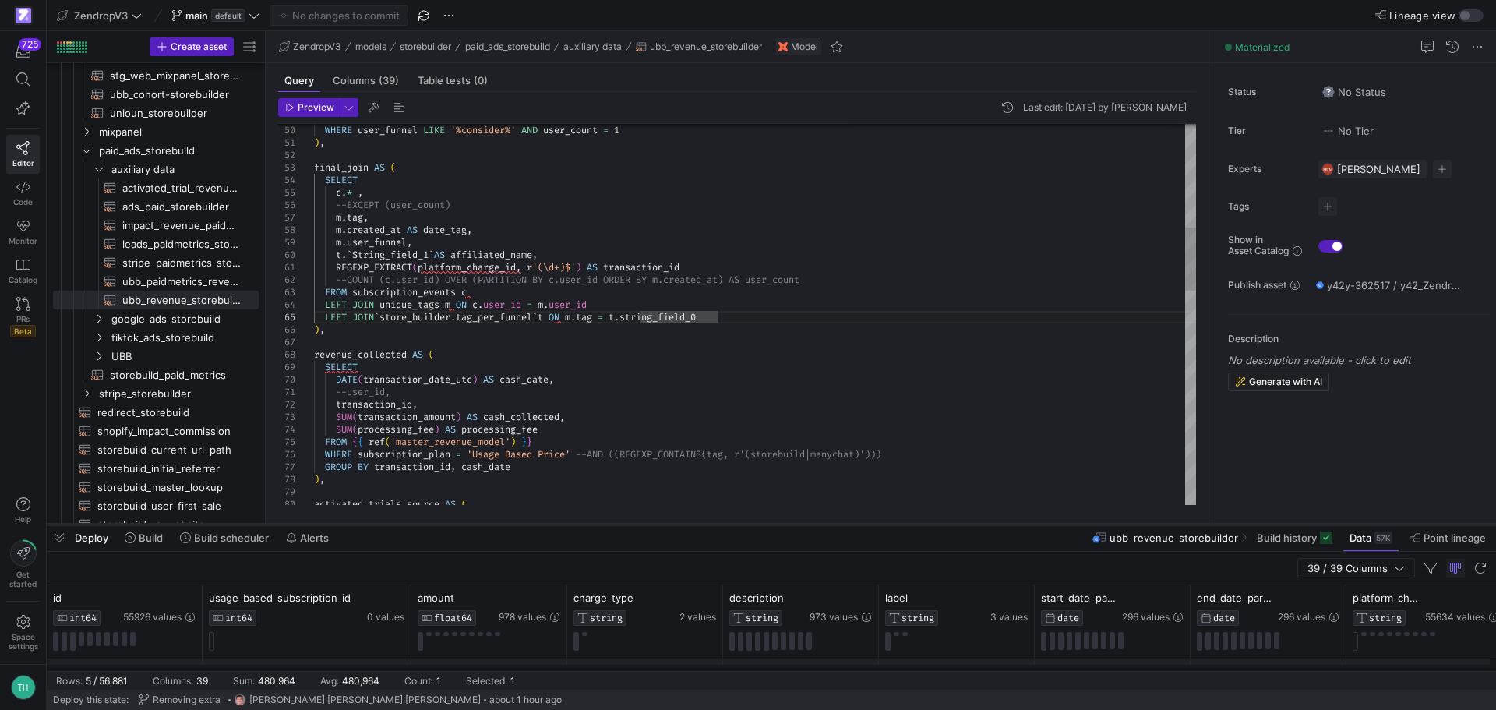
drag, startPoint x: 707, startPoint y: 180, endPoint x: 699, endPoint y: 524, distance: 344.5
click at [699, 524] on div at bounding box center [771, 524] width 1449 height 6
click at [151, 376] on span "storebuild_paid_metrics​​​​​​​​​​" at bounding box center [175, 375] width 131 height 18
type textarea "WITH union_all AS ( {{ config( materialized='table', partition_by={ "field": "d…"
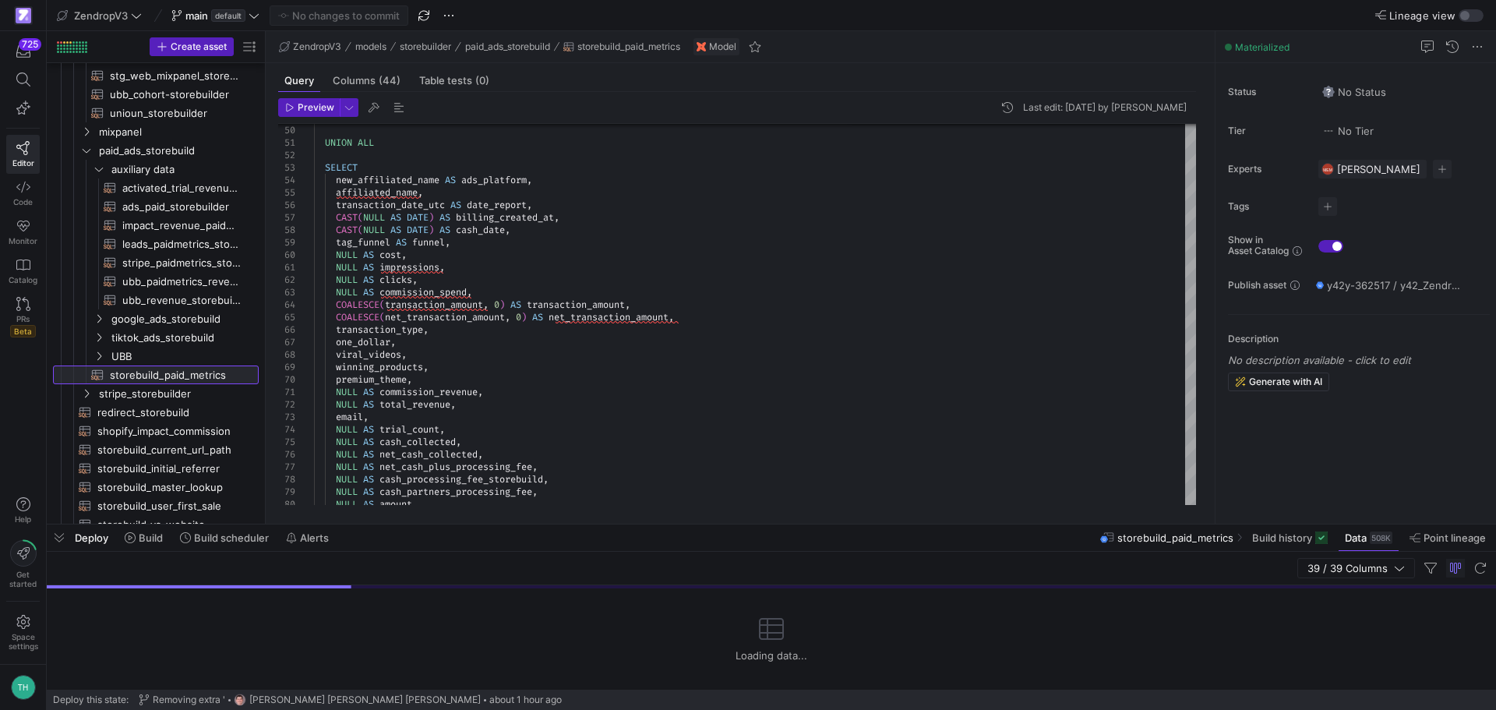
drag, startPoint x: 1081, startPoint y: 523, endPoint x: 1057, endPoint y: 181, distance: 342.9
click at [1067, 521] on div at bounding box center [771, 524] width 1449 height 6
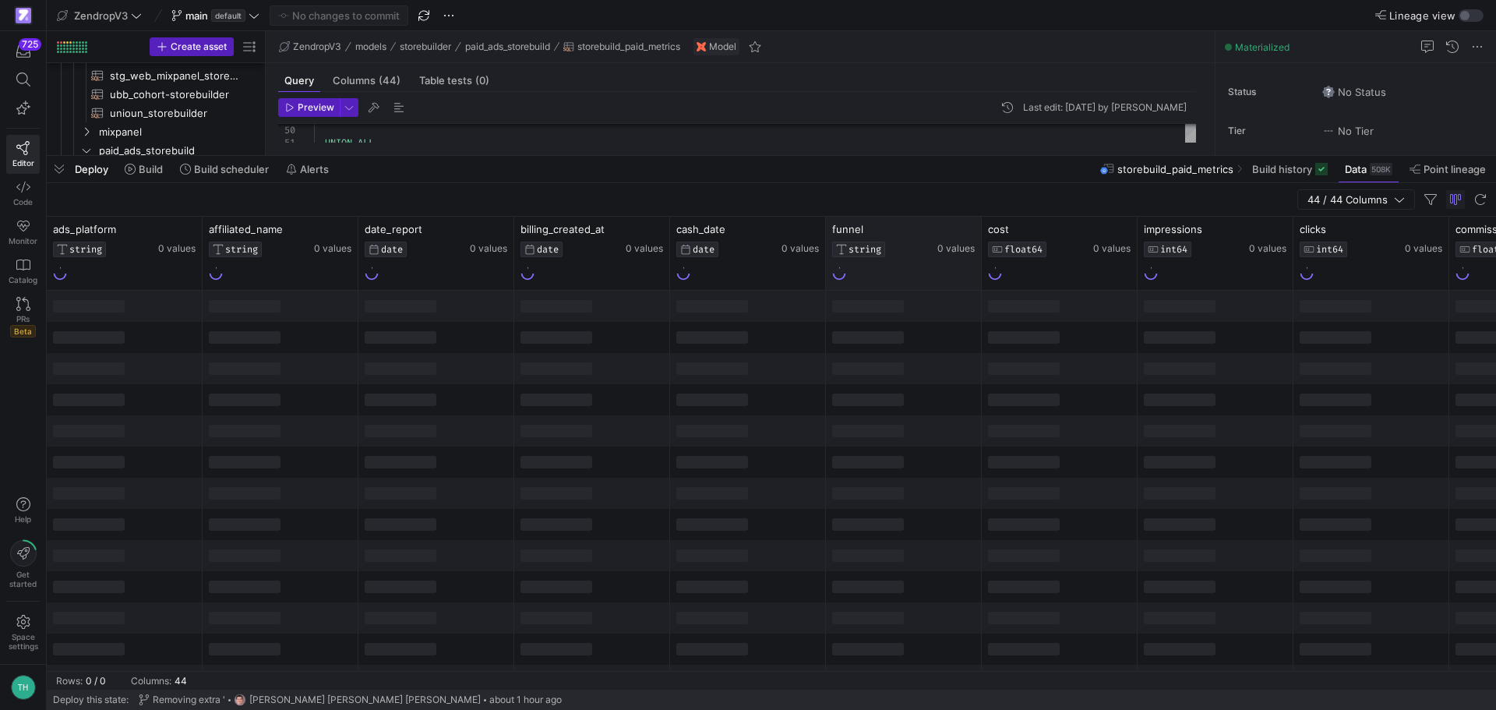
click at [880, 284] on div "funnel STRING 0 values" at bounding box center [904, 253] width 156 height 73
click at [344, 226] on icon at bounding box center [345, 229] width 12 height 12
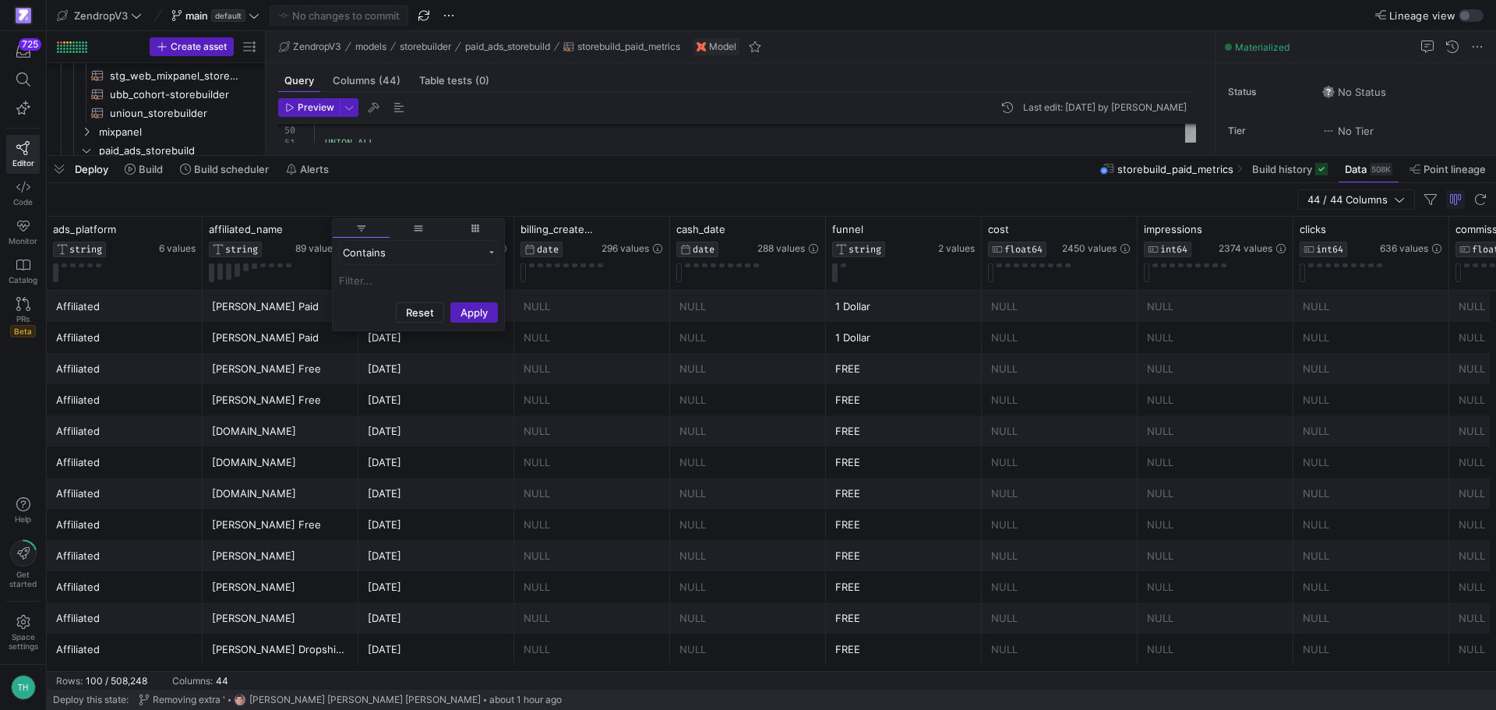
click at [383, 289] on input "Filter Value" at bounding box center [418, 280] width 159 height 19
type input "Ecom Ajwad"
click at [450, 378] on button "Apply" at bounding box center [474, 388] width 48 height 20
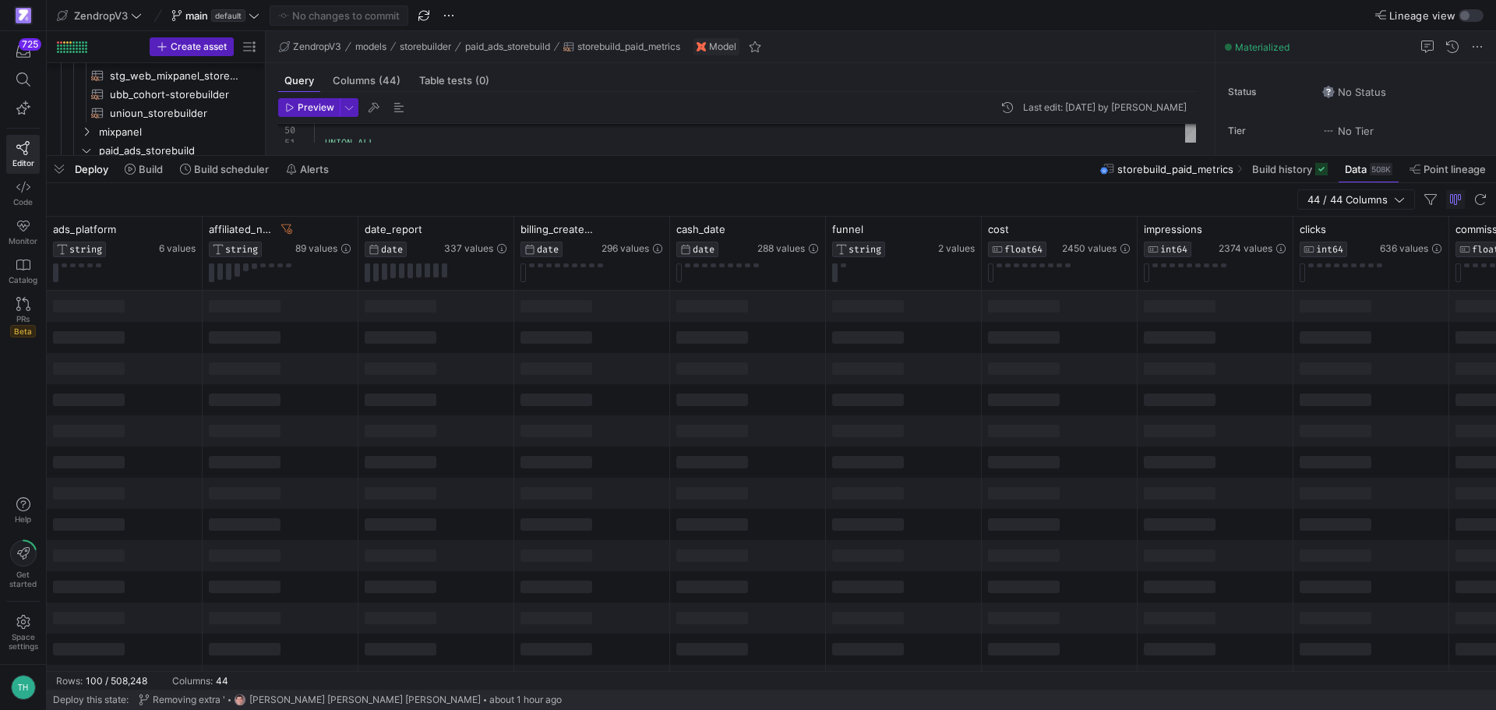
click at [445, 197] on div "44 / 44 Columns" at bounding box center [771, 200] width 1449 height 34
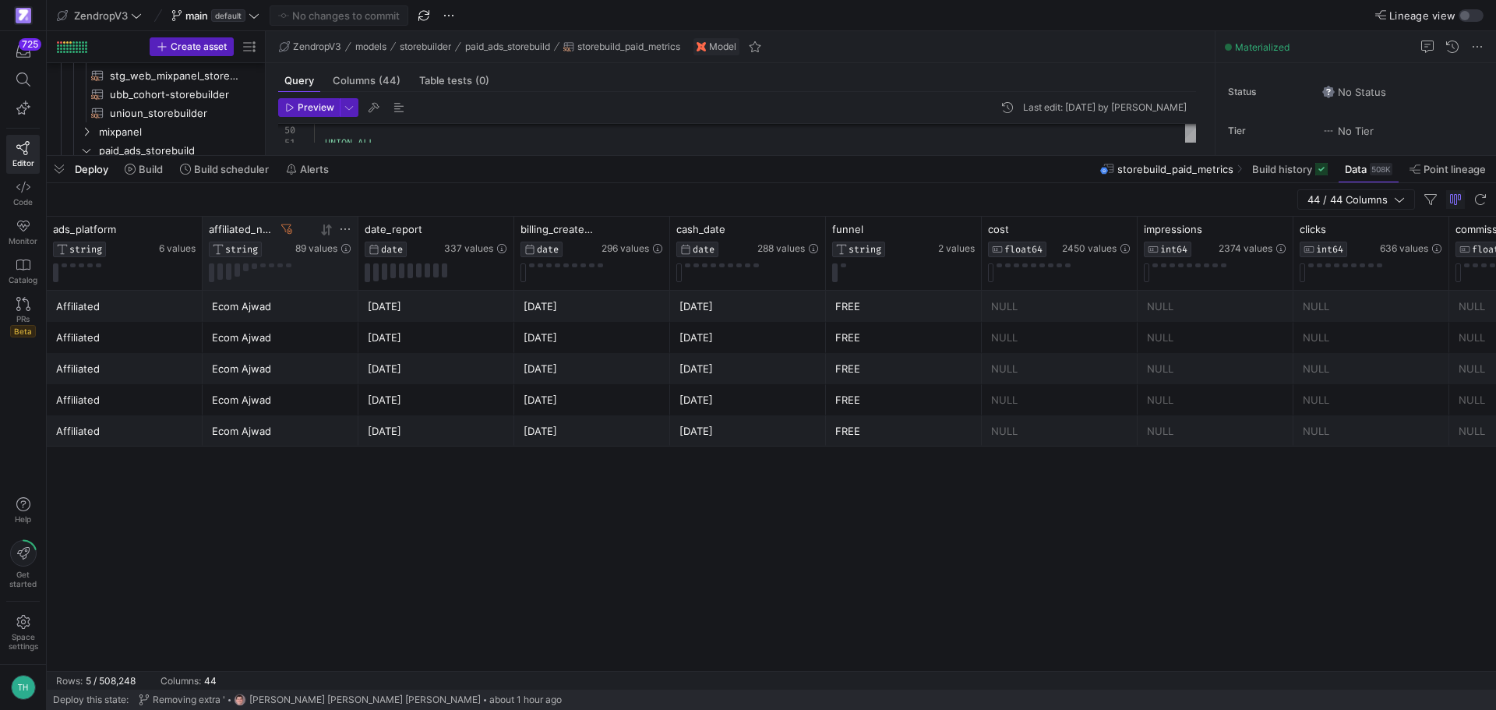
click at [350, 231] on icon at bounding box center [345, 229] width 12 height 12
type input "REGISTER"
click at [450, 378] on button "Apply" at bounding box center [474, 388] width 48 height 20
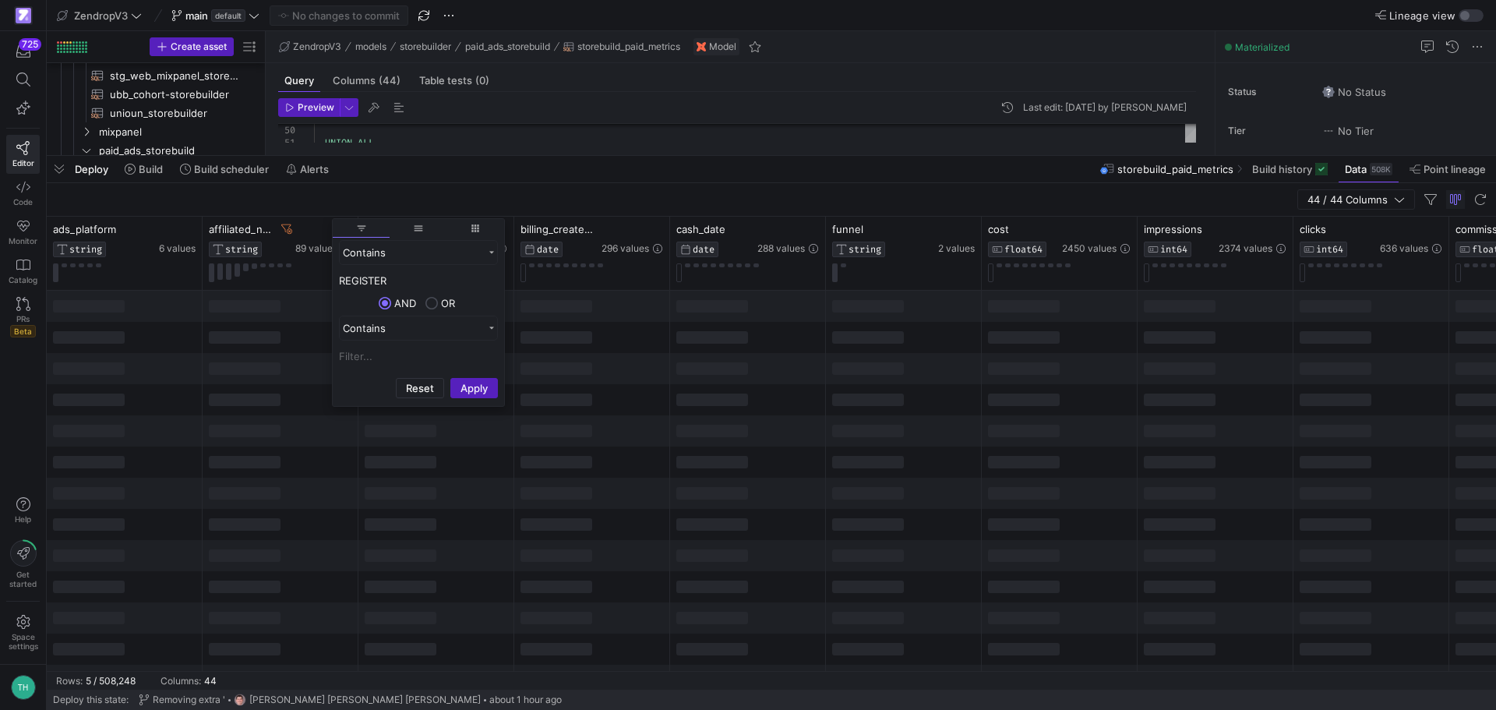
click at [383, 192] on div "44 / 44 Columns" at bounding box center [771, 200] width 1449 height 34
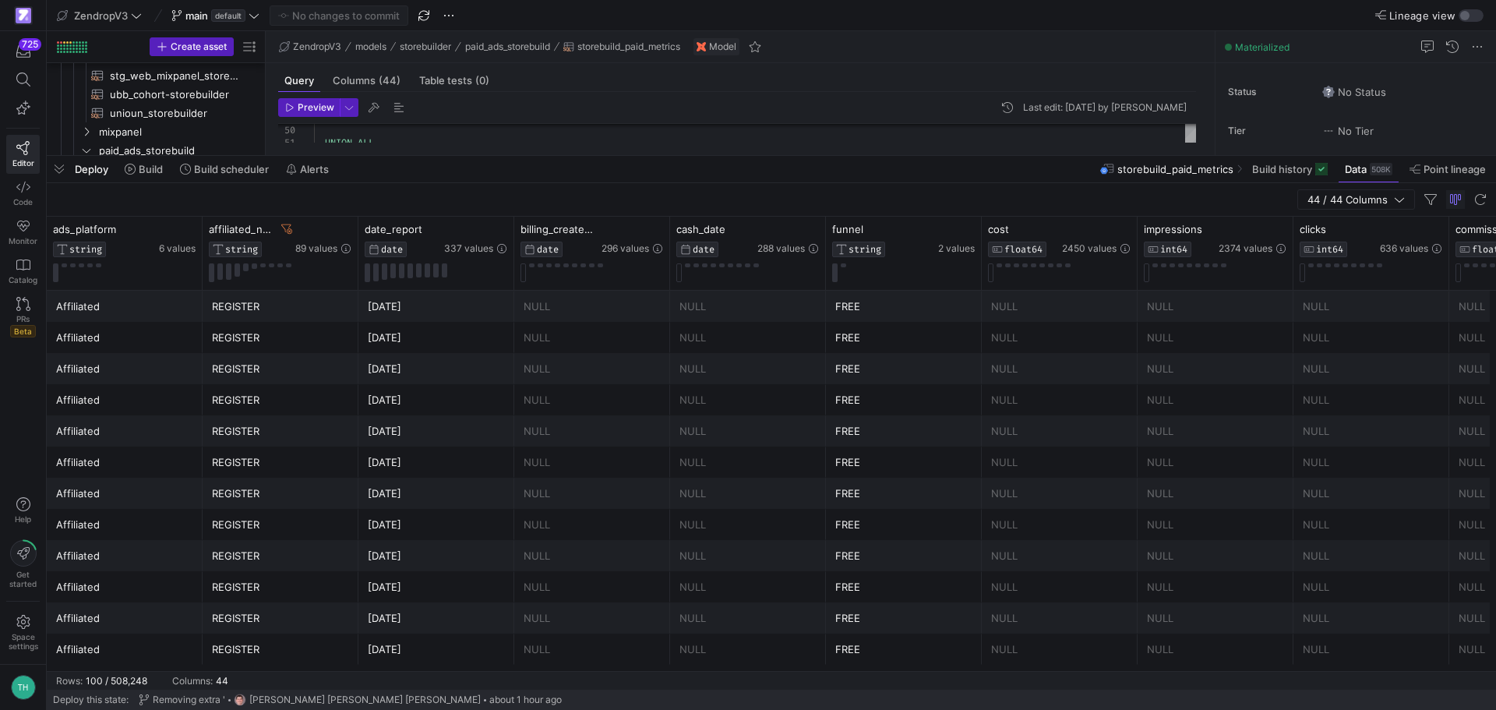
click at [491, 310] on div "[DATE]" at bounding box center [436, 306] width 137 height 30
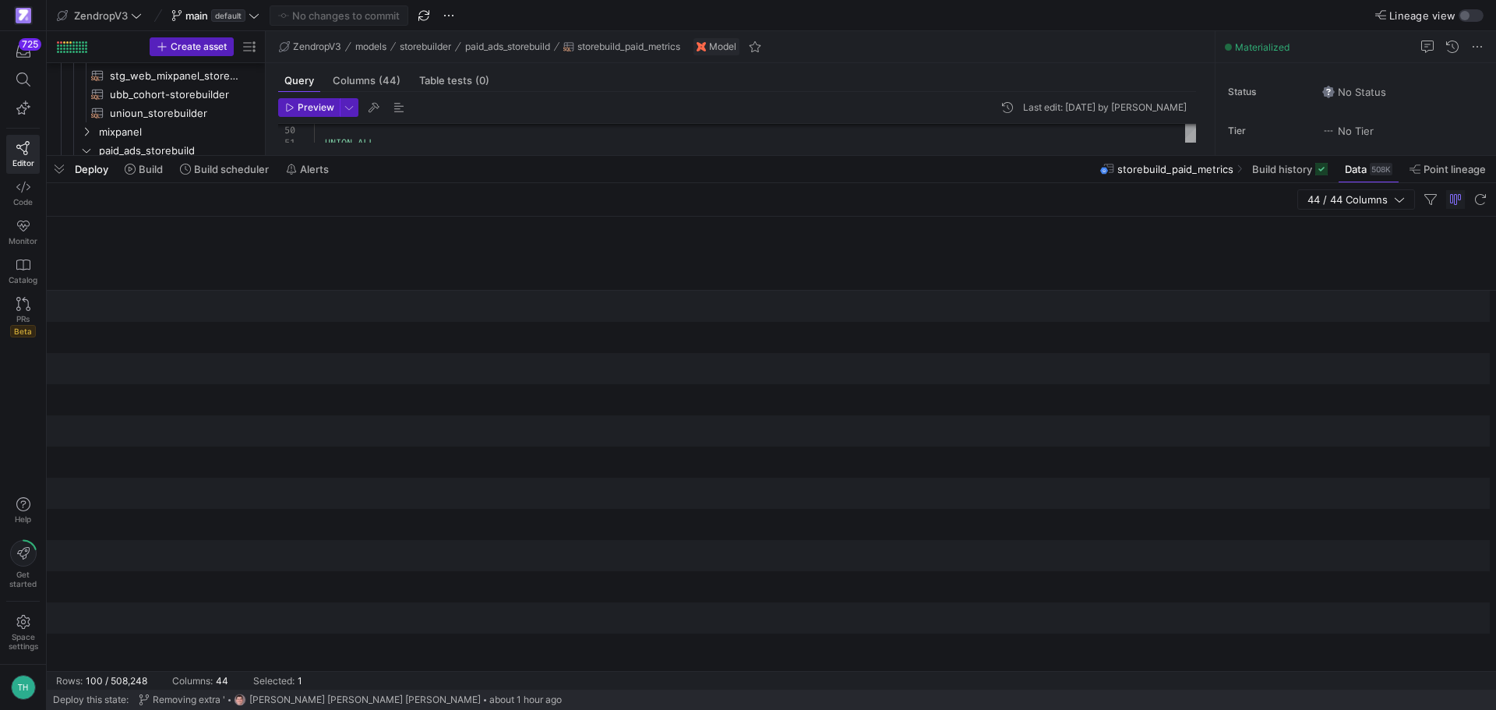
scroll to position [0, 4333]
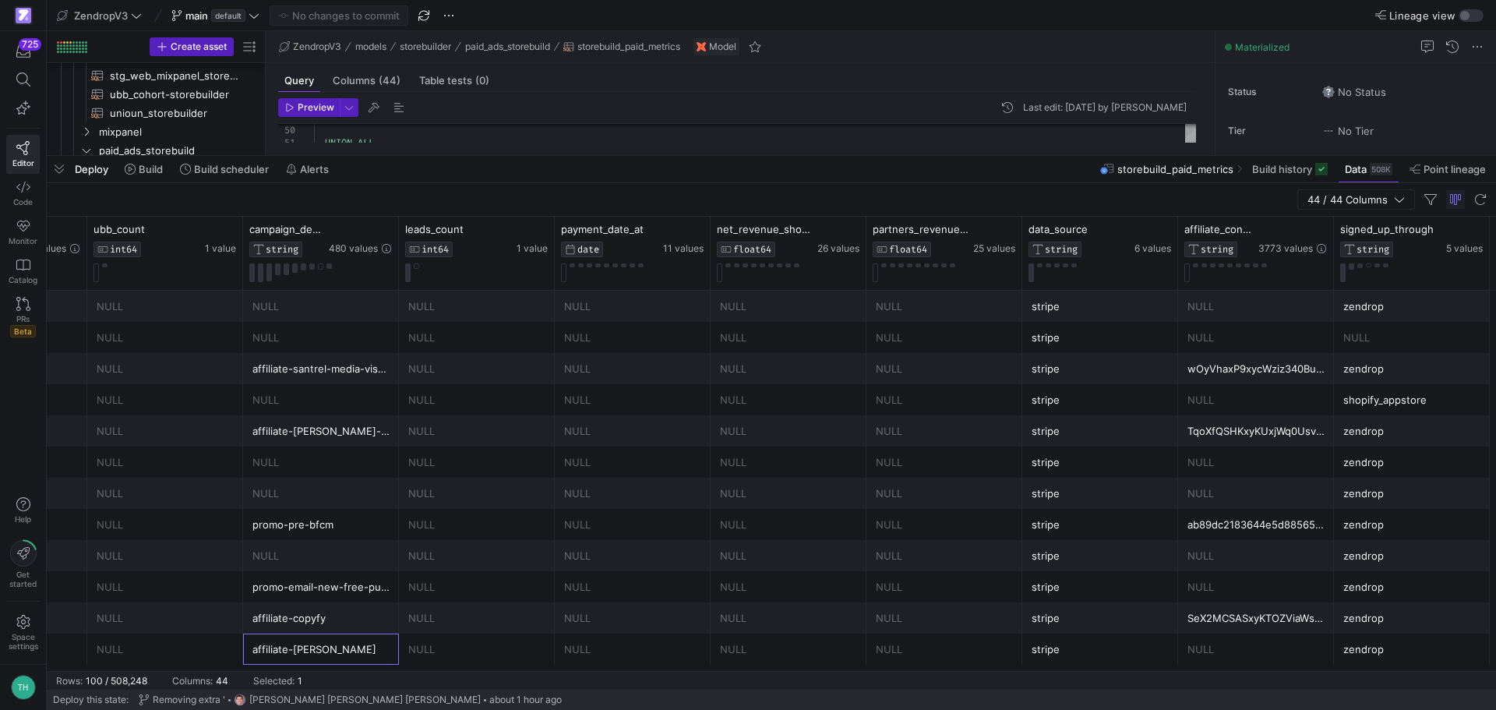
scroll to position [1434, 0]
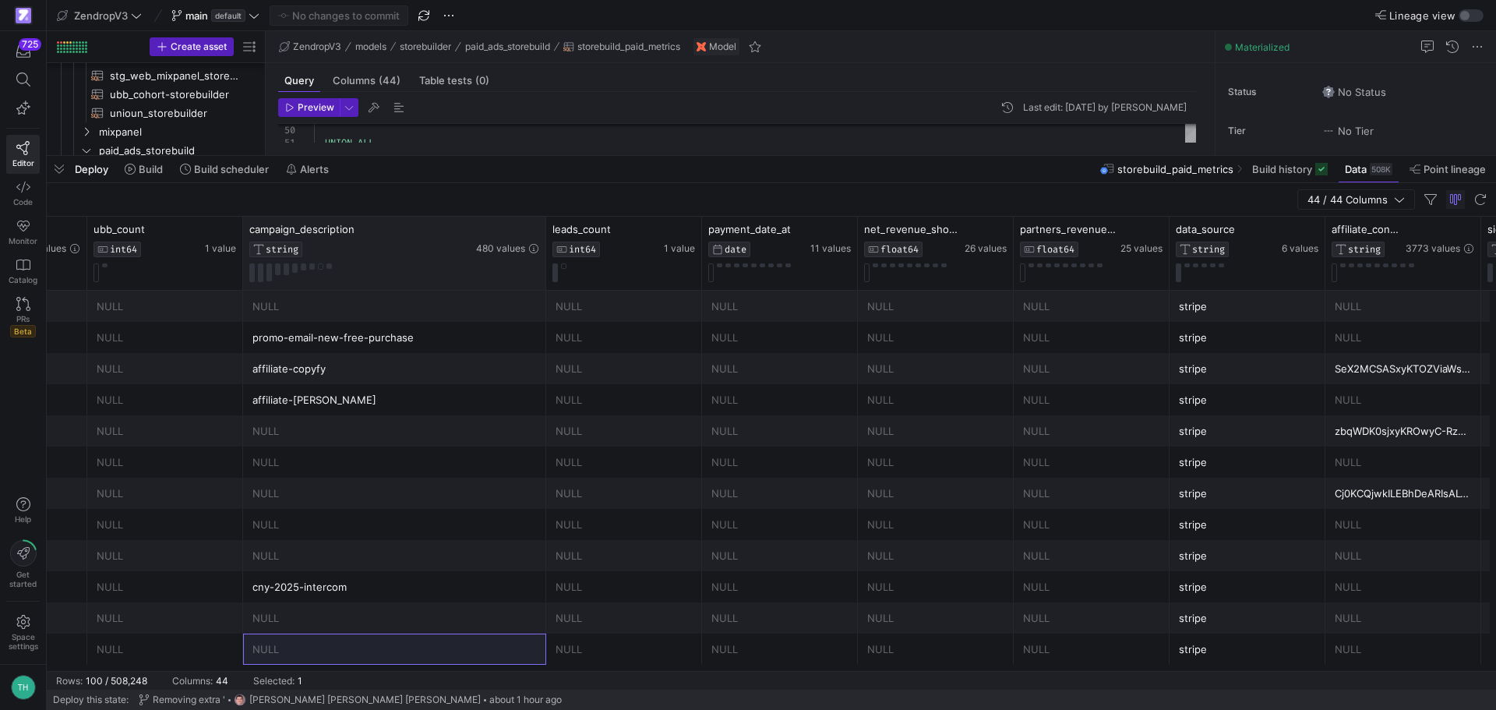
drag, startPoint x: 395, startPoint y: 226, endPoint x: 542, endPoint y: 235, distance: 147.5
click at [542, 235] on div at bounding box center [545, 253] width 6 height 73
drag, startPoint x: 592, startPoint y: 154, endPoint x: 605, endPoint y: 508, distance: 354.0
click at [605, 159] on div at bounding box center [771, 156] width 1449 height 6
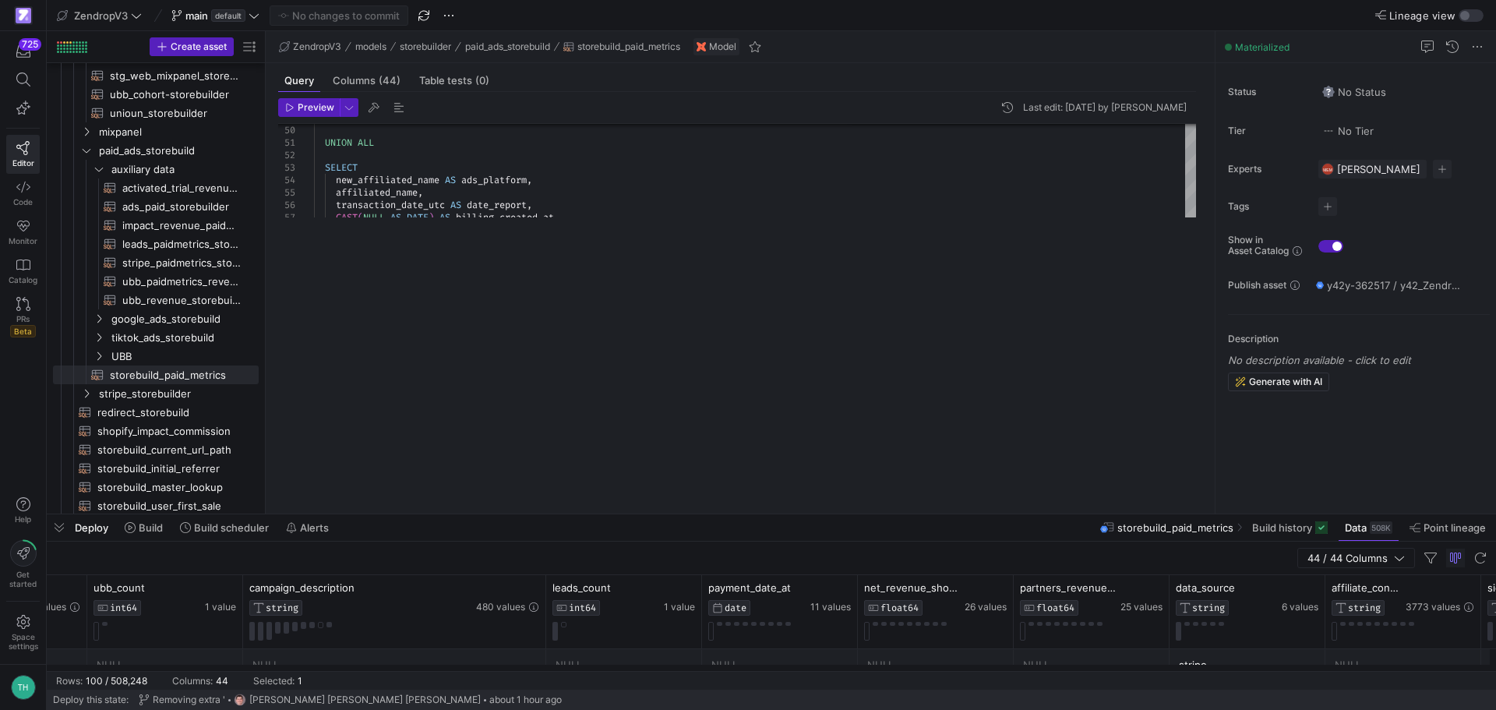
type textarea "NULL AS commission_revenue, NULL AS total_revenue, email, NULL AS trial_count, …"
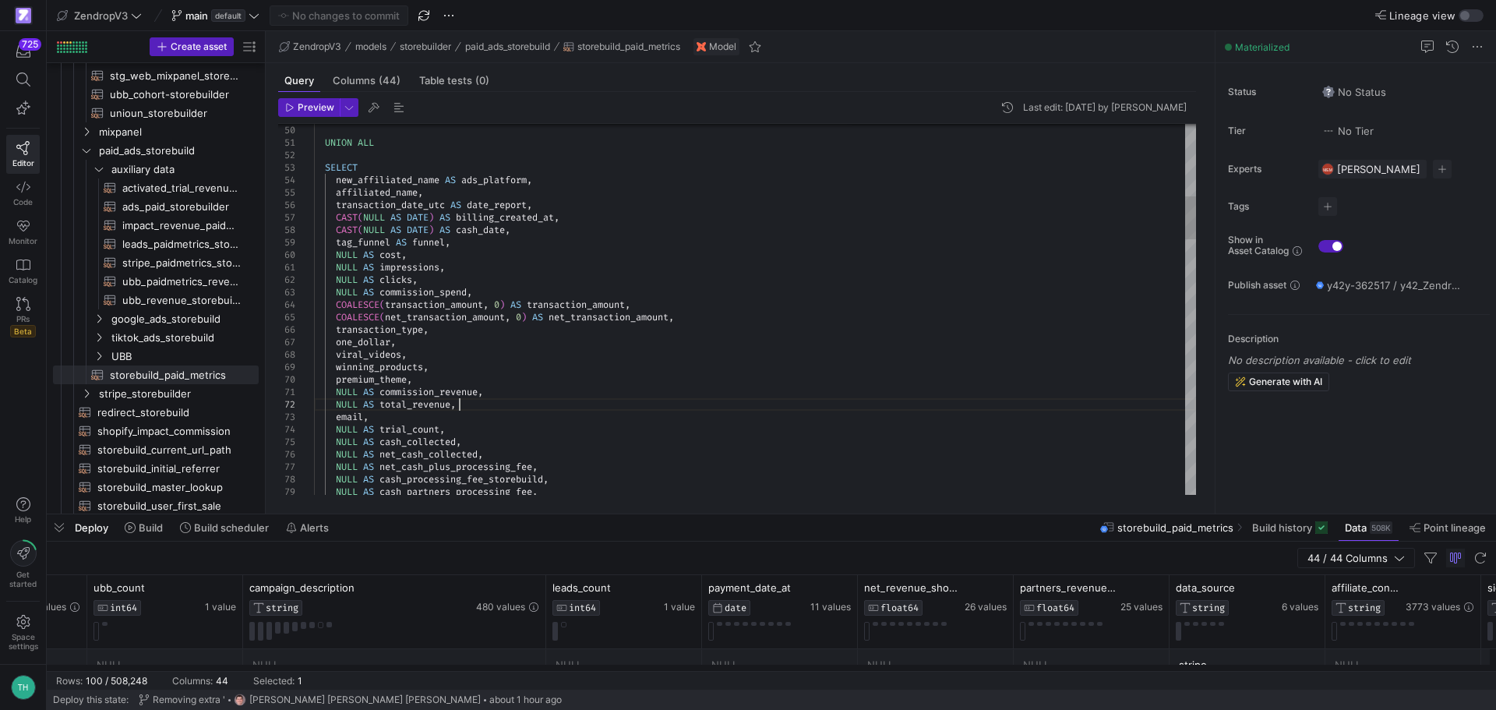
type textarea "ca"
type textarea "NULL AS net_amount, NULL AS ubb_count, tag AS campaign_description, NULL AS lea…"
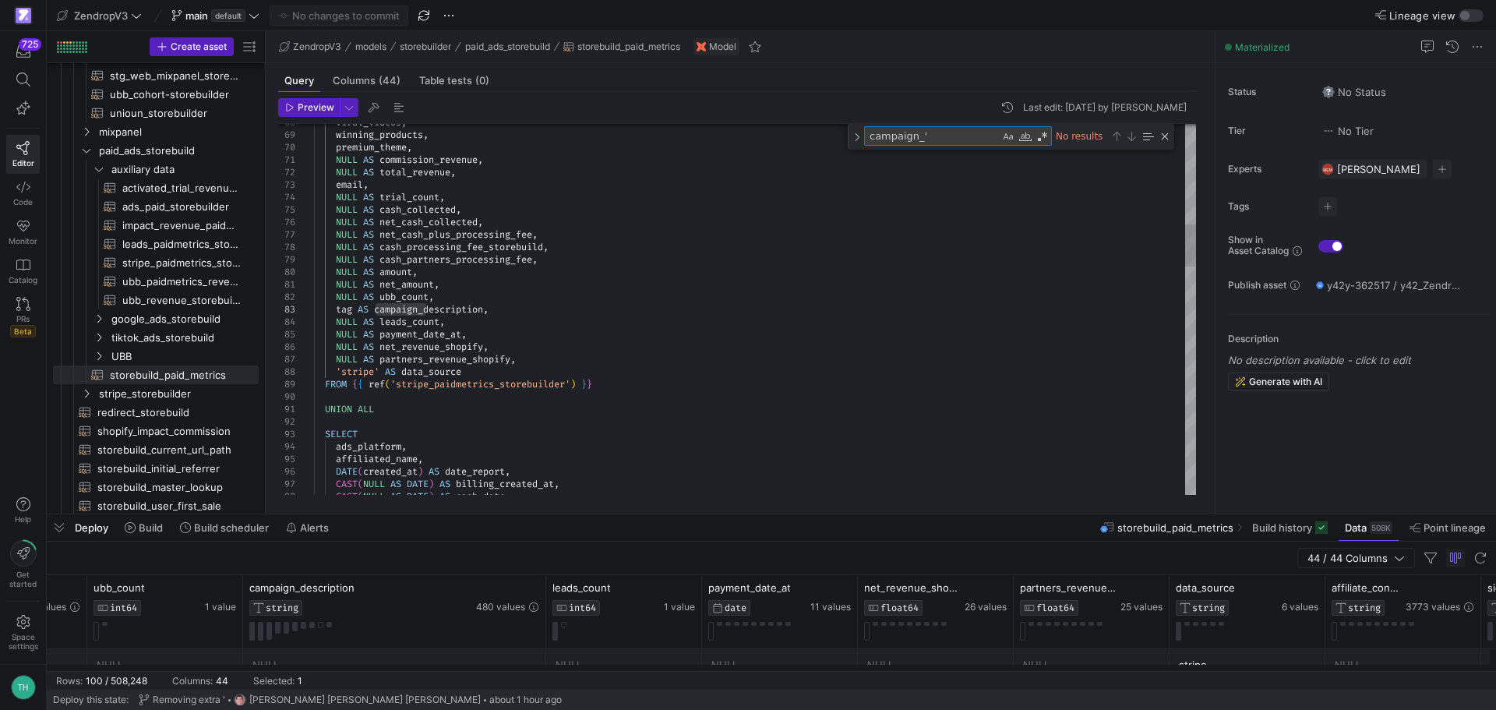
type textarea "campaign_"
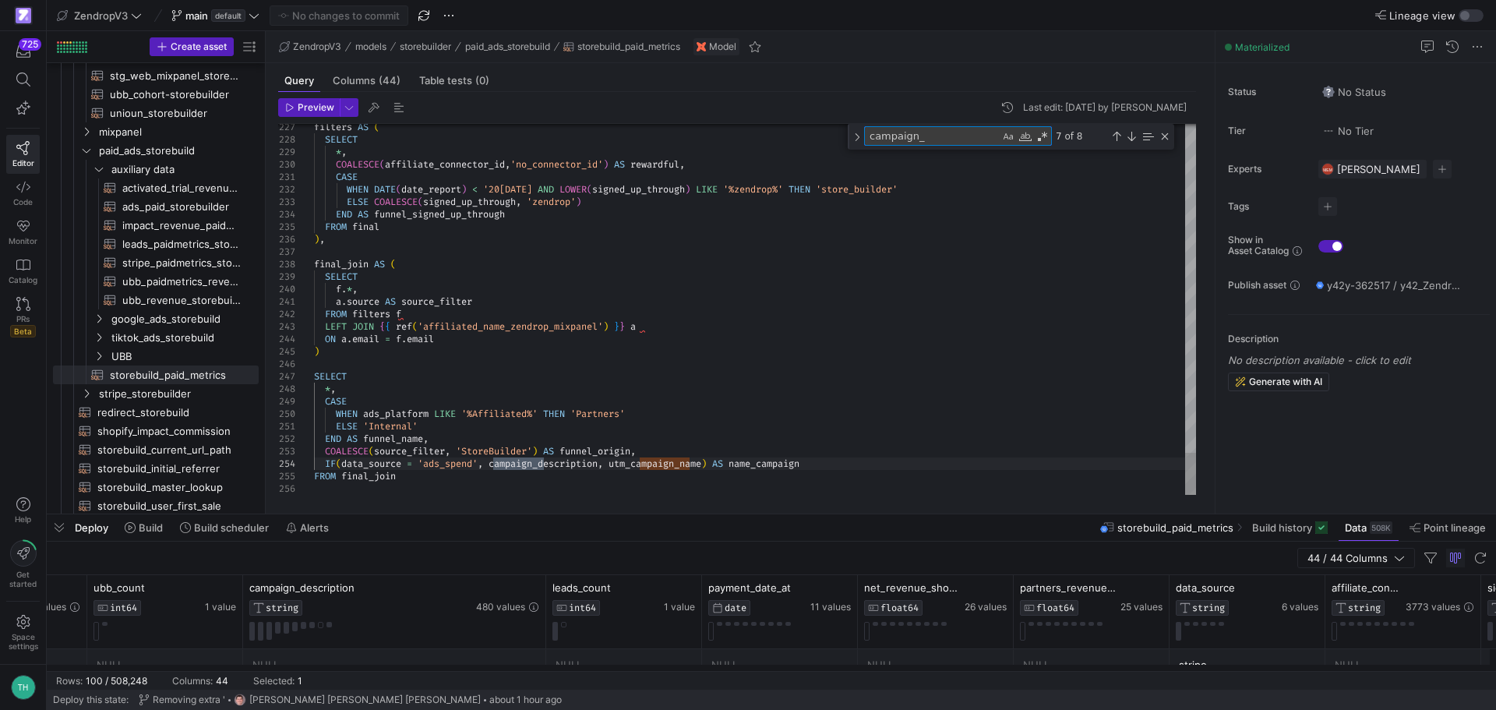
type textarea "NULL AS net_amount, NULL AS ubb_count, tag AS campaign_description, NULL AS lea…"
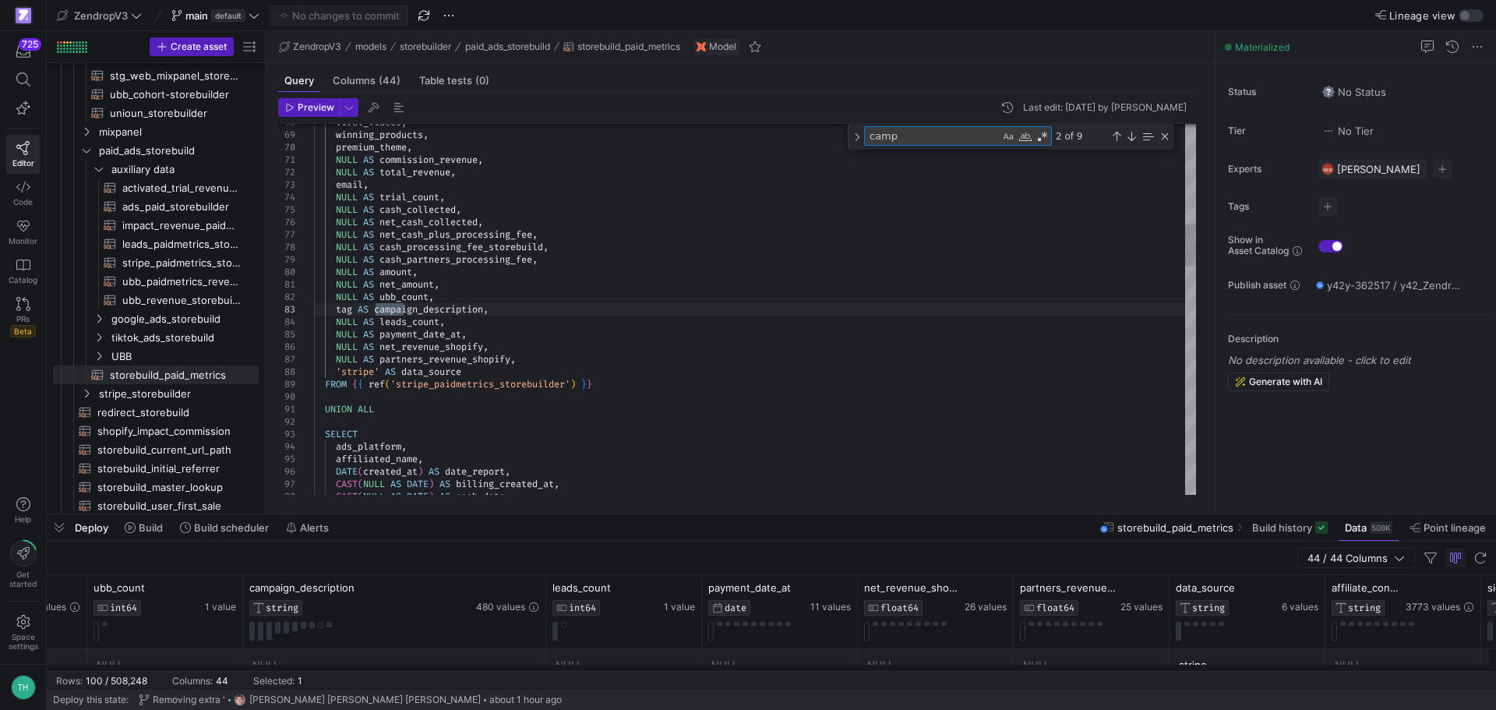
type textarea "cam"
type textarea "NULL AS commission_revenue, NULL AS total_revenue, email, NULL AS trial_count, …"
type textarea "c"
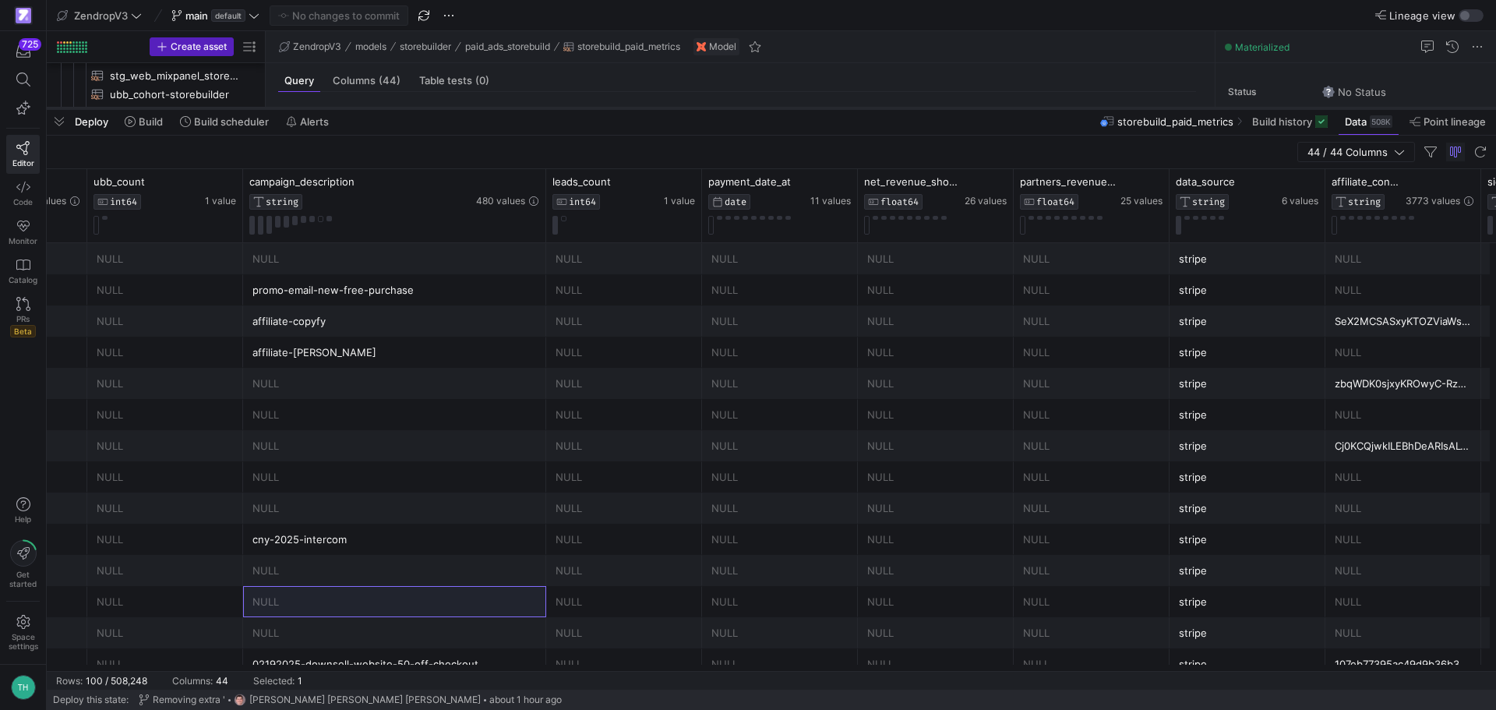
drag, startPoint x: 727, startPoint y: 515, endPoint x: 760, endPoint y: 109, distance: 407.3
click at [760, 109] on div at bounding box center [771, 108] width 1449 height 6
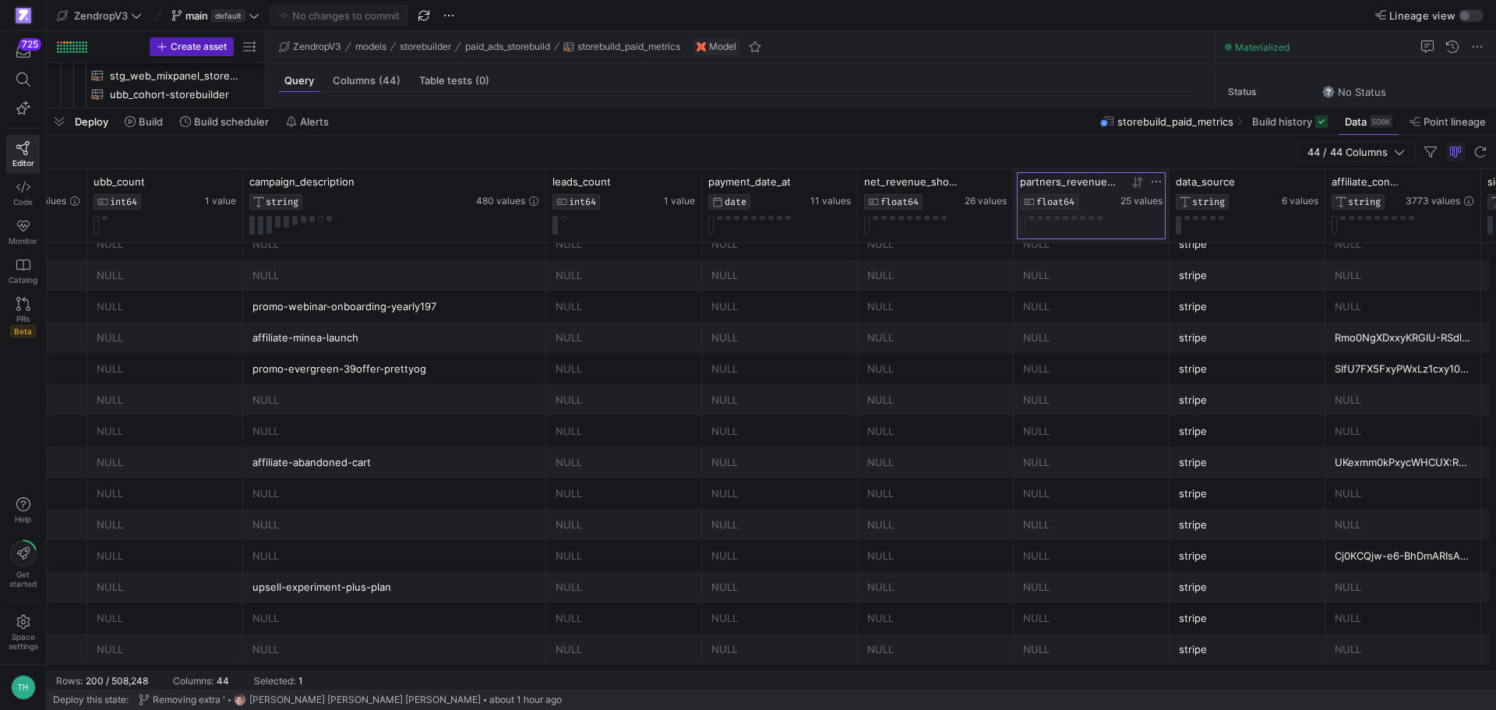
click at [1130, 228] on div at bounding box center [1091, 225] width 143 height 19
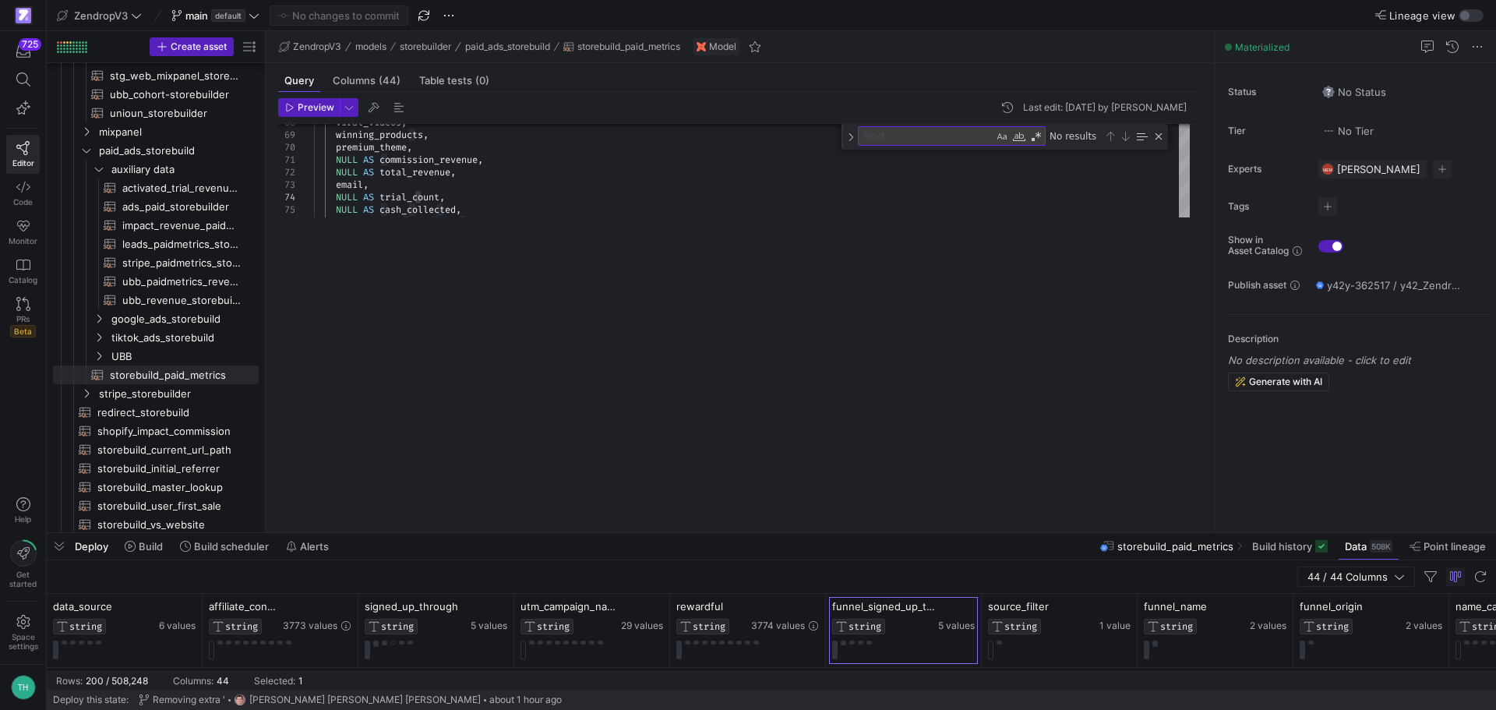
drag, startPoint x: 943, startPoint y: 108, endPoint x: 893, endPoint y: 480, distance: 375.8
click at [950, 536] on div at bounding box center [771, 533] width 1449 height 6
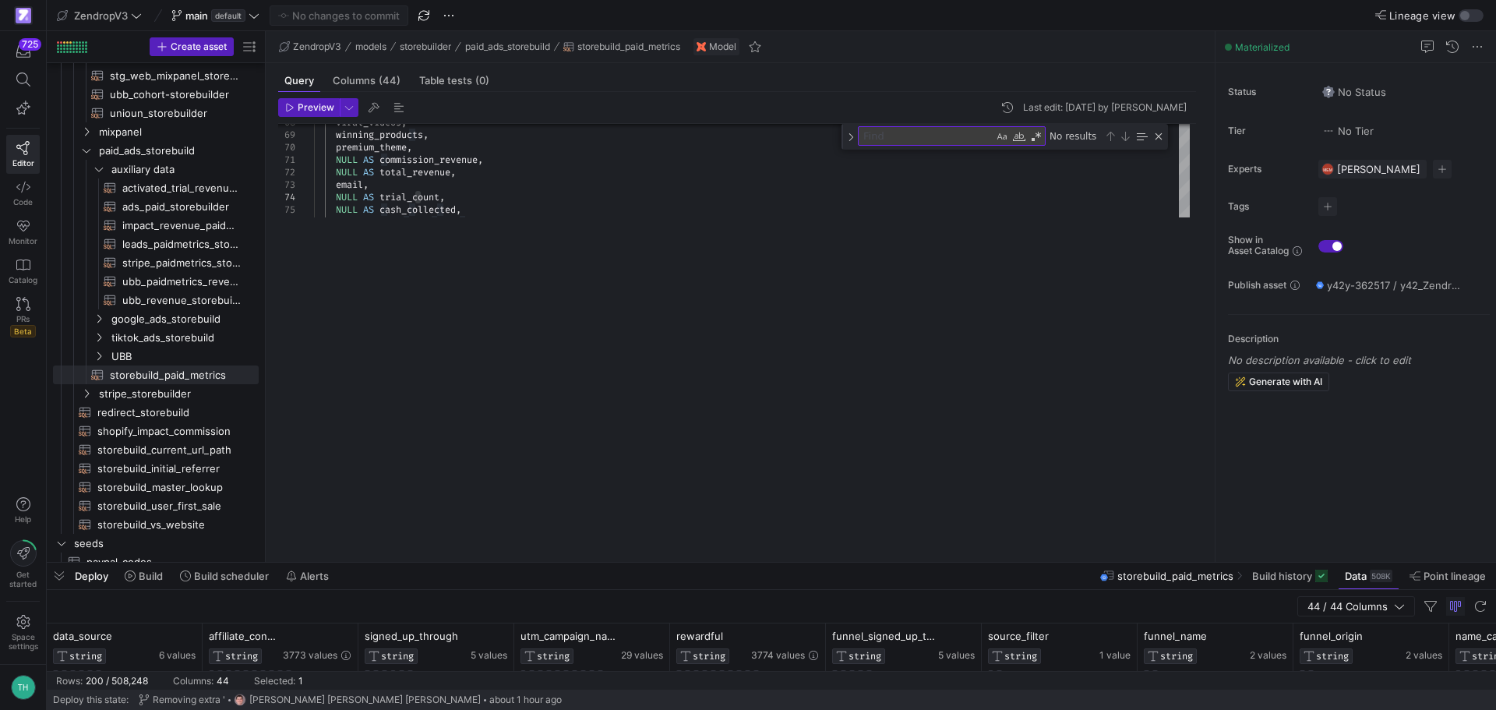
type textarea "NULL AS net_amount, NULL AS ubb_count, tag AS campaign_description, NULL AS lea…"
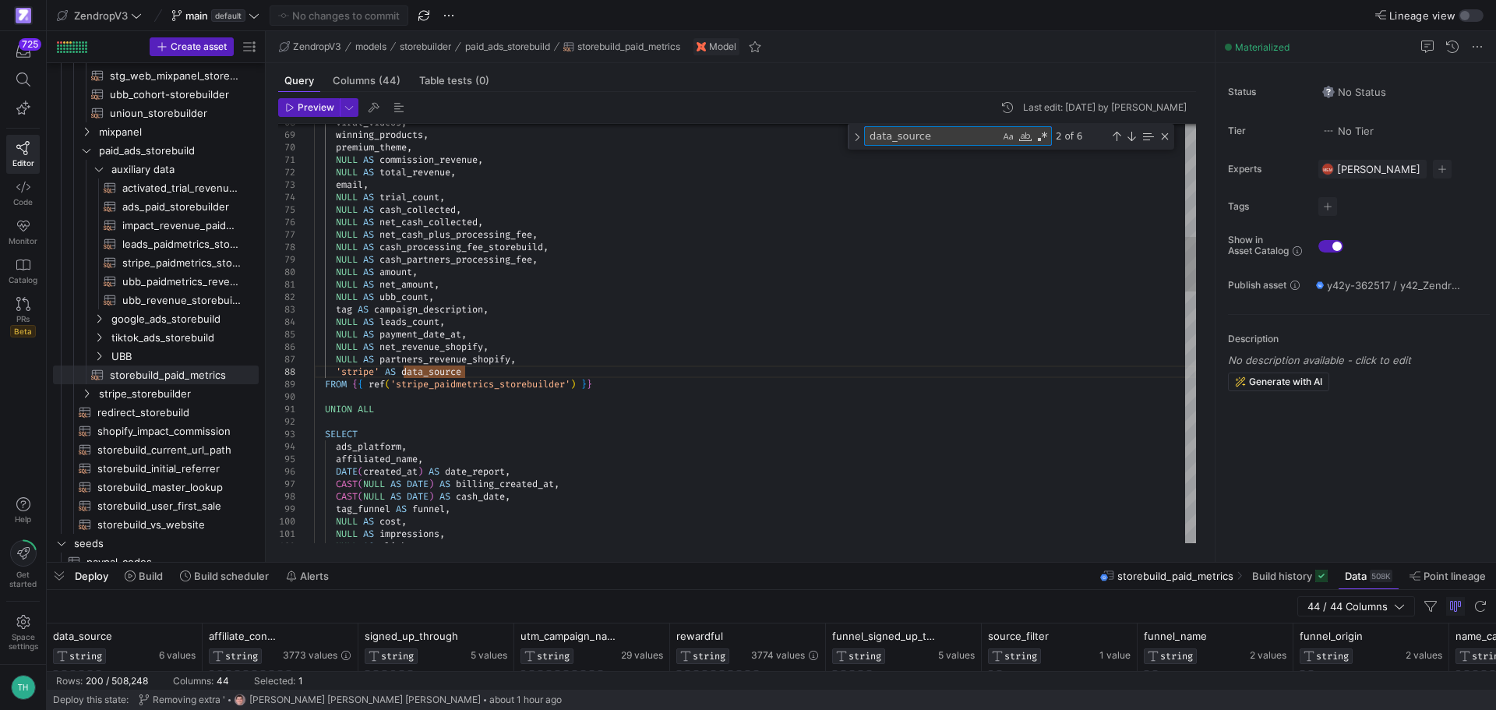
type textarea "f"
type textarea "UNION ALL SELECT ads_platform, affiliated_name, DATE(created_at) AS date_report…"
type textarea "funnel"
type textarea "CASE WHEN DATE(date_report) < '[DATE]' AND LOWER(signed_up_through) LIKE '%zend…"
type textarea "funnel_"
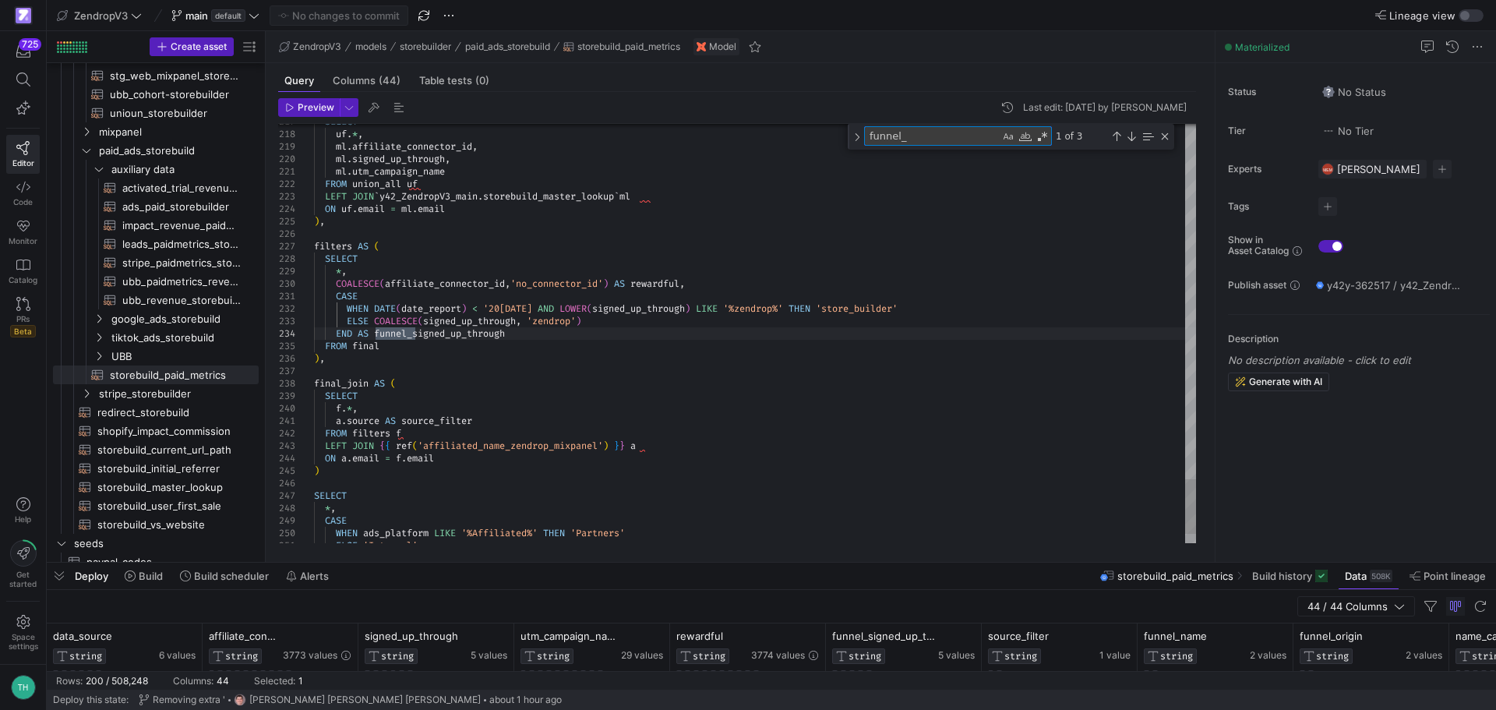
type textarea "ELSE 'Internal' END AS funnel_name, COALESCE(source_filter, 'StoreBuilder') AS …"
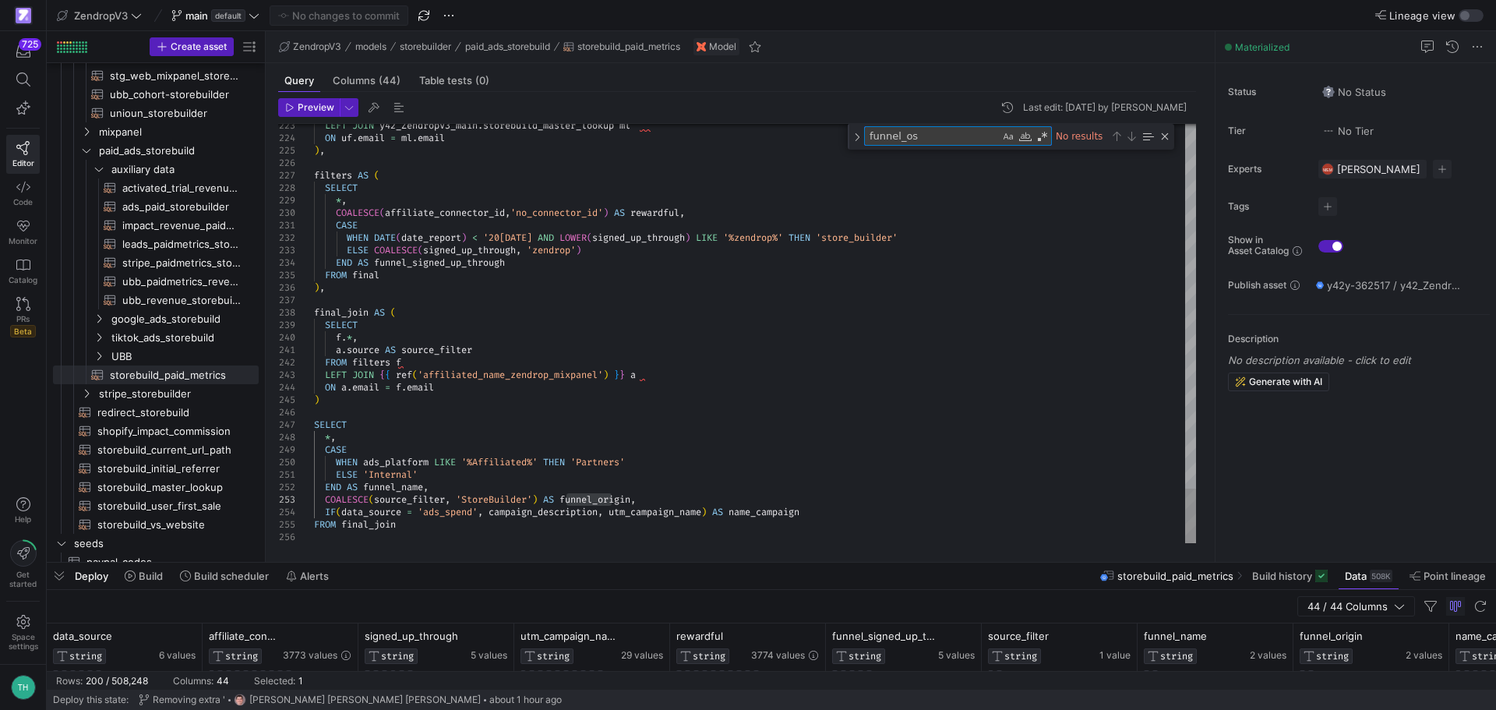
type textarea "funnel_o"
type textarea "CASE WHEN DATE(date_report) < '[DATE]' AND LOWER(signed_up_through) LIKE '%zend…"
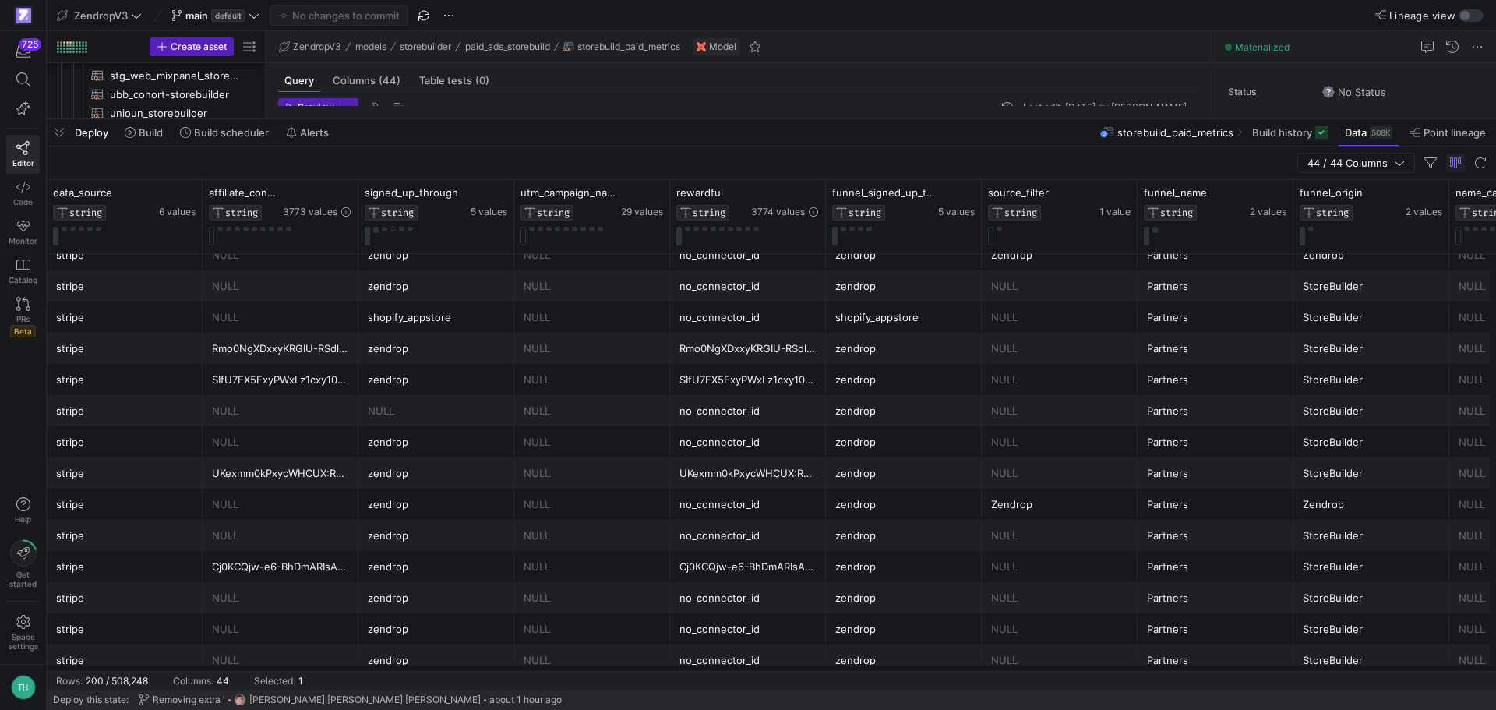
drag, startPoint x: 726, startPoint y: 563, endPoint x: 771, endPoint y: 119, distance: 445.6
click at [771, 119] on div at bounding box center [771, 119] width 1449 height 6
type textarea "funnel_sign"
click at [954, 210] on span "5 values" at bounding box center [956, 211] width 37 height 11
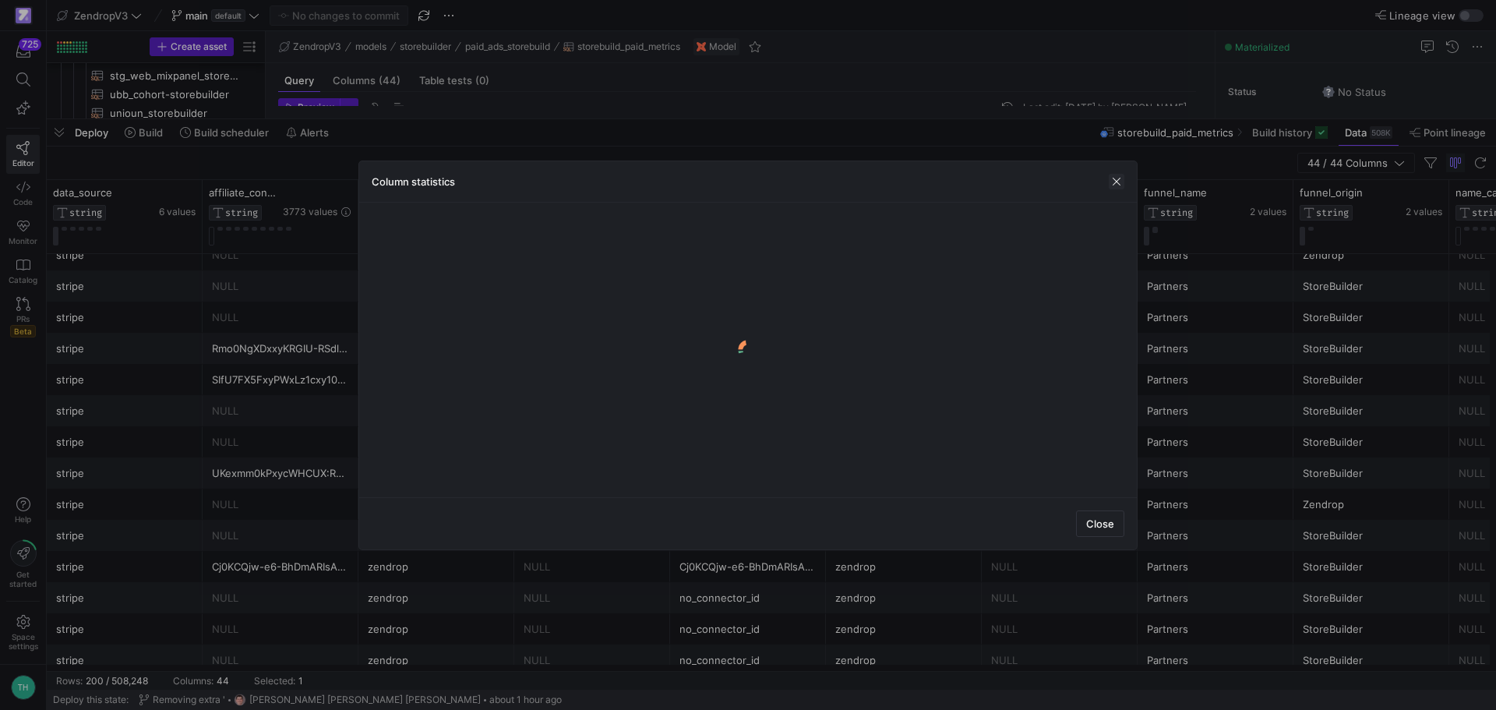
click at [1114, 183] on span "button" at bounding box center [1117, 182] width 16 height 16
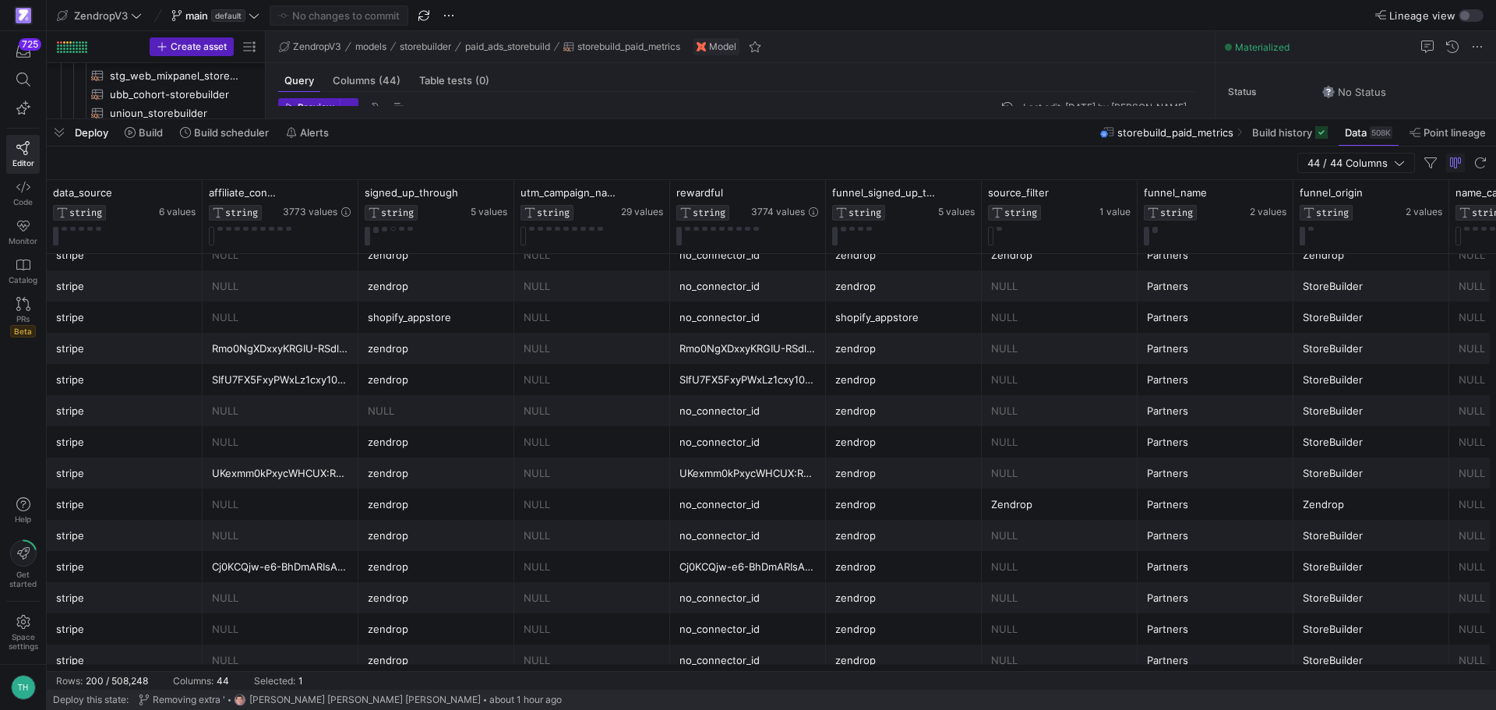
click at [1363, 354] on div "StoreBuilder" at bounding box center [1371, 348] width 137 height 30
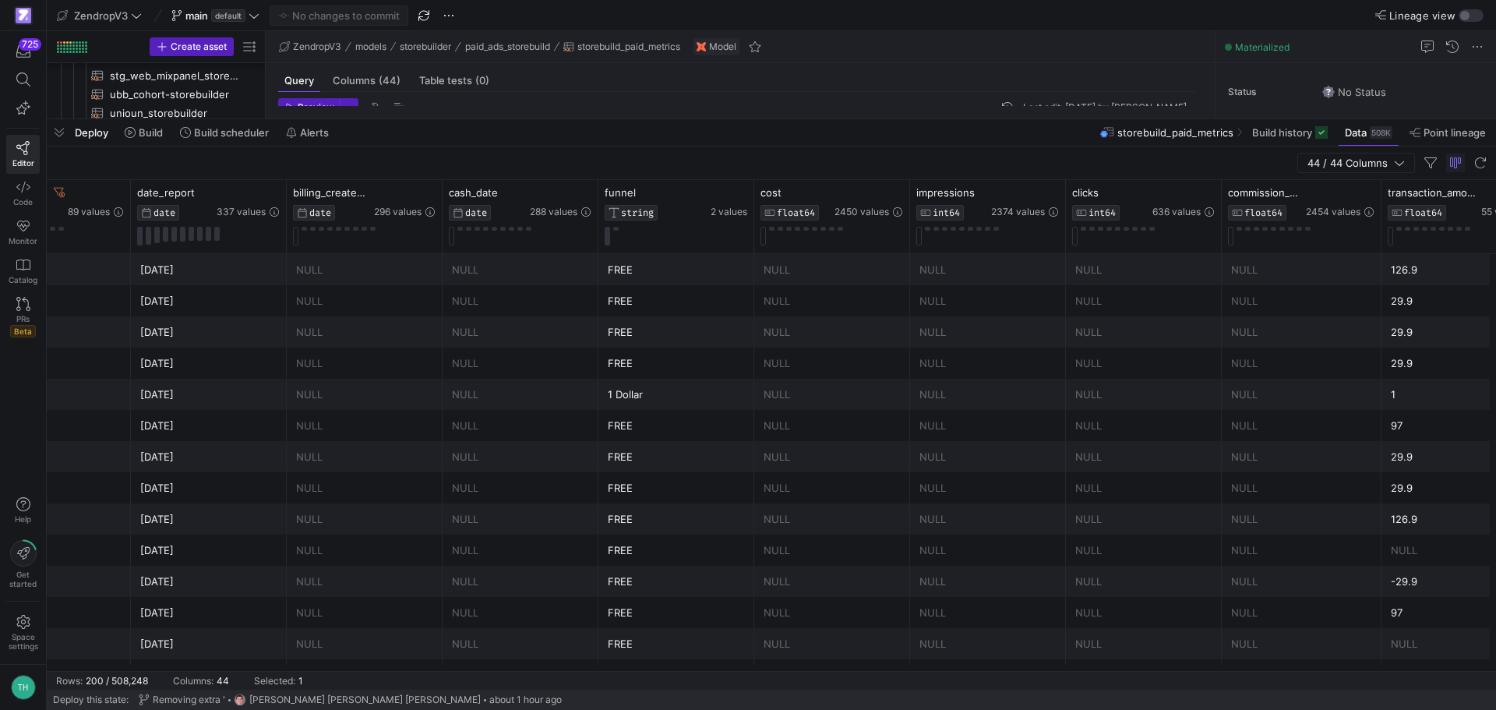
scroll to position [0, 348]
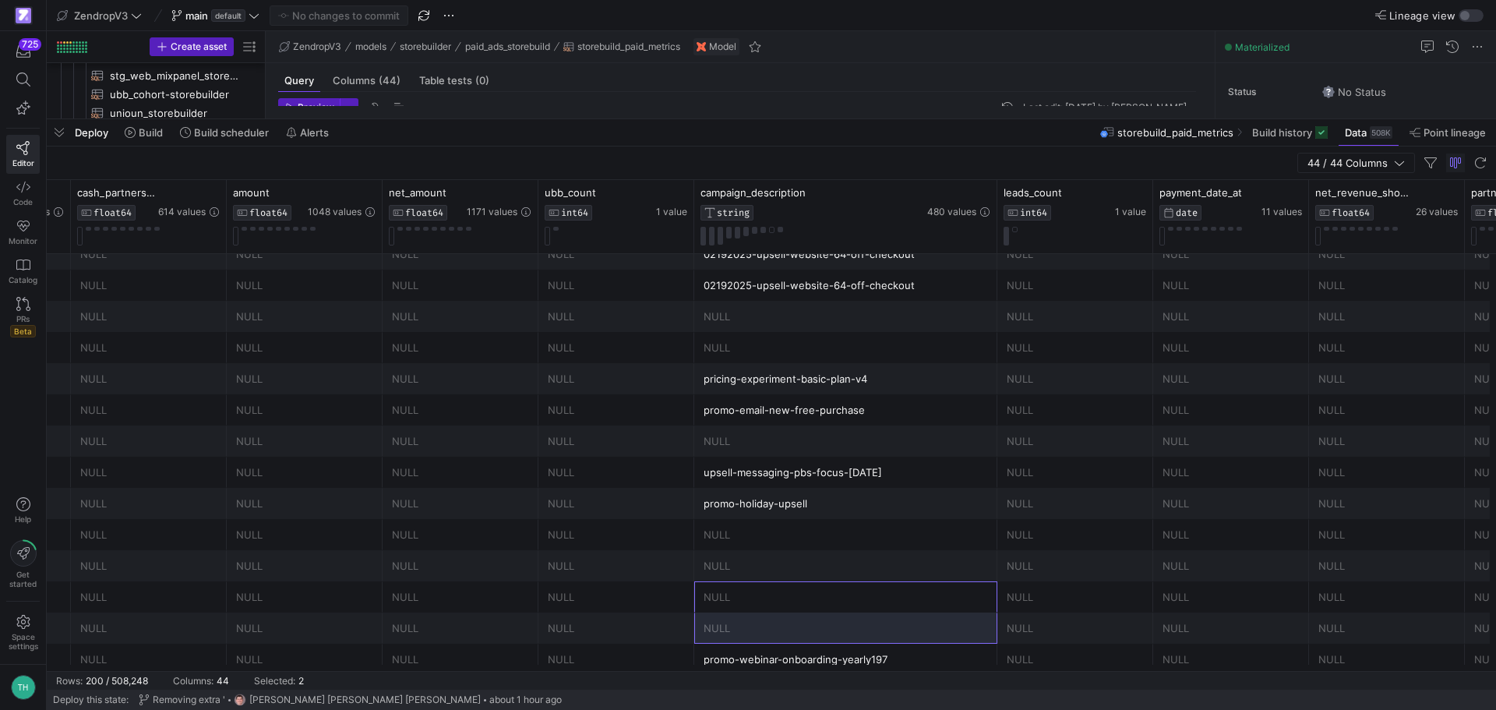
drag, startPoint x: 884, startPoint y: 663, endPoint x: 693, endPoint y: 666, distance: 190.9
click at [693, 666] on div "net_cash_plus_processing_fee FLOAT64 934 values cash_processing_fee_storebuild …" at bounding box center [771, 425] width 1449 height 491
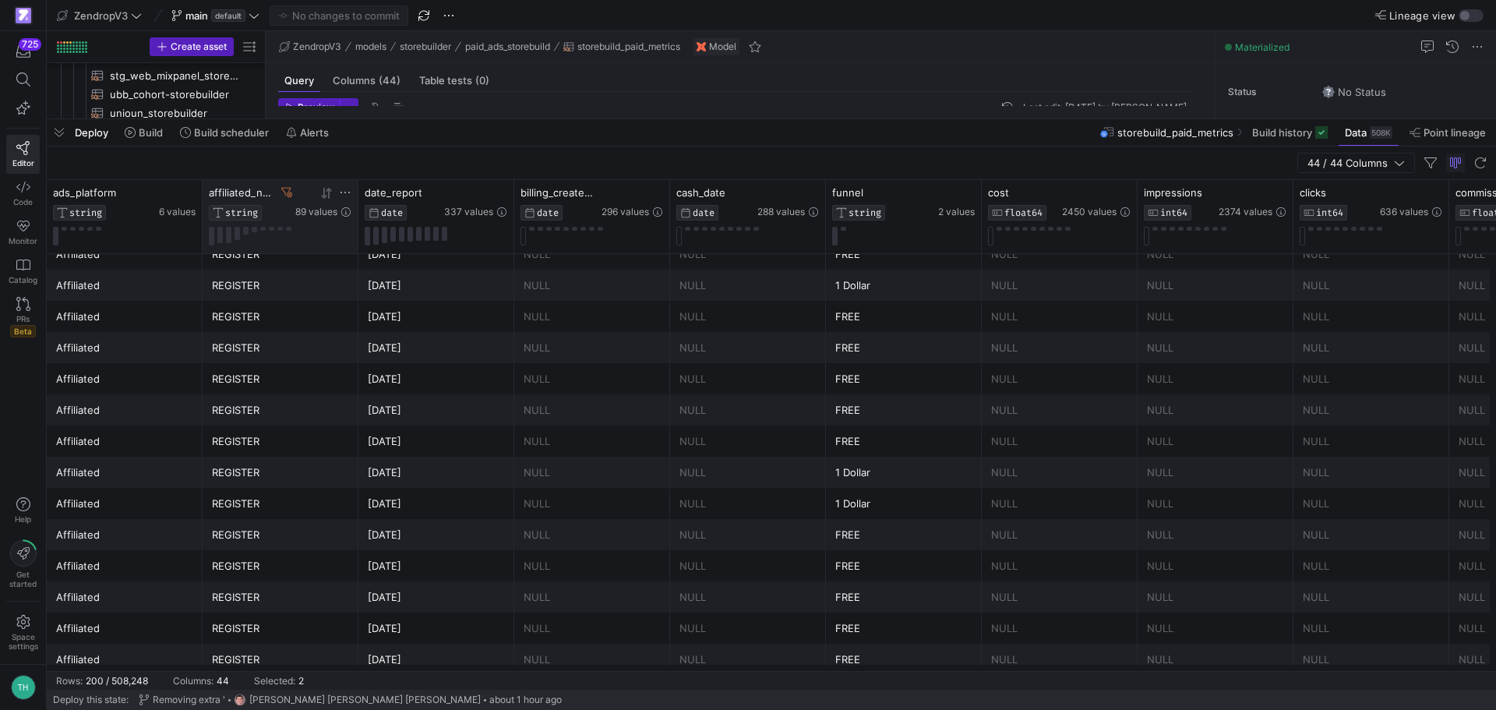
click at [322, 195] on icon at bounding box center [323, 193] width 5 height 11
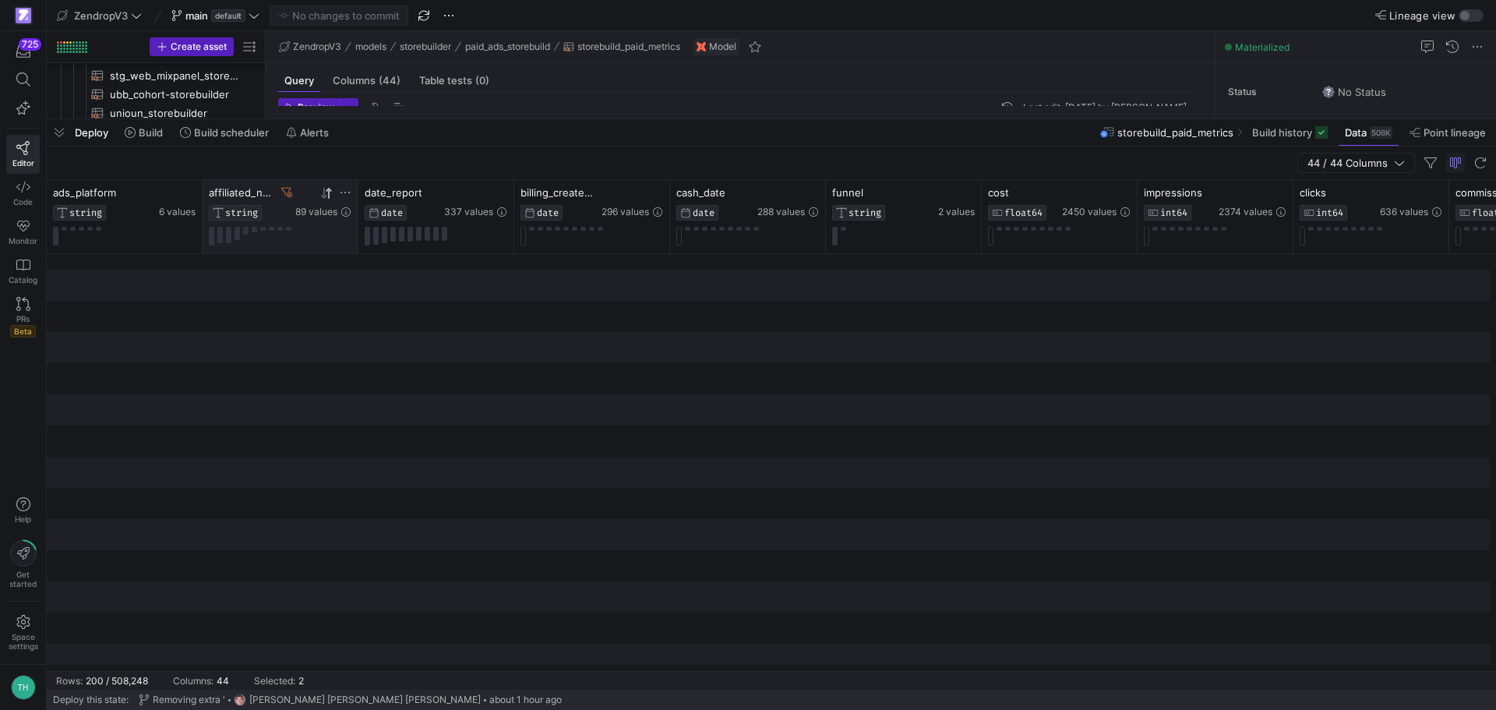
click at [322, 195] on icon at bounding box center [326, 193] width 12 height 12
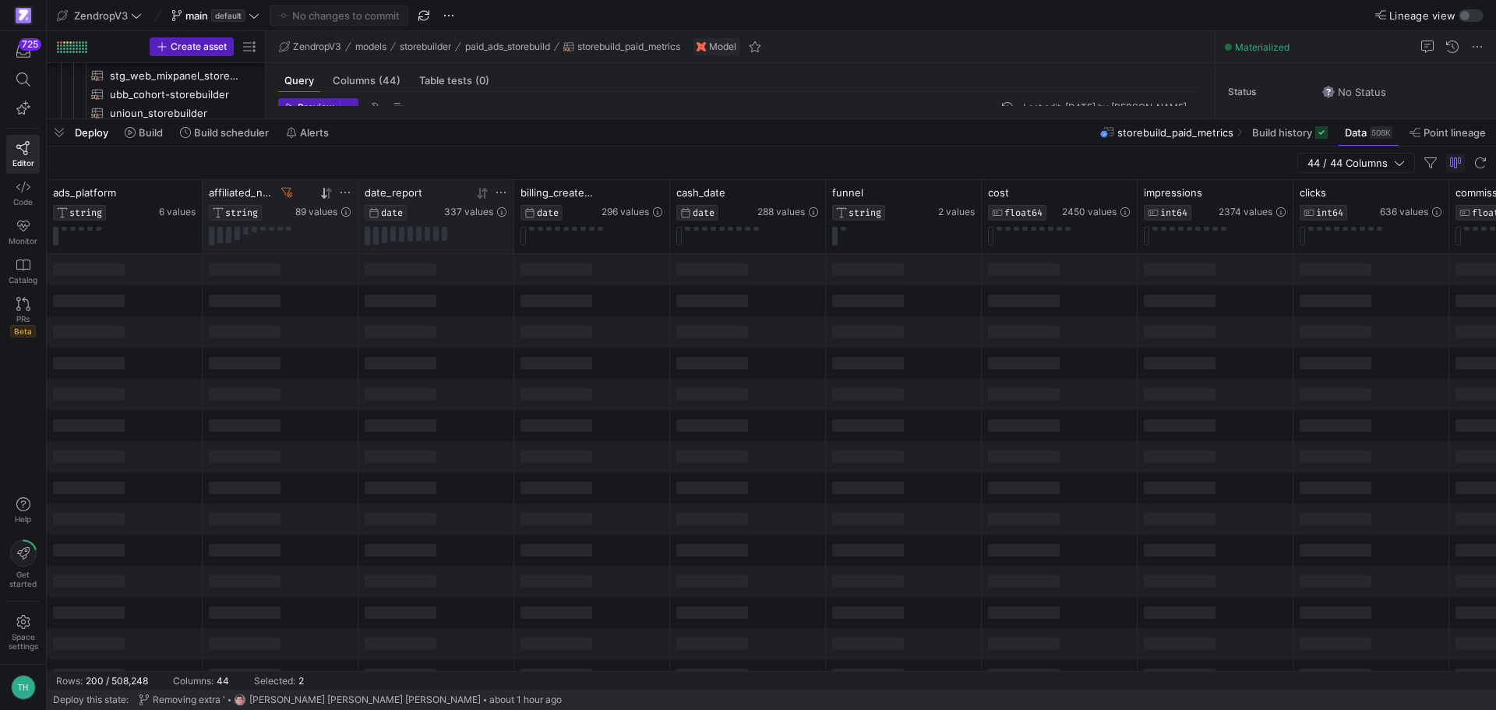
click at [474, 195] on div at bounding box center [475, 192] width 63 height 13
click at [481, 194] on icon at bounding box center [479, 193] width 5 height 11
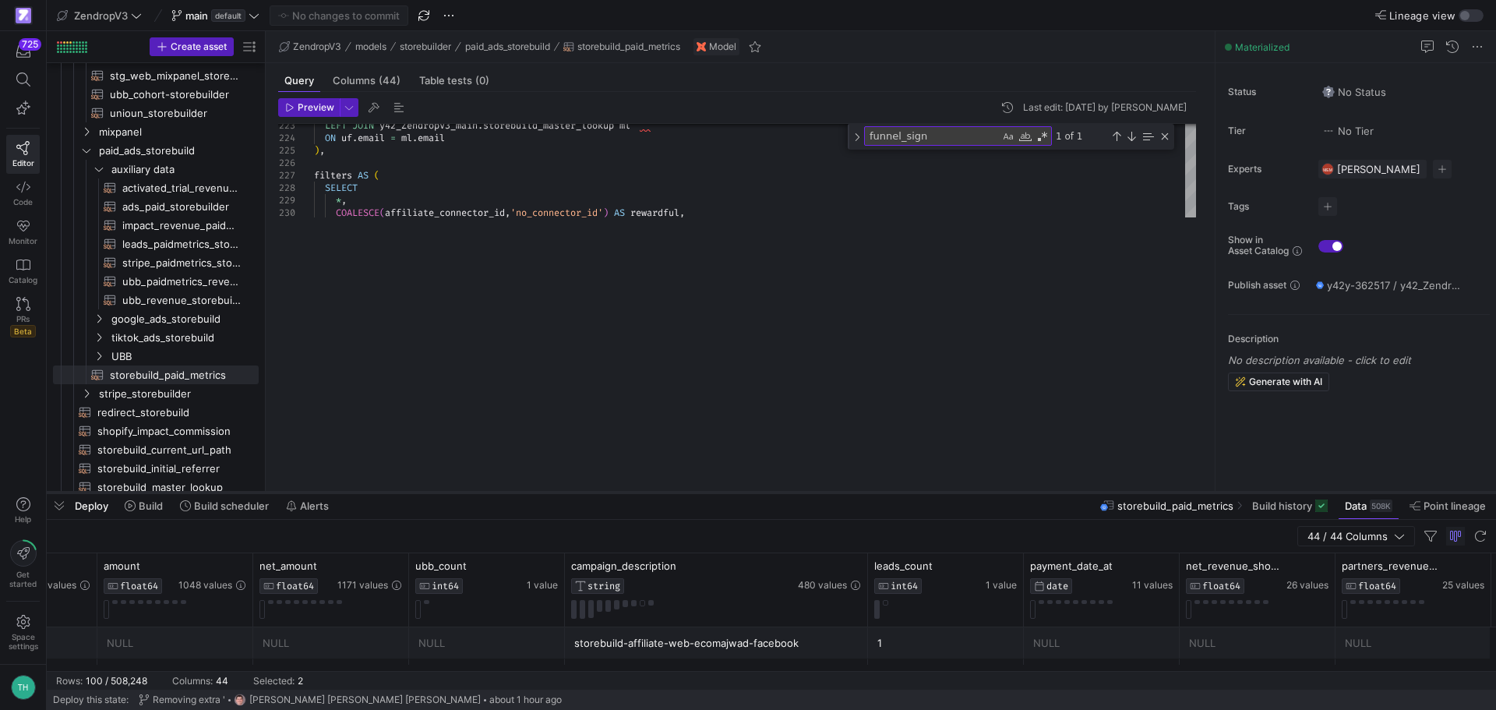
drag, startPoint x: 725, startPoint y: 119, endPoint x: 785, endPoint y: 499, distance: 384.3
click at [785, 496] on div at bounding box center [771, 492] width 1449 height 6
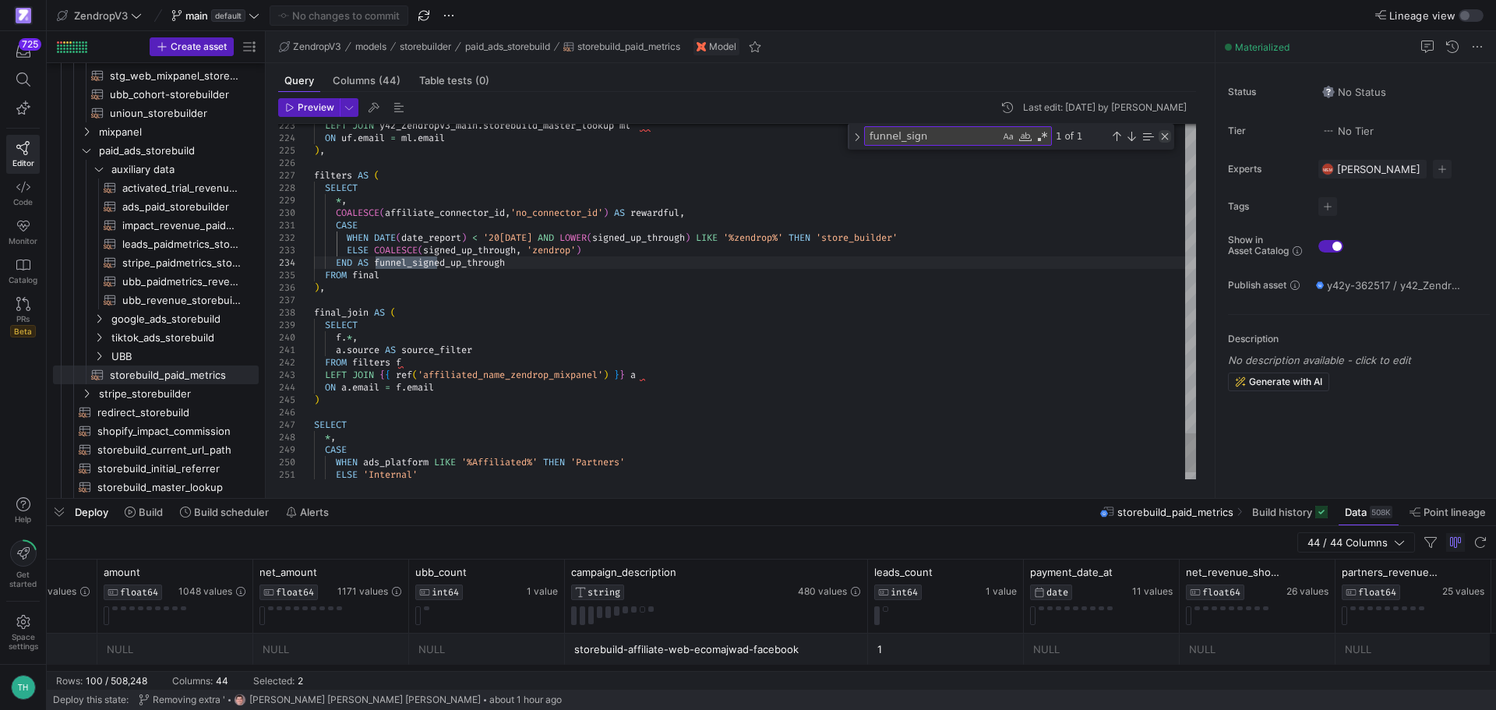
click at [1159, 139] on div "Close (Escape)" at bounding box center [1165, 136] width 12 height 12
click at [689, 496] on div at bounding box center [771, 499] width 1449 height 6
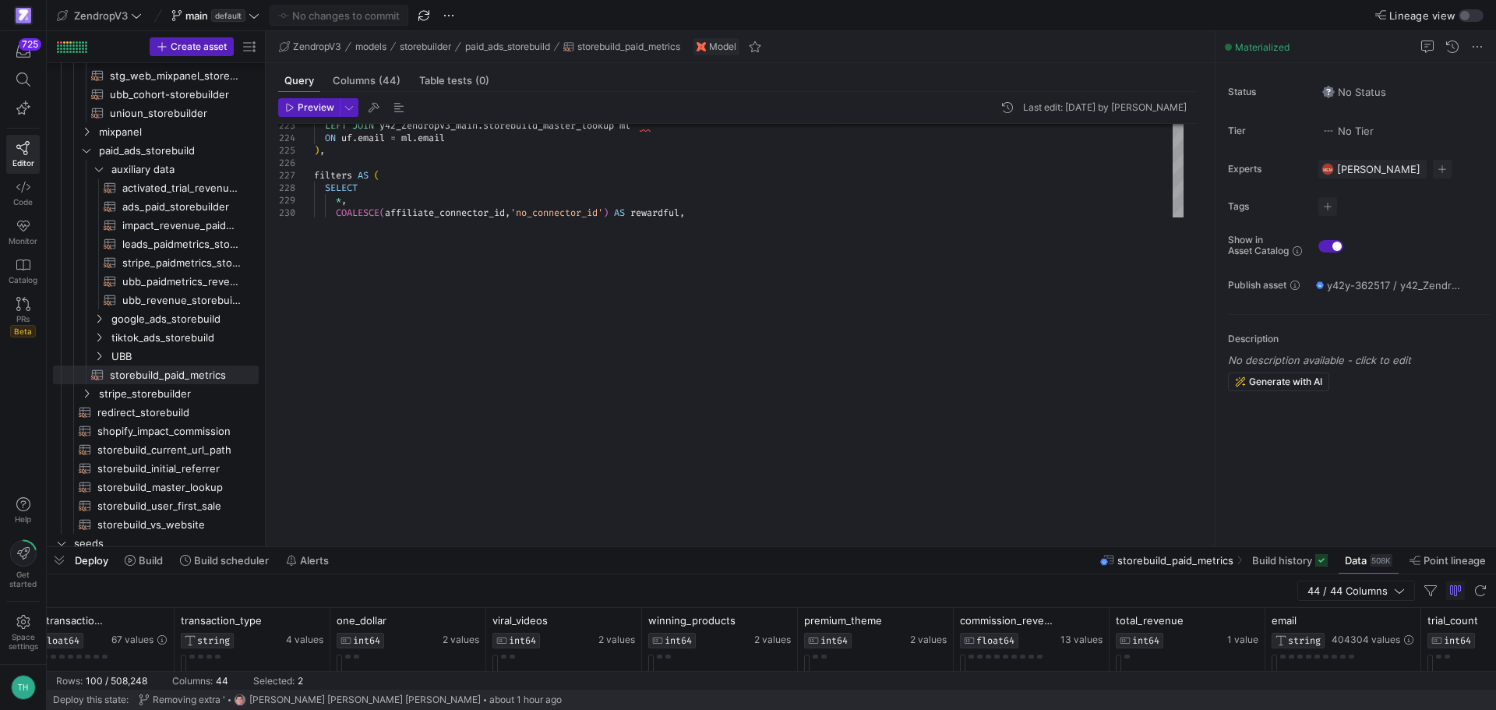
drag, startPoint x: 619, startPoint y: 81, endPoint x: 707, endPoint y: 545, distance: 472.5
click at [707, 550] on div at bounding box center [771, 547] width 1449 height 6
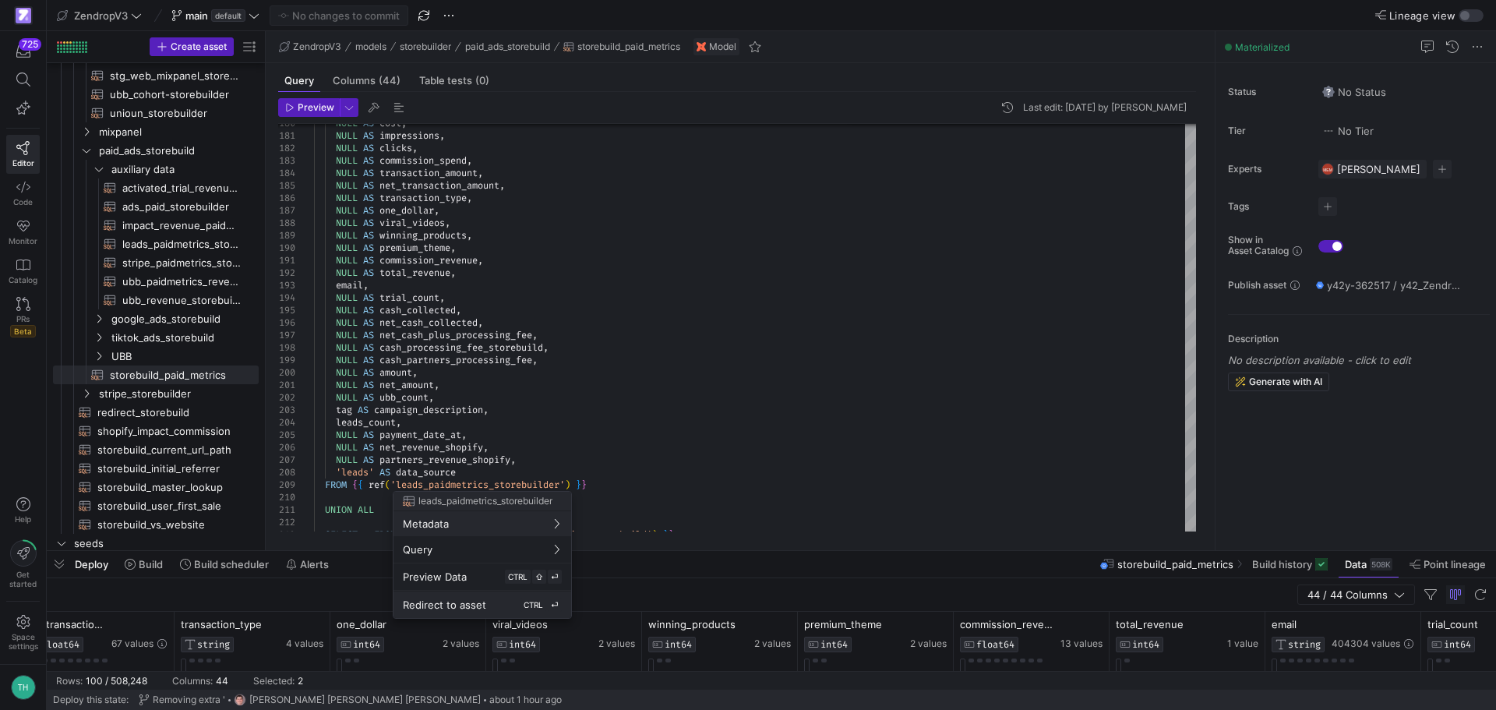
click at [496, 605] on div "Redirect to asset CTRL ⏎" at bounding box center [482, 605] width 159 height 14
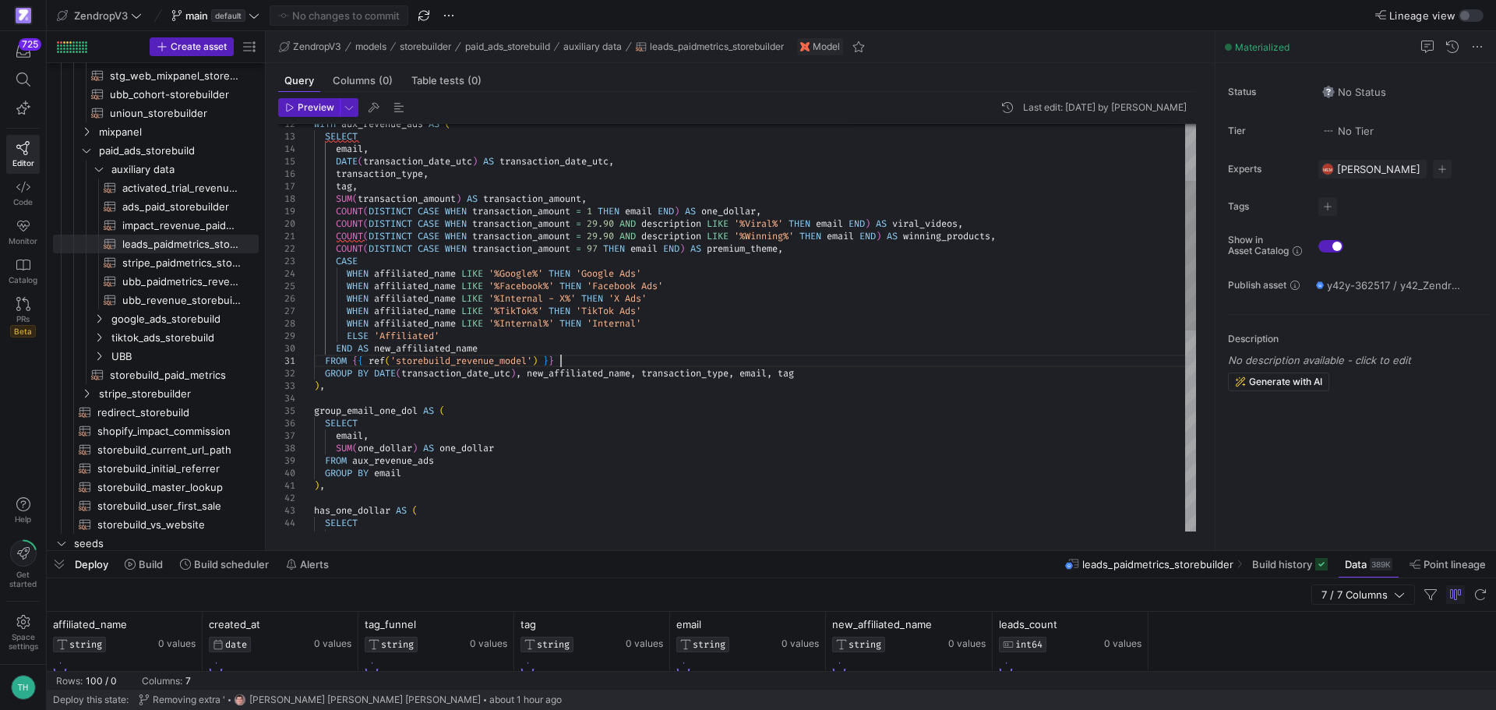
click at [570, 360] on div "FROM { { ref ( 'storebuild_revenue_model' ) } } GROUP BY DATE ( transaction_dat…" at bounding box center [755, 522] width 882 height 1109
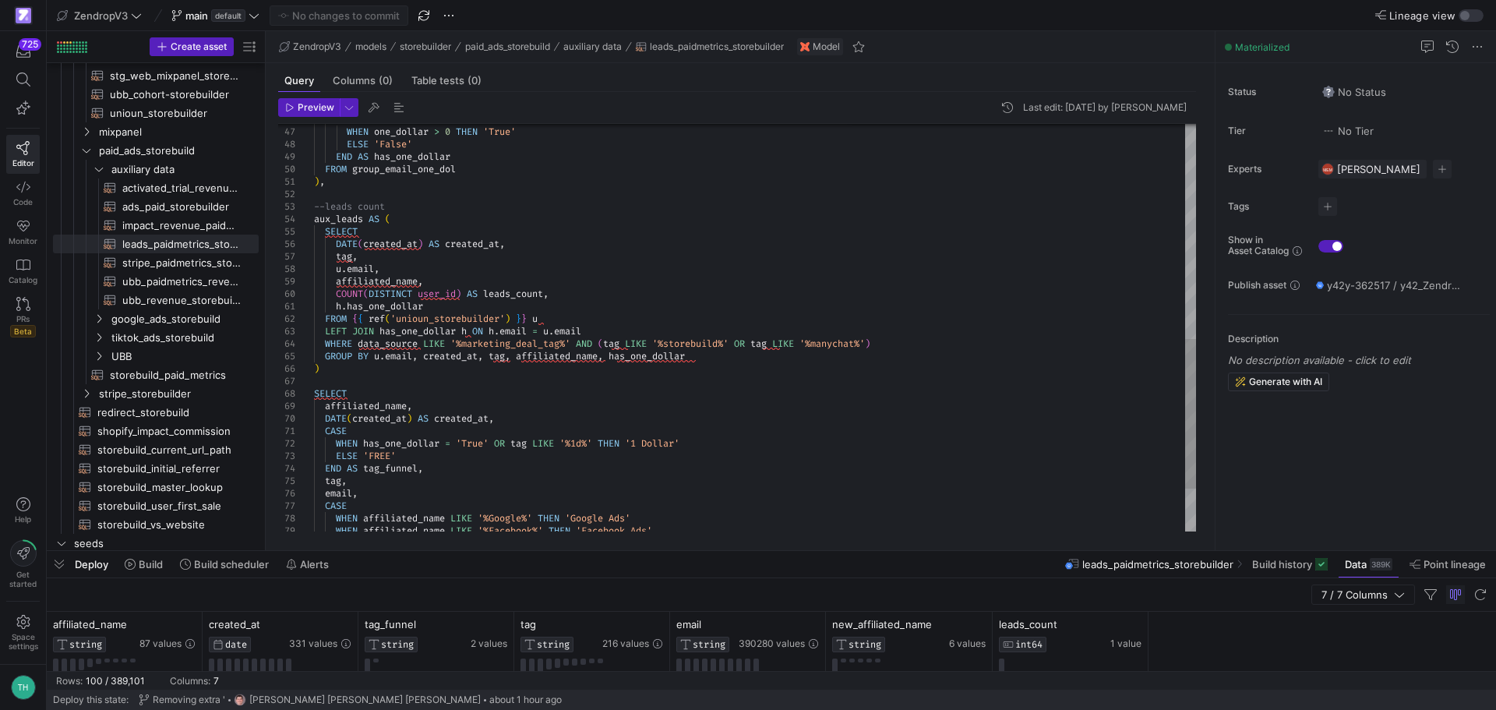
click at [573, 361] on div "CASE WHEN one_dollar > 0 THEN 'True' ELSE 'False' END AS has_one_dollar FROM gr…" at bounding box center [755, 94] width 882 height 1109
click at [591, 319] on div "CASE WHEN one_dollar > 0 THEN 'True' ELSE 'False' END AS has_one_dollar FROM gr…" at bounding box center [755, 94] width 882 height 1109
click at [602, 323] on div "CASE WHEN one_dollar > 0 THEN 'True' ELSE 'False' END AS has_one_dollar FROM gr…" at bounding box center [755, 94] width 882 height 1109
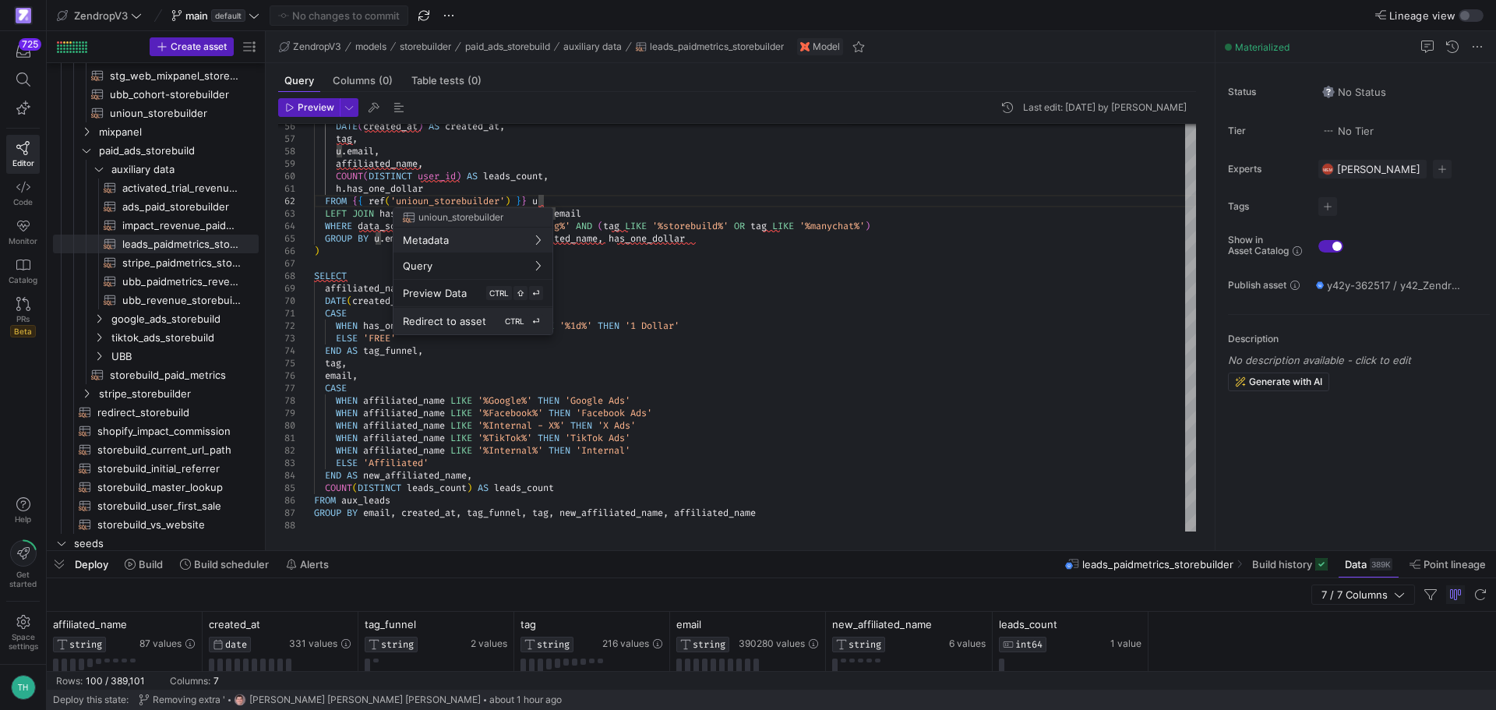
click at [498, 323] on div "Redirect to asset CTRL ⏎" at bounding box center [473, 321] width 140 height 14
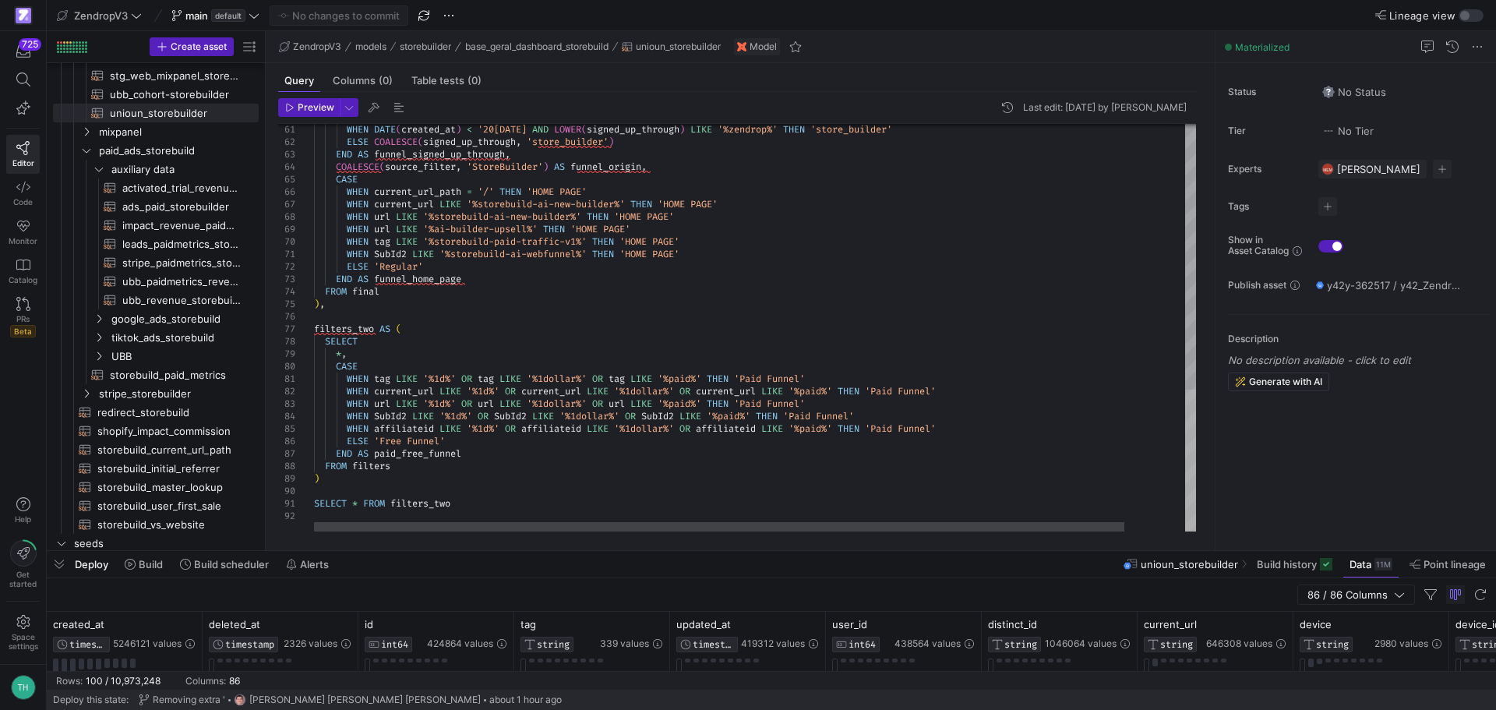
click at [1196, 444] on div at bounding box center [1190, 461] width 11 height 142
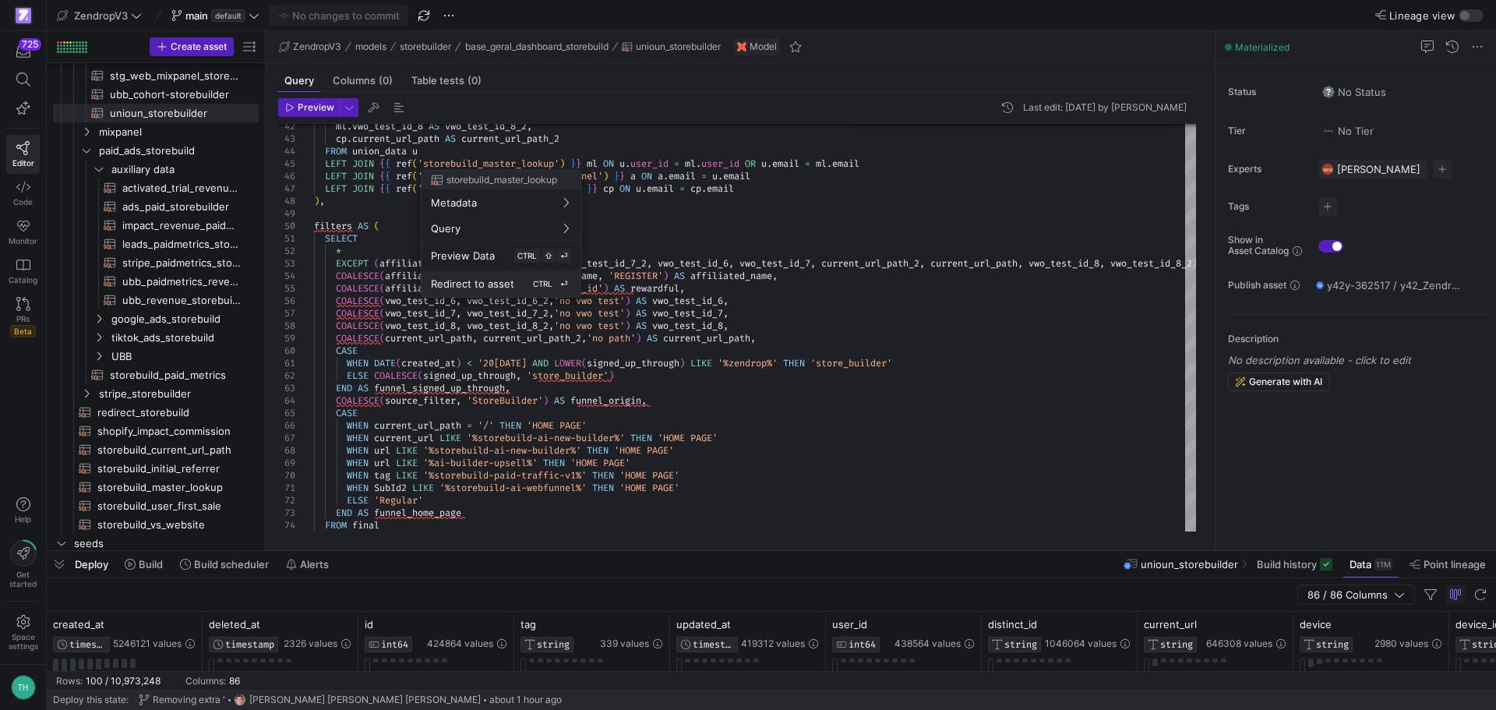
click at [504, 280] on span "Redirect to asset" at bounding box center [472, 283] width 83 height 12
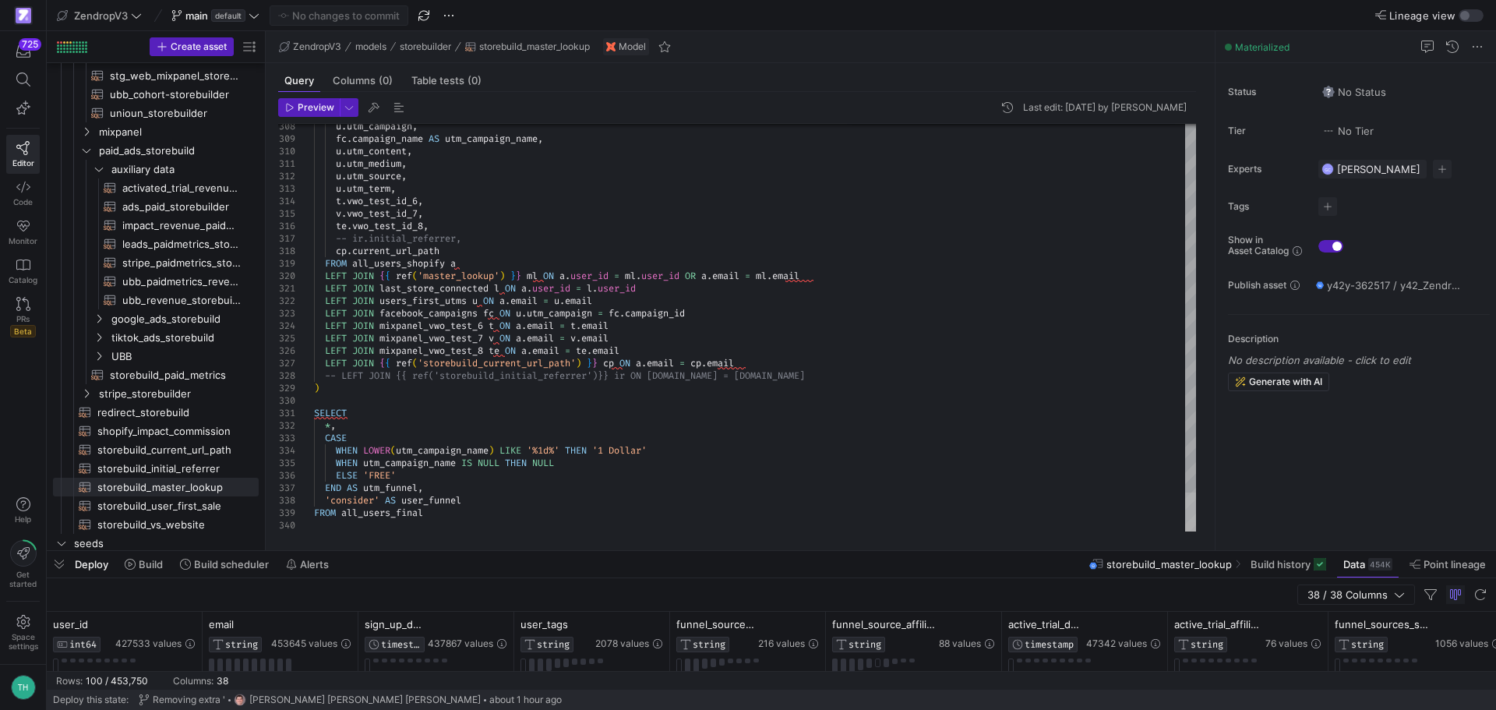
click at [1185, 529] on div at bounding box center [1190, 511] width 11 height 39
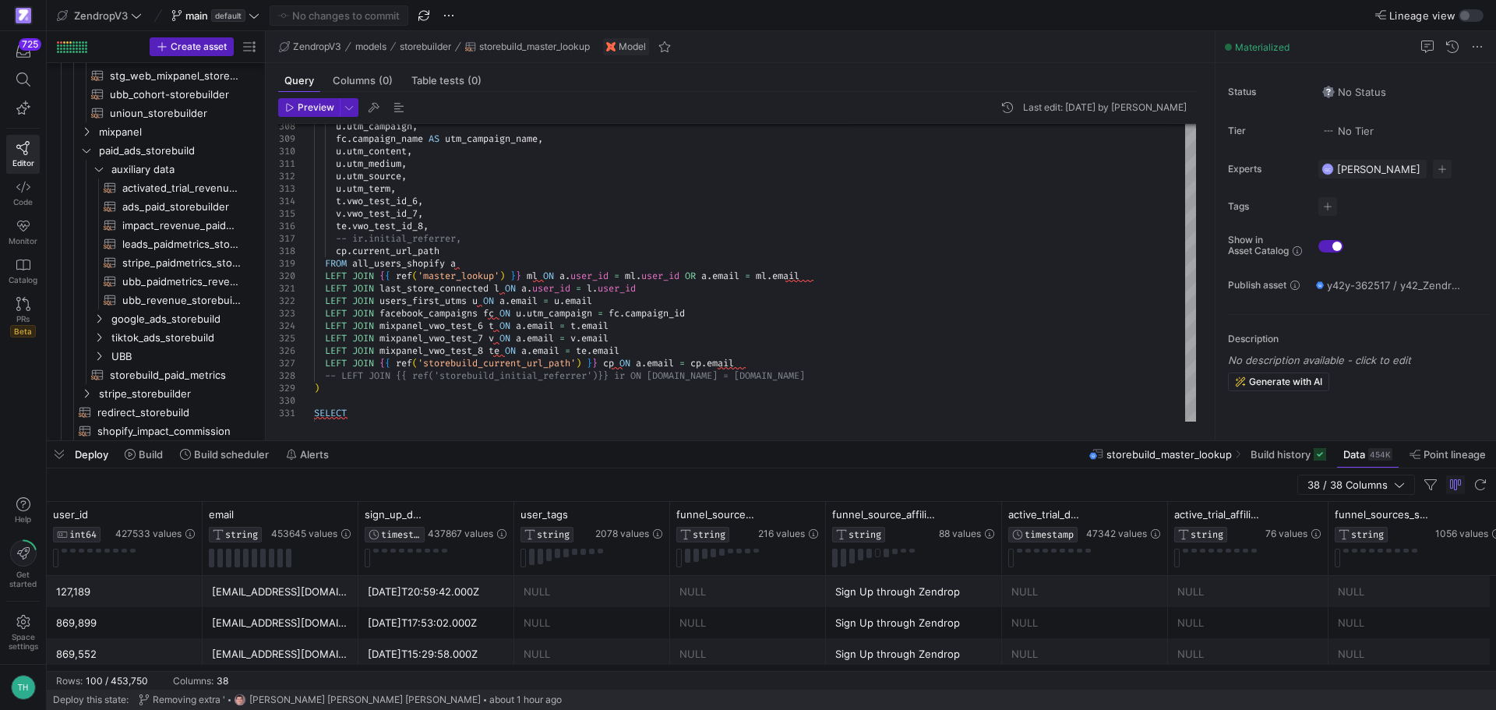
drag, startPoint x: 1045, startPoint y: 551, endPoint x: 1051, endPoint y: 441, distance: 110.0
click at [1051, 441] on div at bounding box center [771, 441] width 1449 height 6
click at [1293, 450] on span "Build history" at bounding box center [1280, 454] width 60 height 12
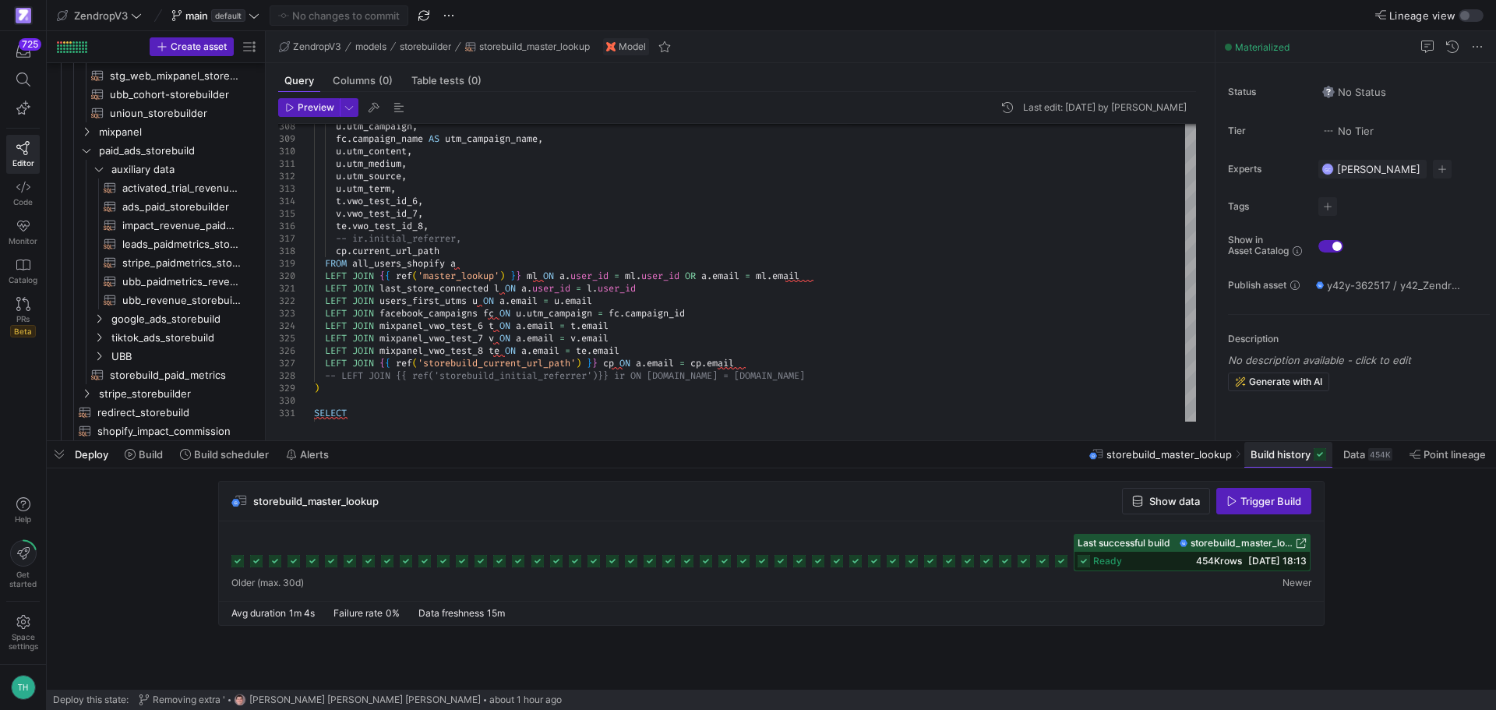
click at [1257, 461] on span at bounding box center [1288, 454] width 88 height 25
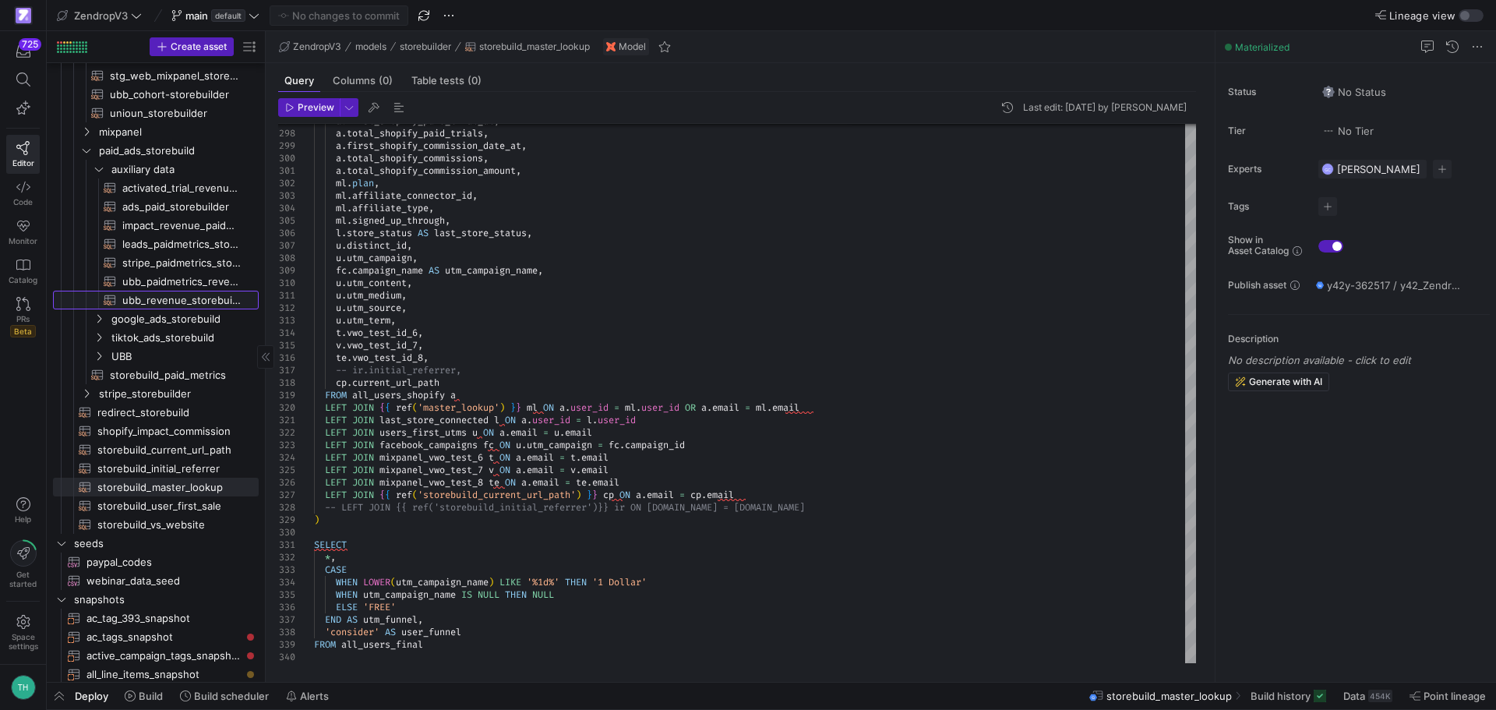
click at [164, 301] on span "ubb_revenue_storebuilder​​​​​​​​​​" at bounding box center [181, 300] width 118 height 18
type textarea "{{ config( materialized='table', partition_by={ "field": "updated_at", "data_ty…"
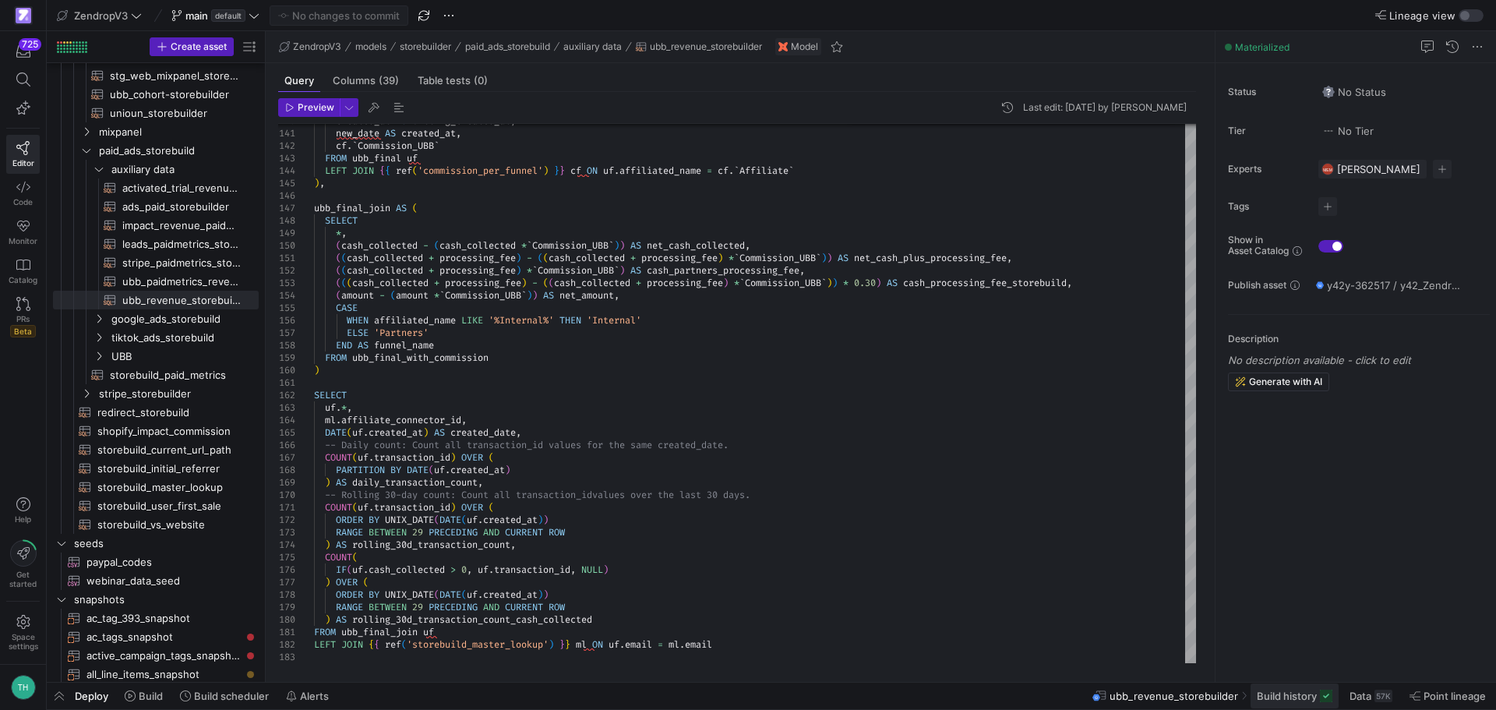
click at [1280, 704] on span at bounding box center [1294, 695] width 88 height 25
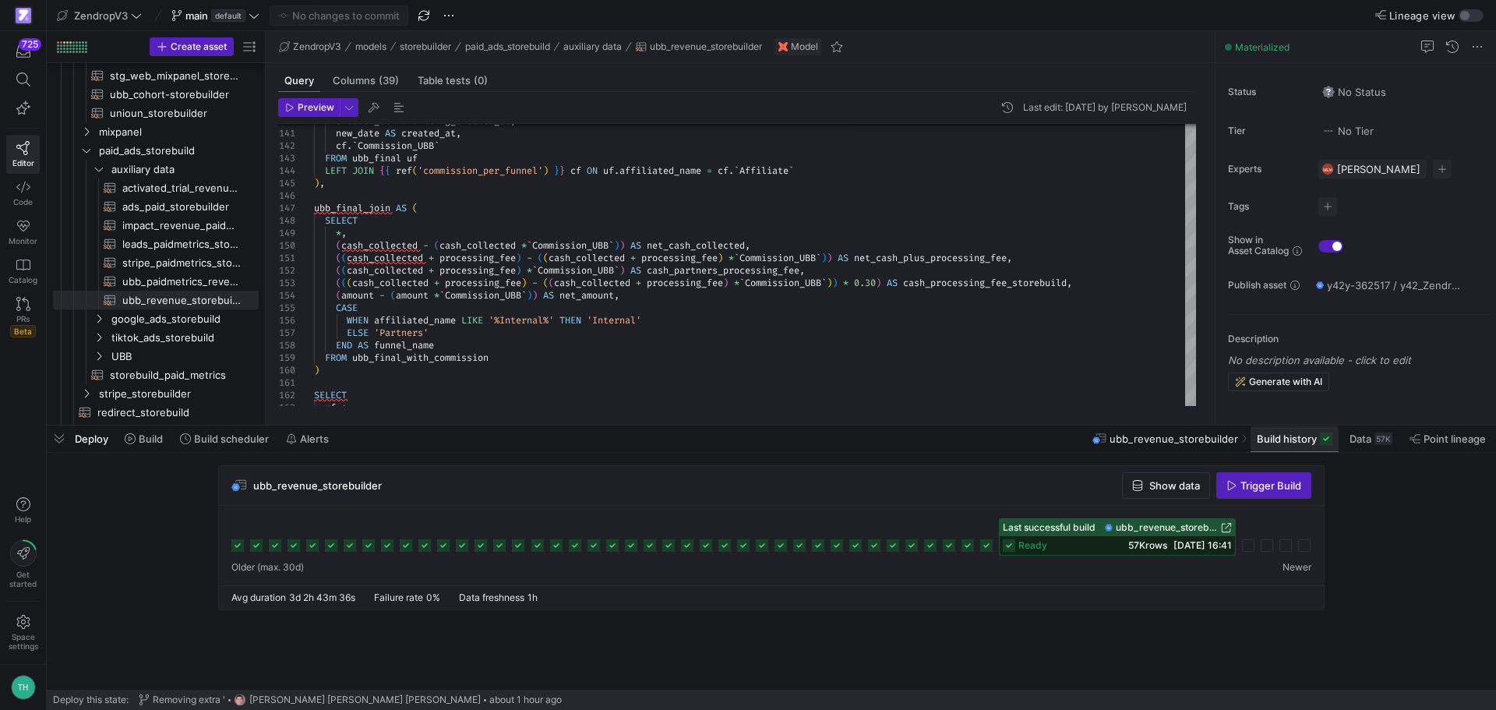
click at [1300, 439] on span "Build history" at bounding box center [1287, 438] width 60 height 12
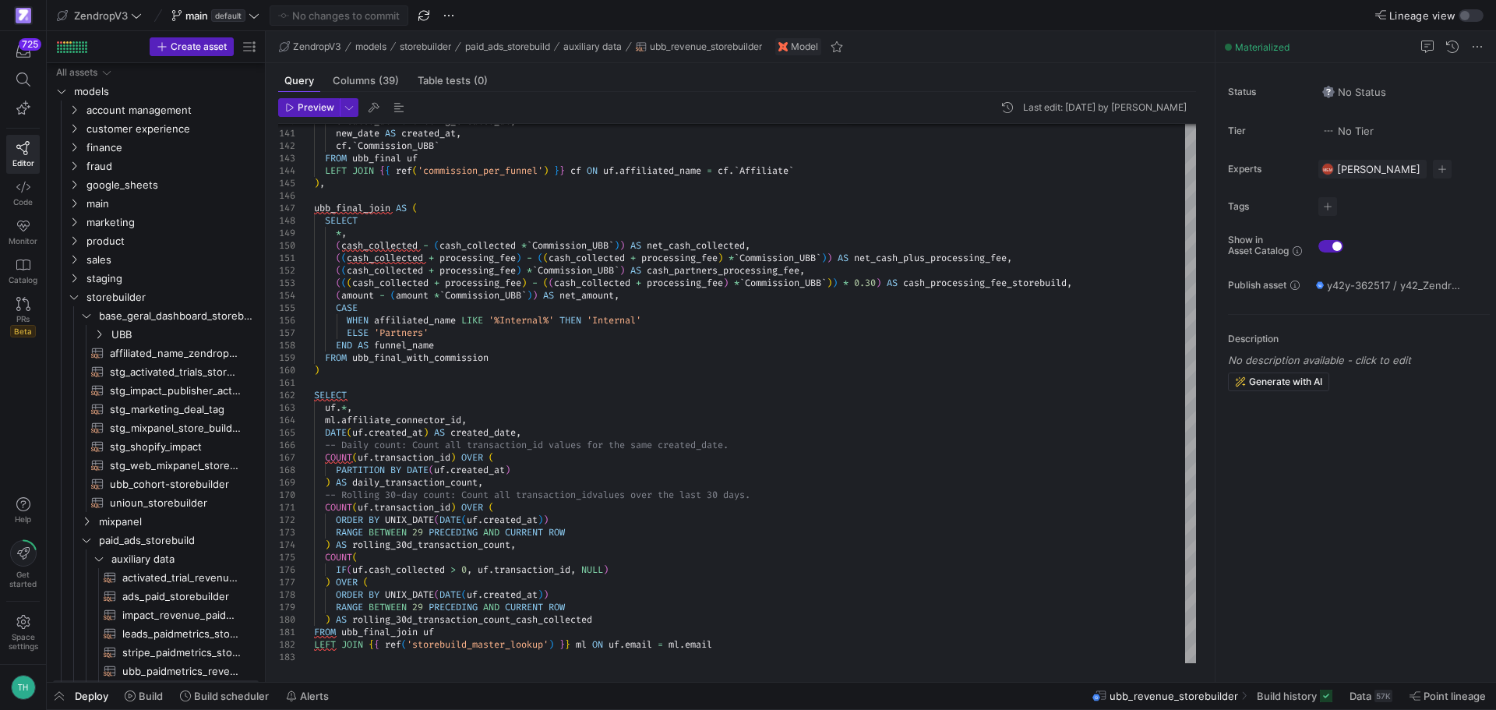
scroll to position [390, 0]
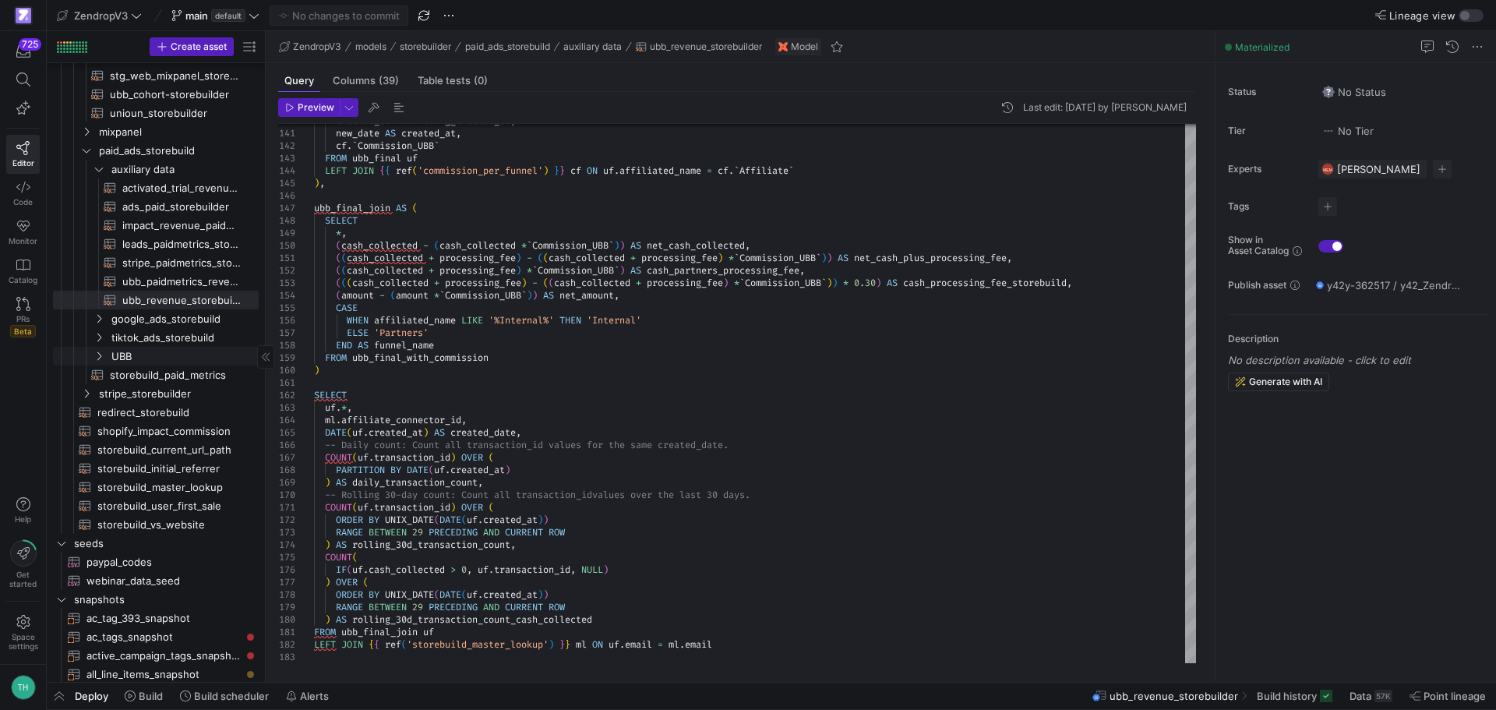
click at [168, 365] on link "UBB" at bounding box center [156, 356] width 206 height 19
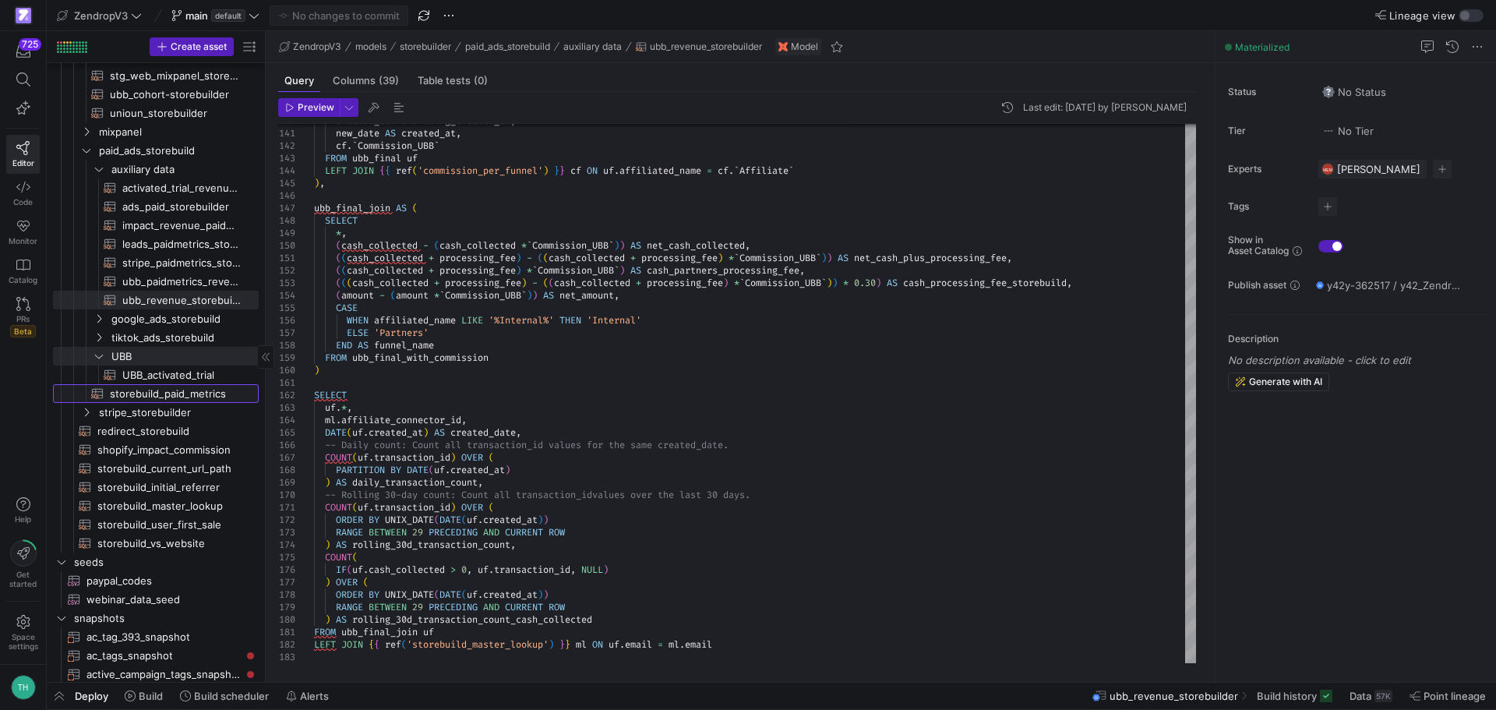
click at [173, 392] on span "storebuild_paid_metrics​​​​​​​​​​" at bounding box center [175, 394] width 131 height 18
type textarea "WITH union_all AS ( {{ config( materialized='table', partition_by={ "field": "d…"
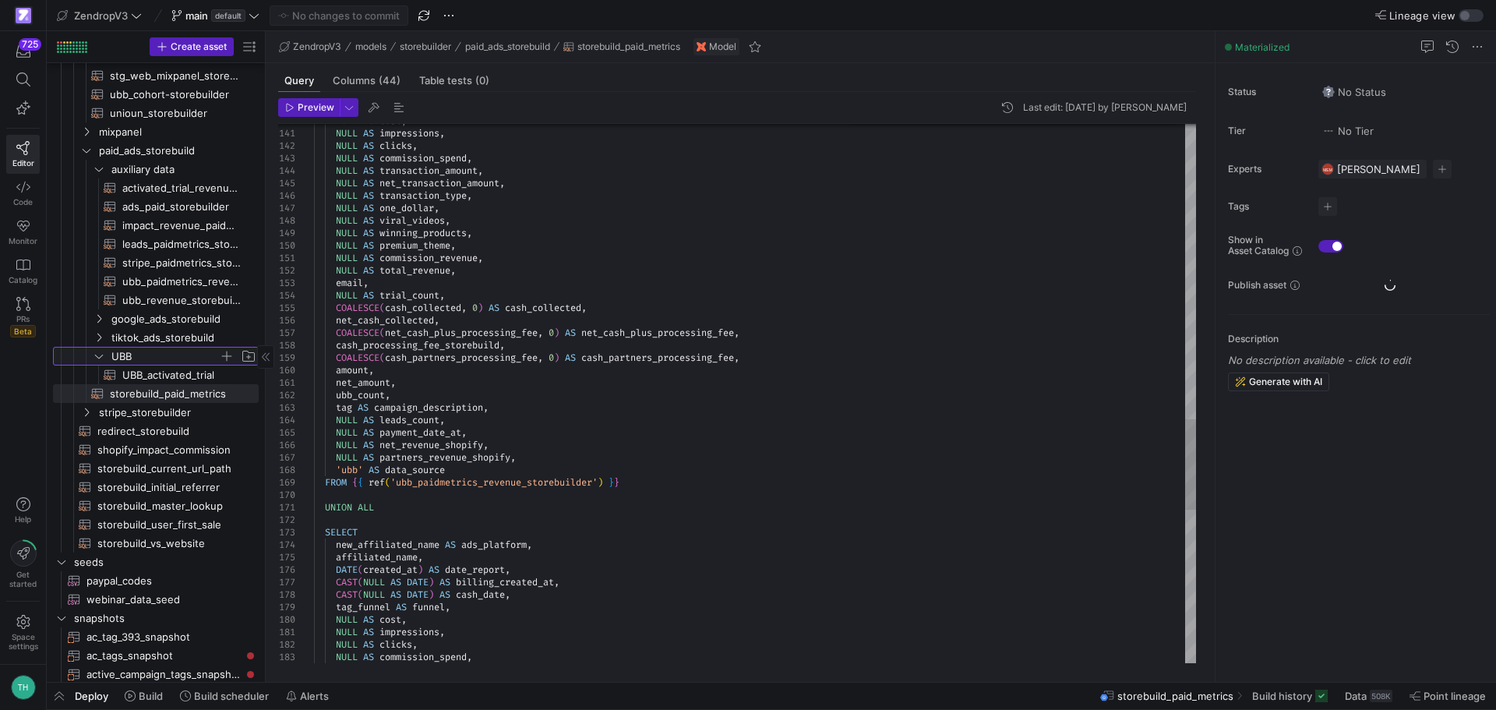
click at [182, 358] on span "UBB" at bounding box center [165, 356] width 108 height 18
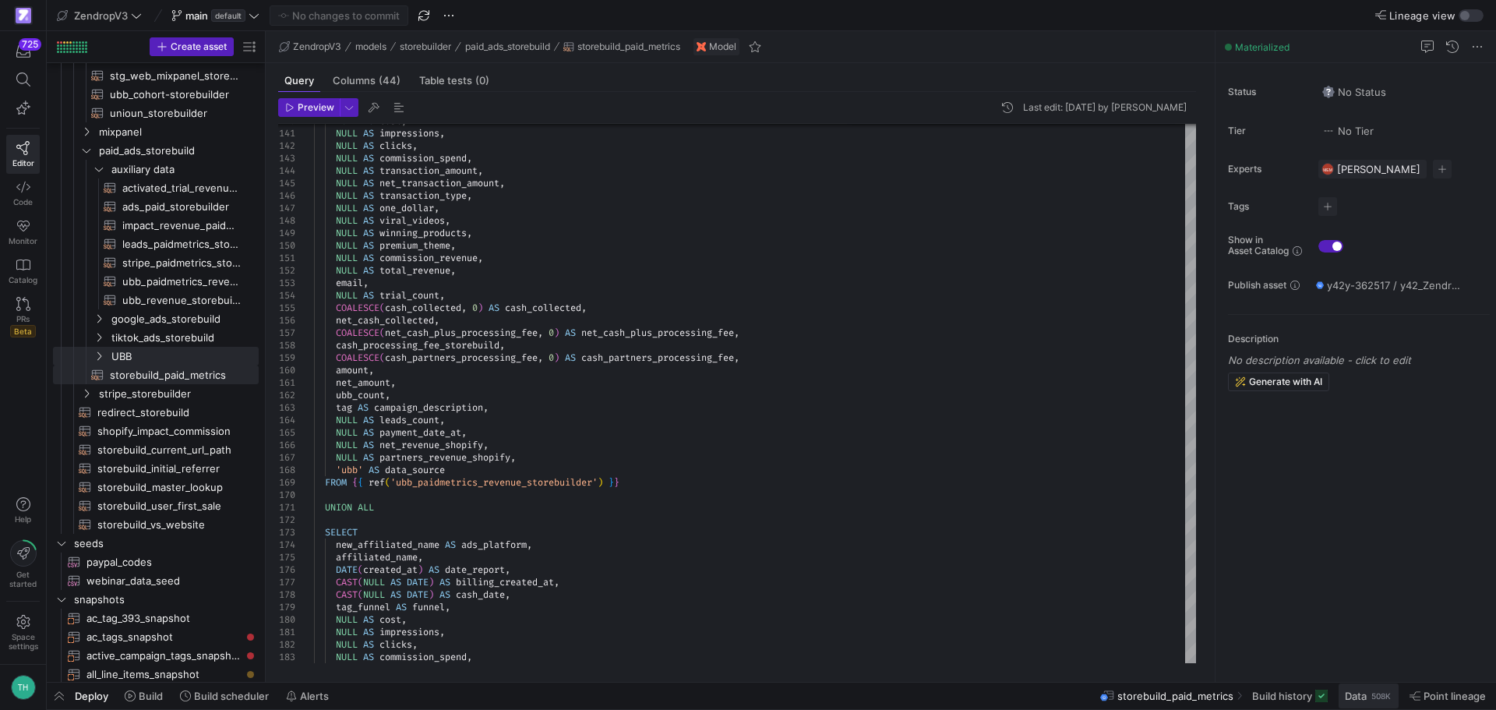
click at [1369, 704] on span at bounding box center [1368, 695] width 60 height 25
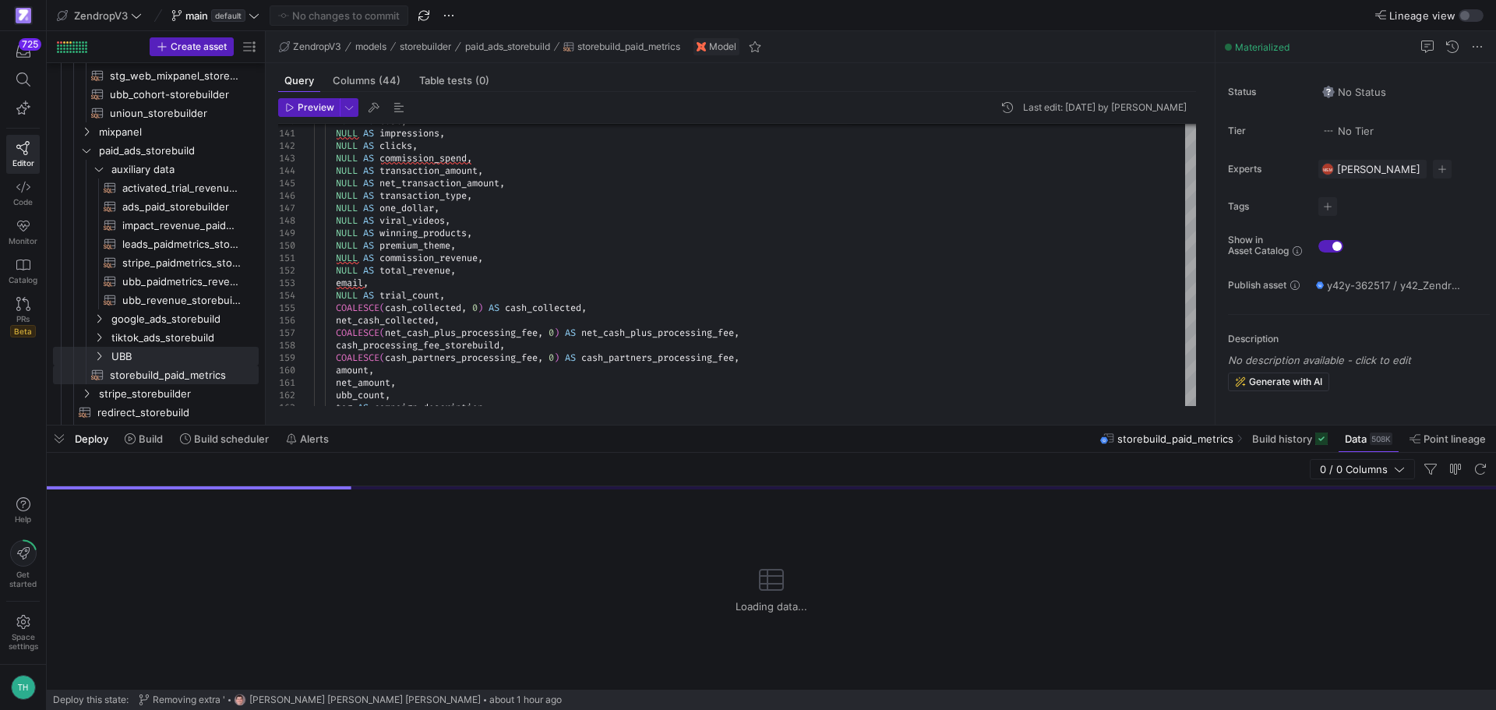
drag, startPoint x: 845, startPoint y: 425, endPoint x: 880, endPoint y: 173, distance: 254.9
click at [880, 422] on div at bounding box center [771, 425] width 1449 height 6
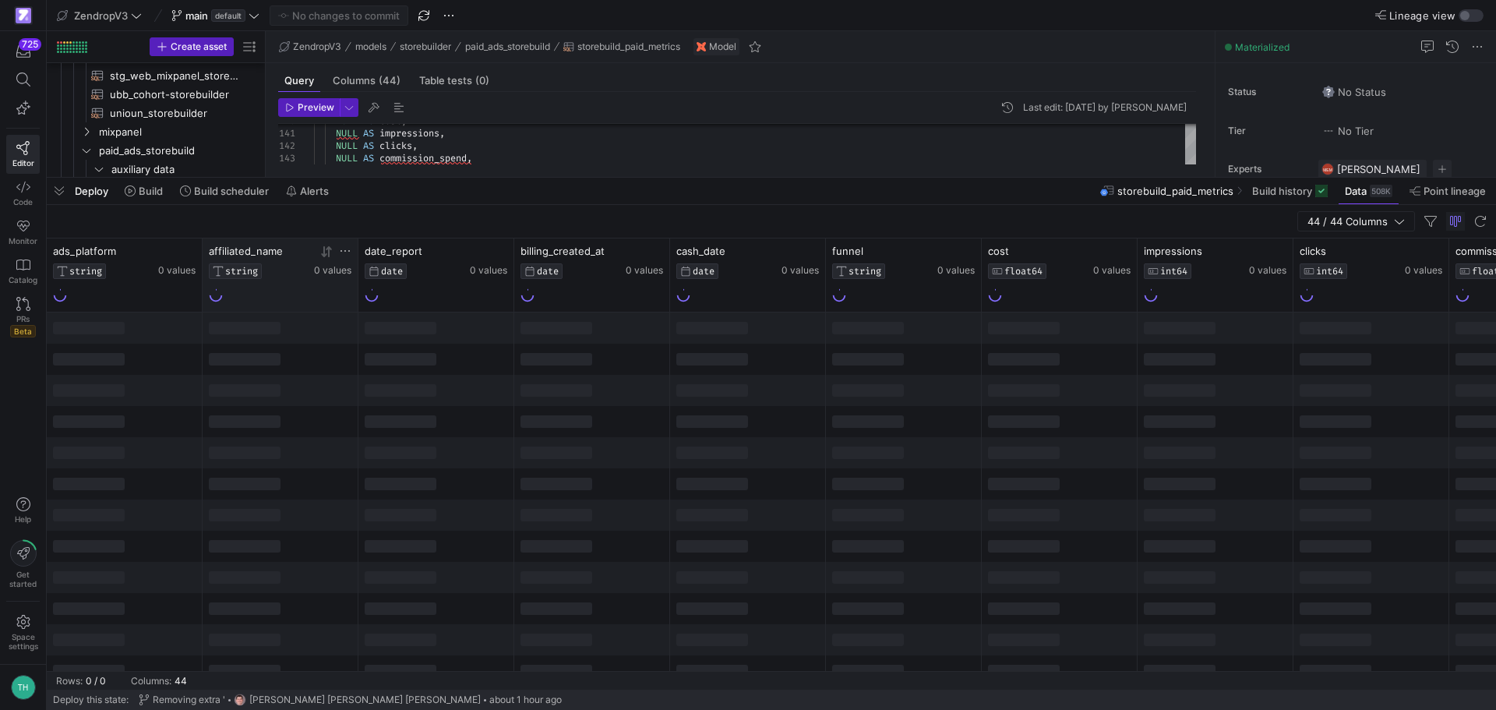
click at [343, 251] on icon at bounding box center [345, 251] width 12 height 12
type input "RE"
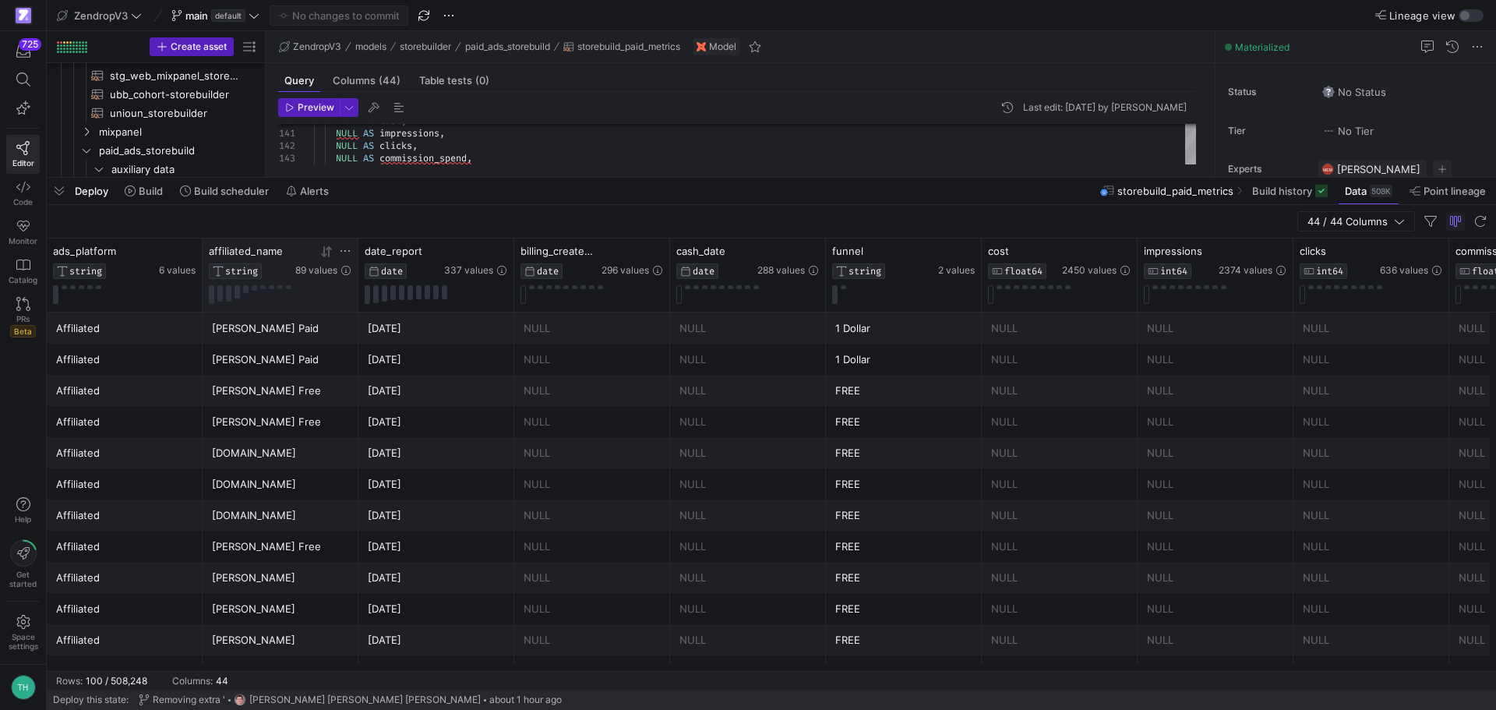
click at [343, 249] on icon at bounding box center [345, 251] width 12 height 12
type input "REGISTER"
click at [450, 400] on button "Apply" at bounding box center [474, 410] width 48 height 20
click at [601, 339] on div "NULL" at bounding box center [592, 328] width 137 height 30
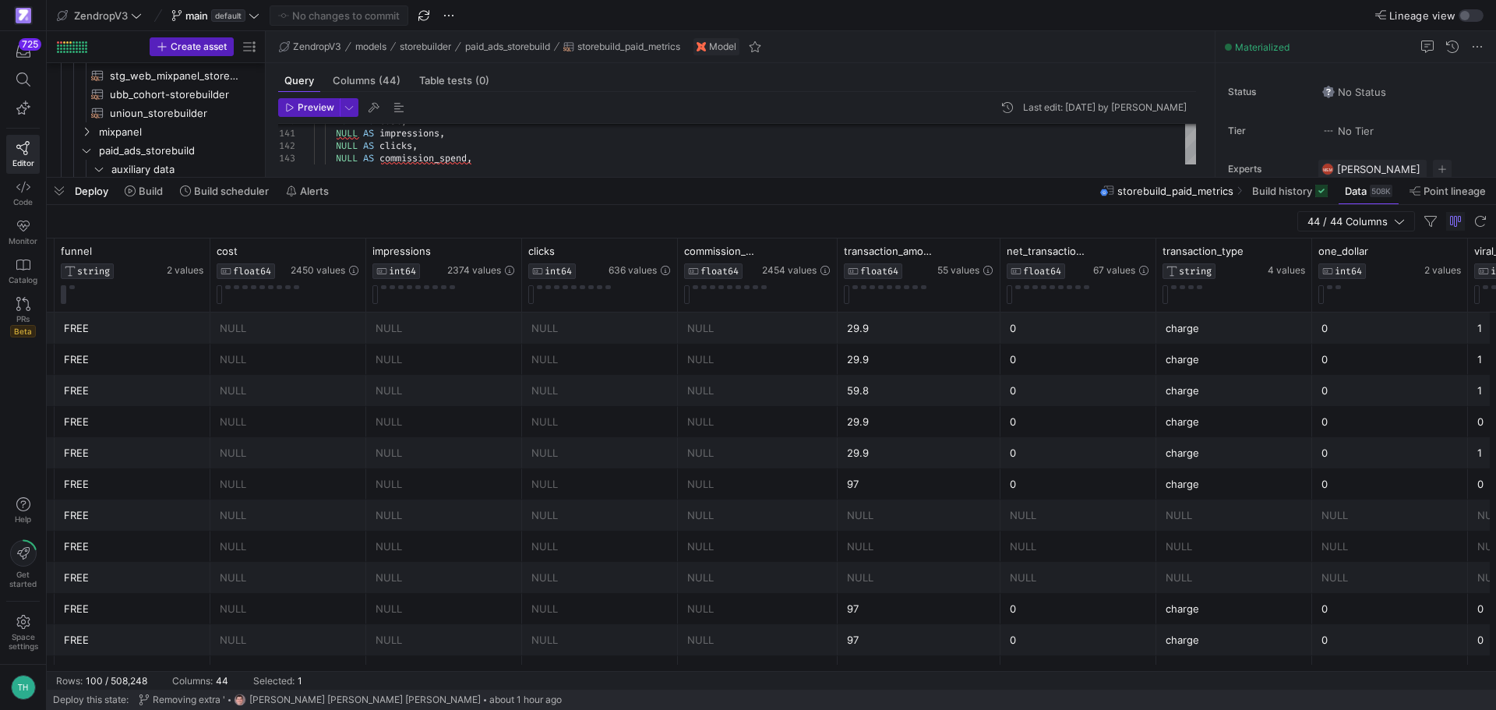
scroll to position [0, 797]
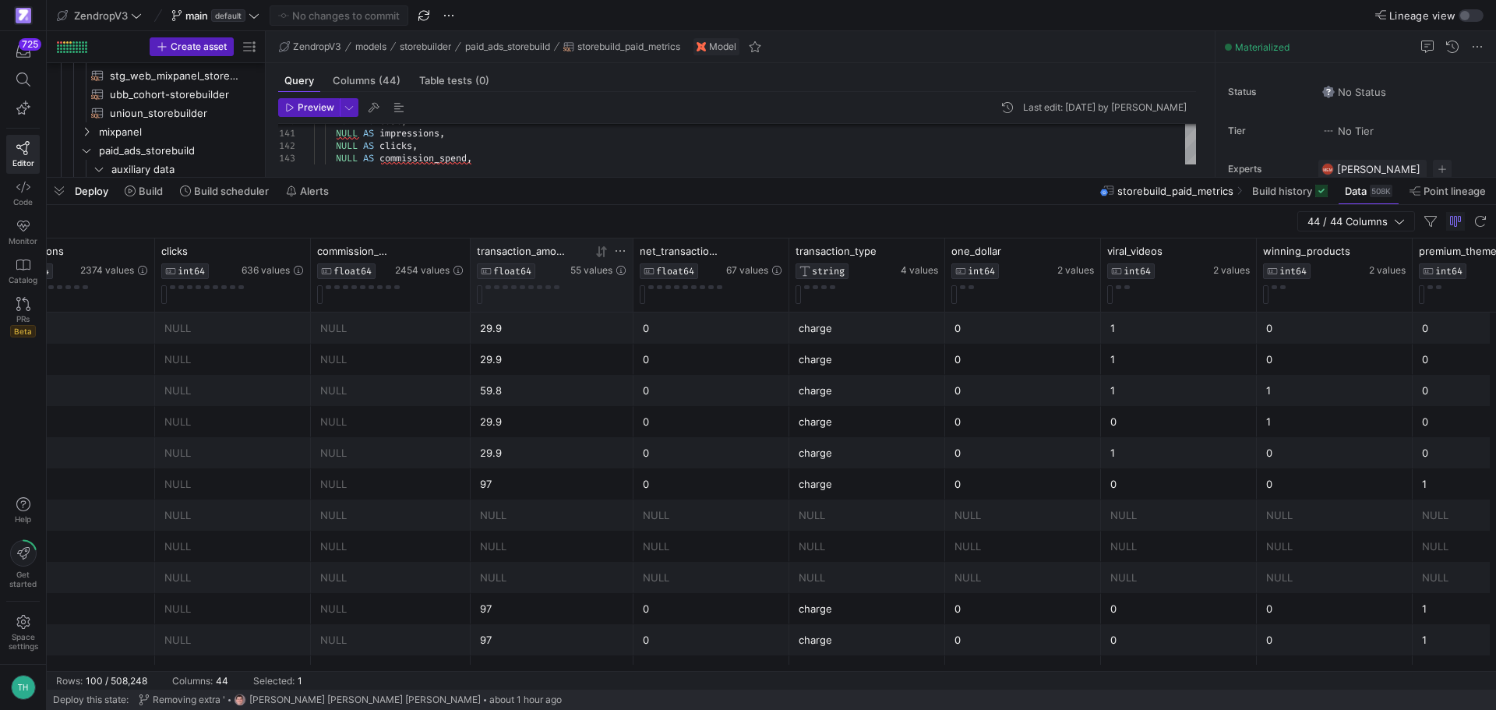
click at [602, 251] on icon at bounding box center [601, 251] width 12 height 12
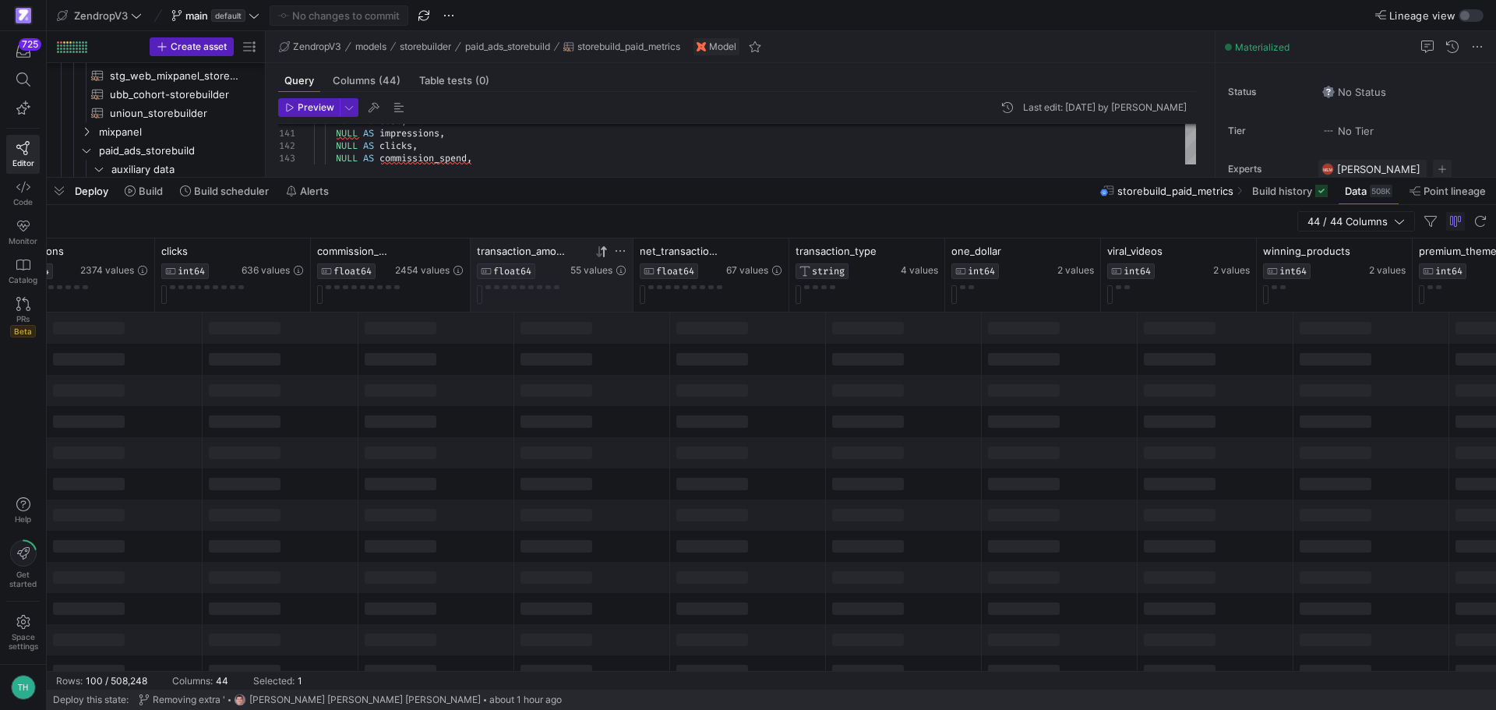
click at [602, 251] on icon at bounding box center [601, 251] width 12 height 12
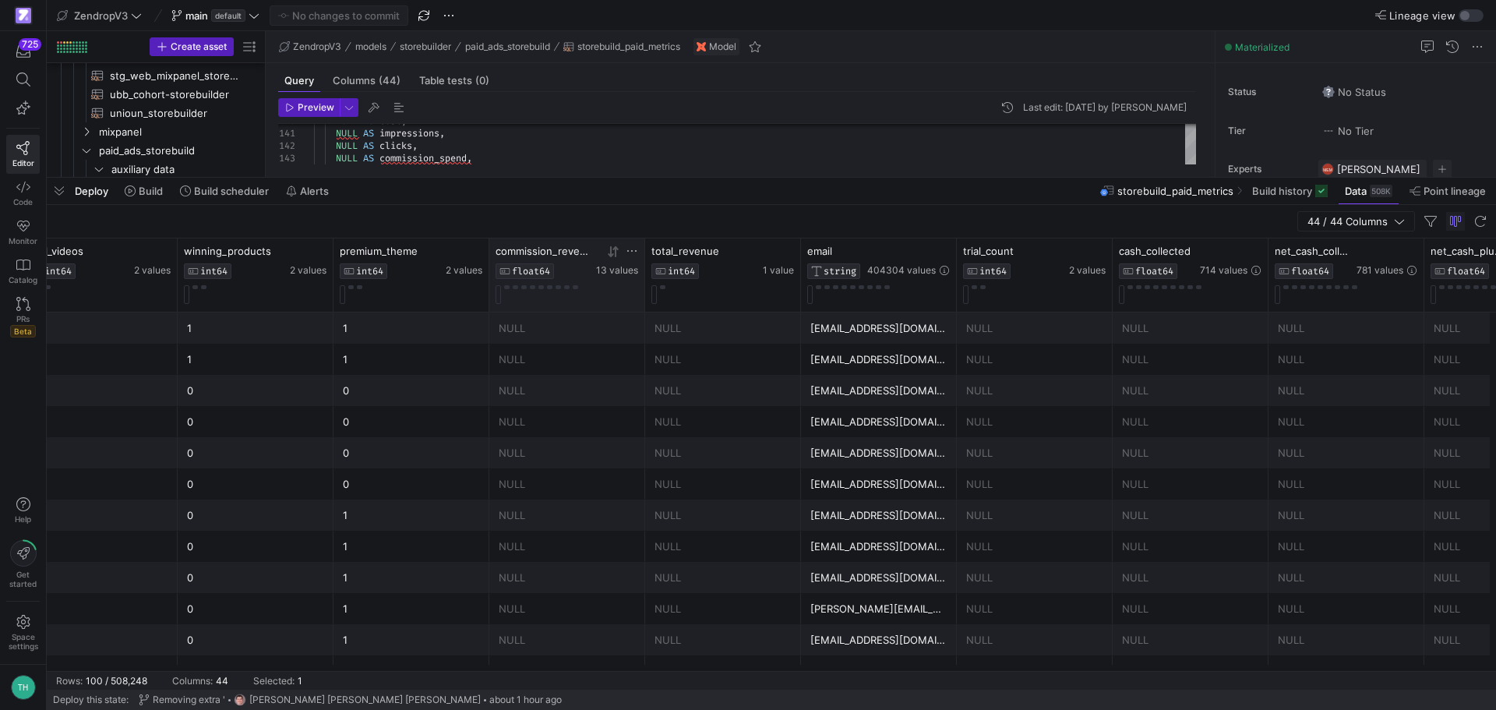
click at [608, 252] on icon at bounding box center [613, 251] width 12 height 12
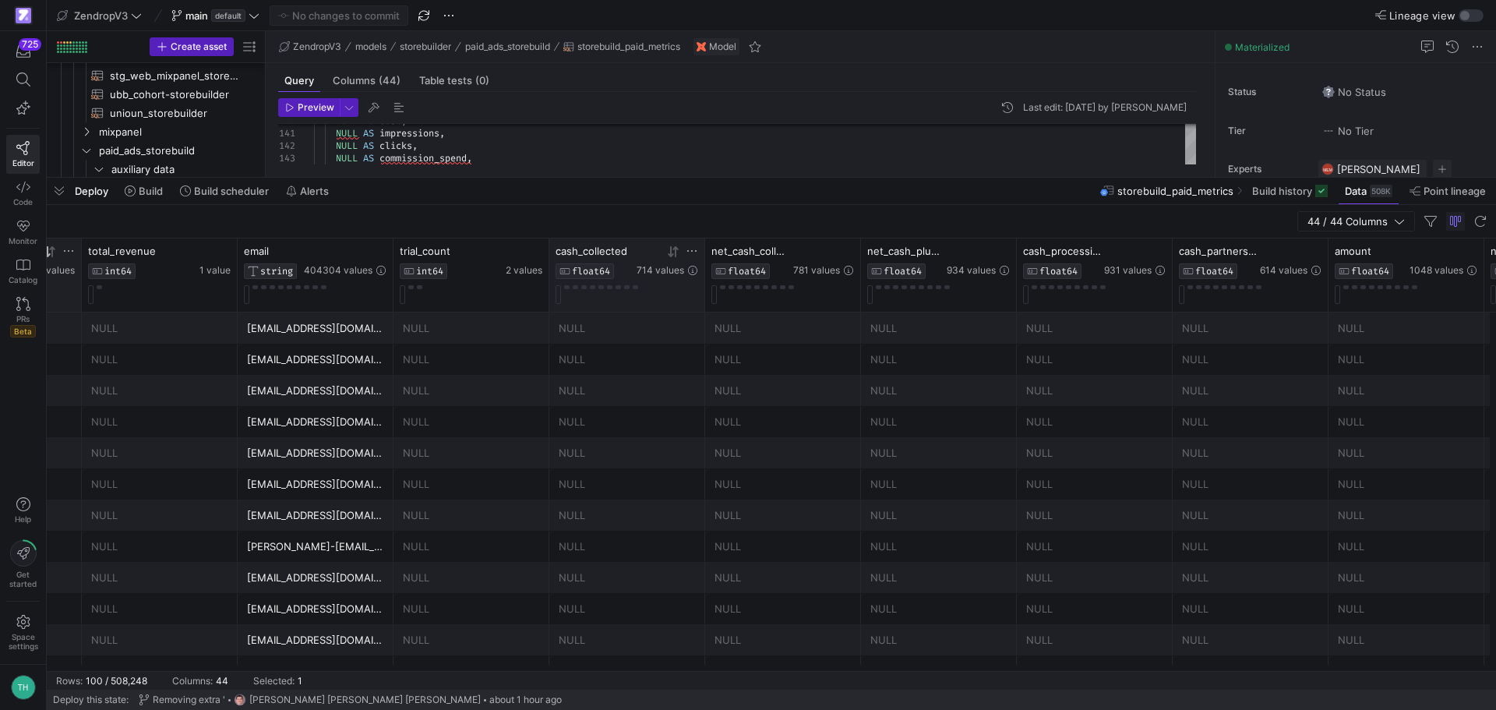
click at [668, 252] on icon at bounding box center [673, 251] width 12 height 12
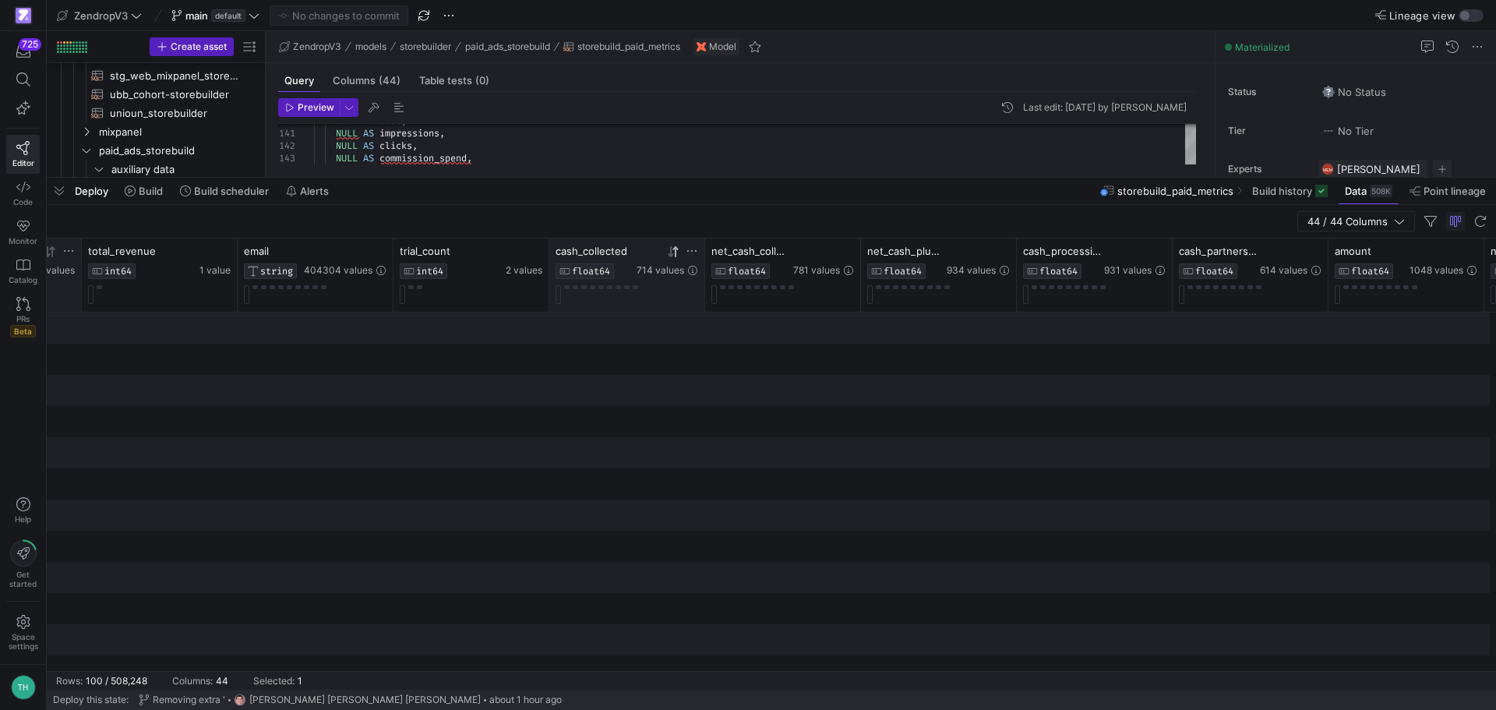
click at [668, 252] on icon at bounding box center [673, 251] width 12 height 12
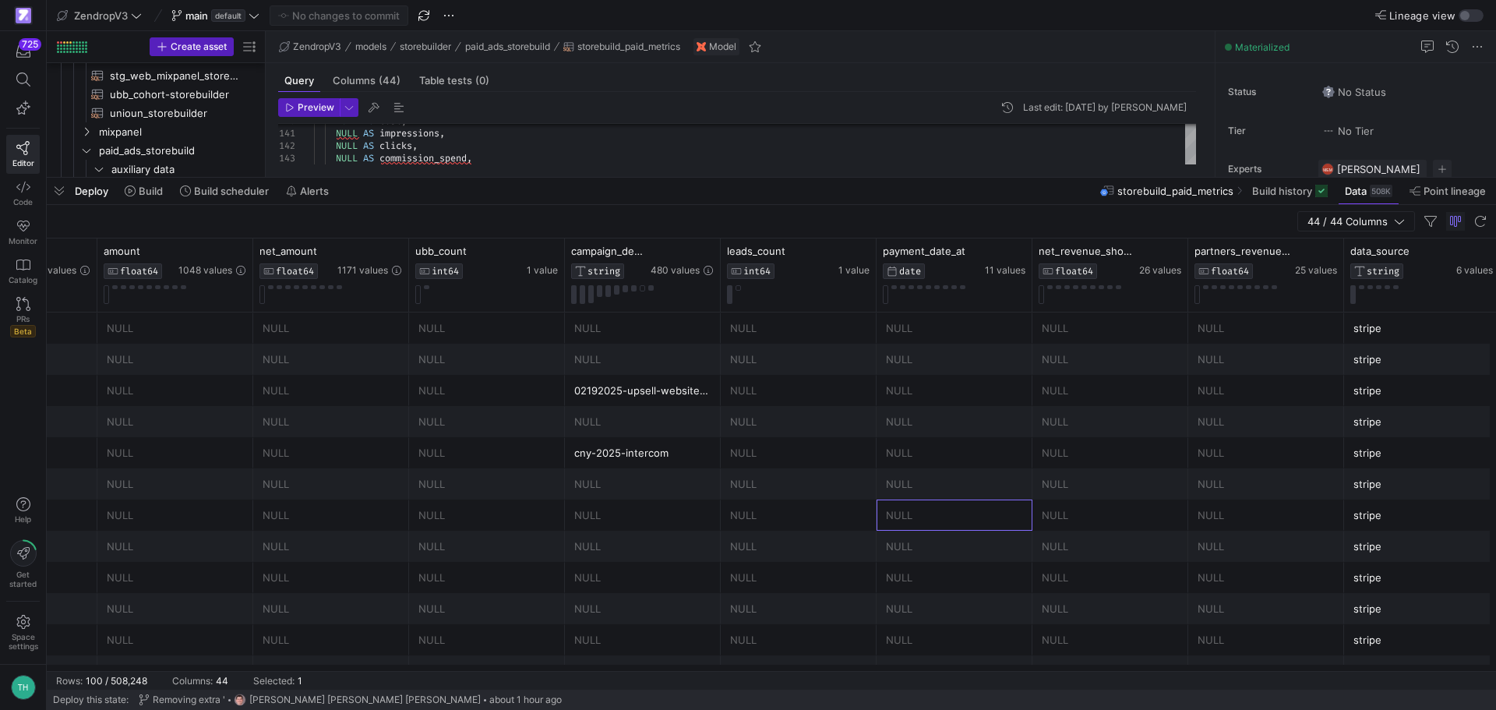
click at [913, 665] on div "cash_collected FLOAT64 714 values partners_revenue_shopify FLOAT64 25 values da…" at bounding box center [771, 454] width 1449 height 432
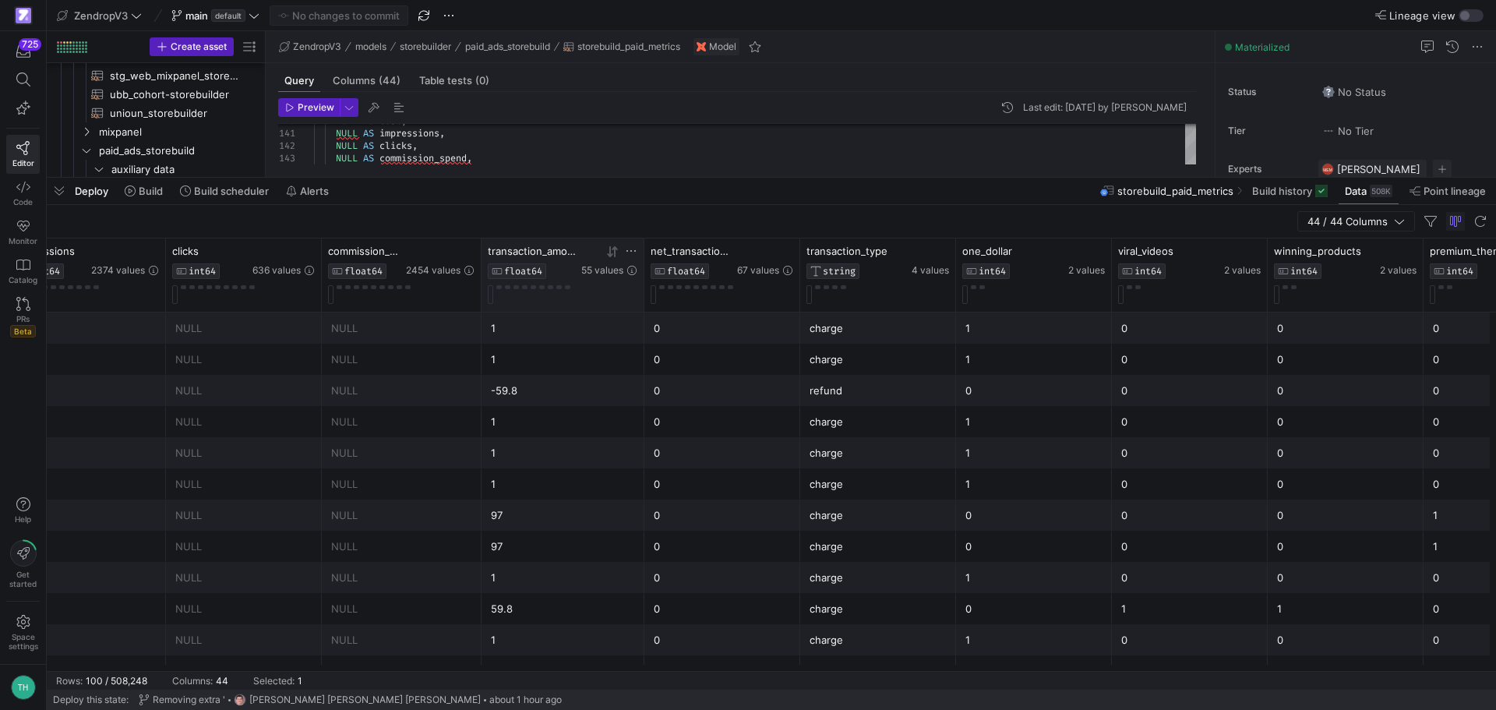
click at [612, 252] on icon at bounding box center [612, 251] width 12 height 12
click at [612, 253] on icon at bounding box center [612, 251] width 12 height 12
